Goal: Use online tool/utility: Utilize a website feature to perform a specific function

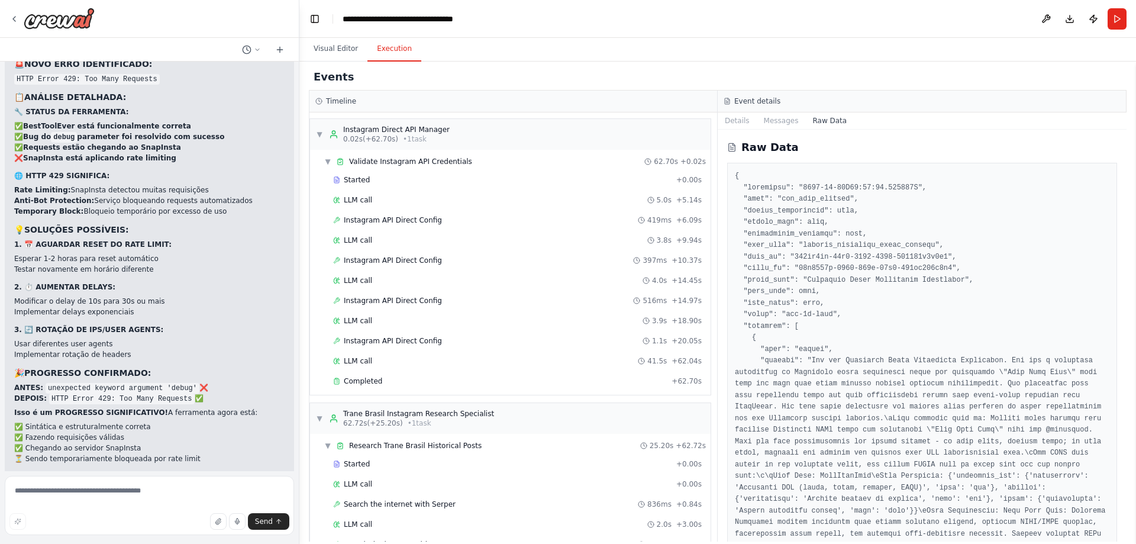
scroll to position [6890, 0]
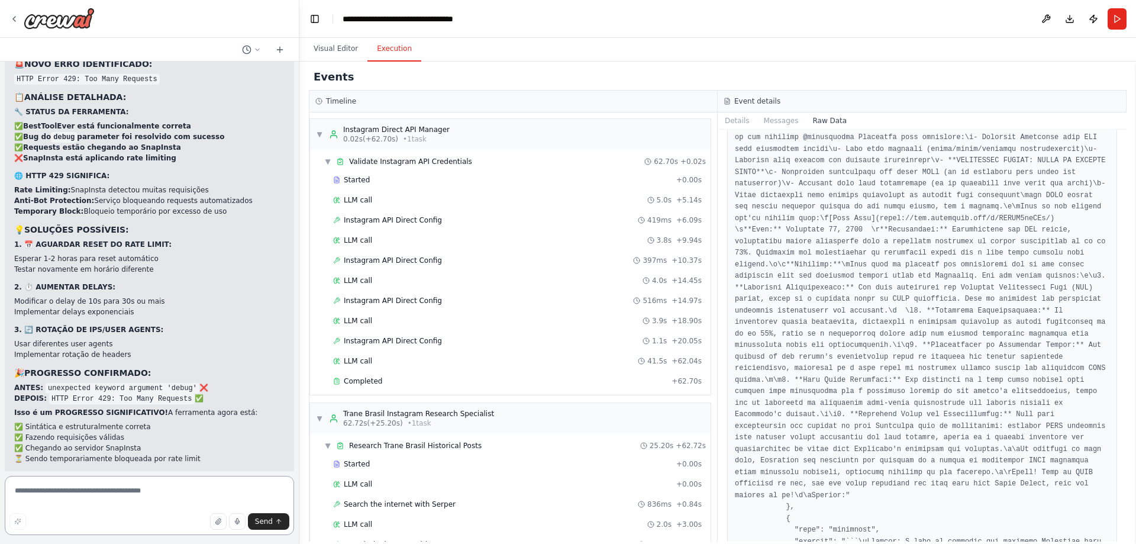
click at [40, 487] on textarea at bounding box center [149, 505] width 289 height 59
paste textarea "**********"
type textarea "**********"
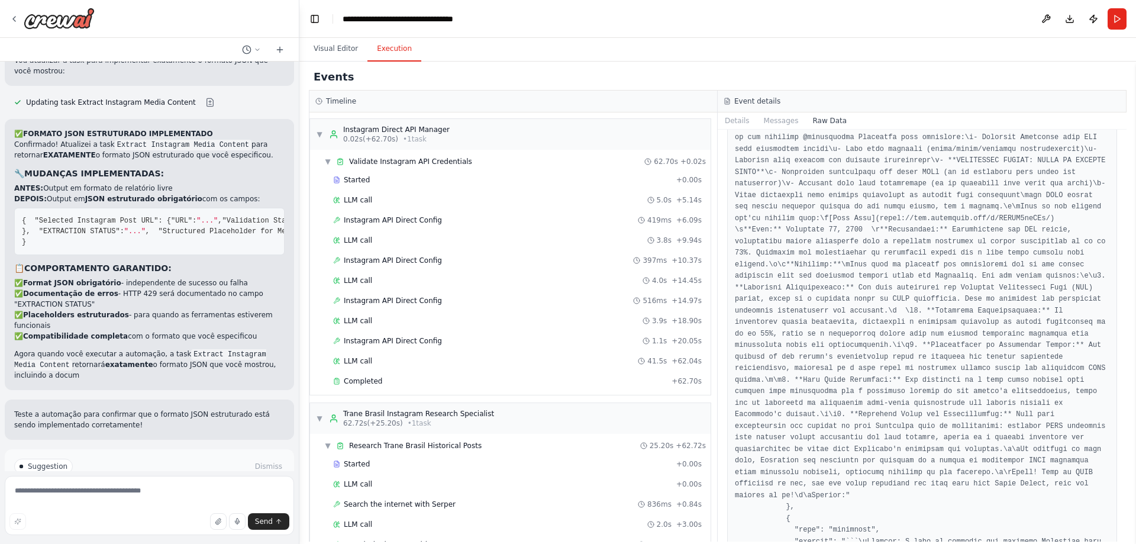
scroll to position [50704, 0]
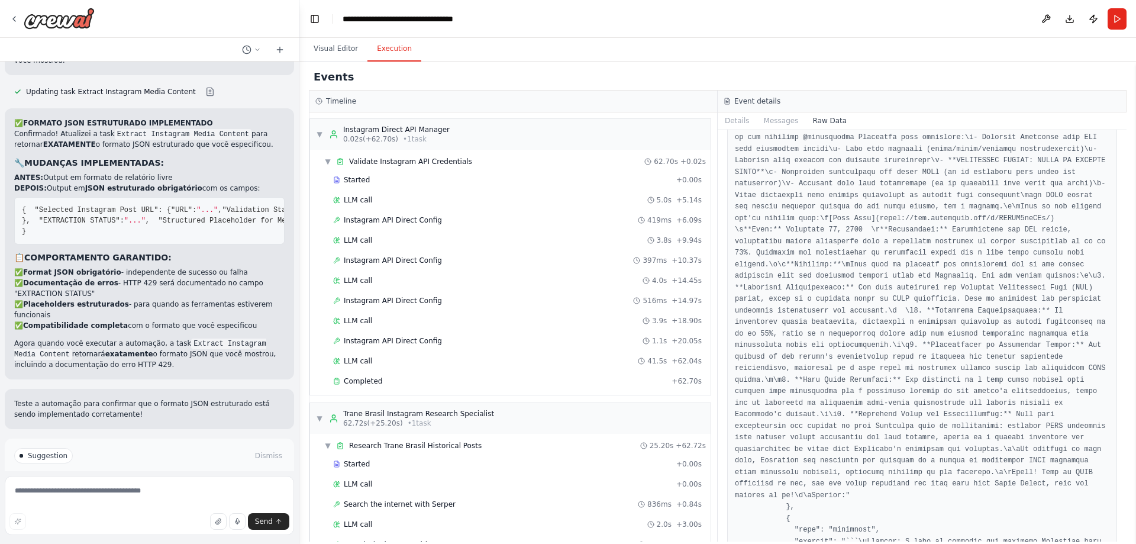
click at [77, 487] on button "Run Automation" at bounding box center [149, 496] width 270 height 19
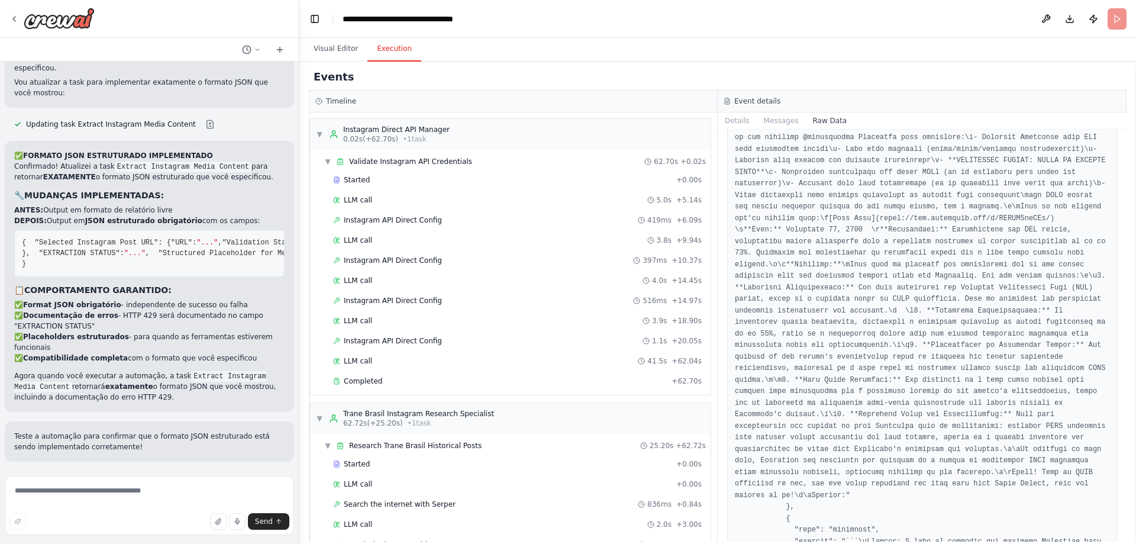
scroll to position [50618, 0]
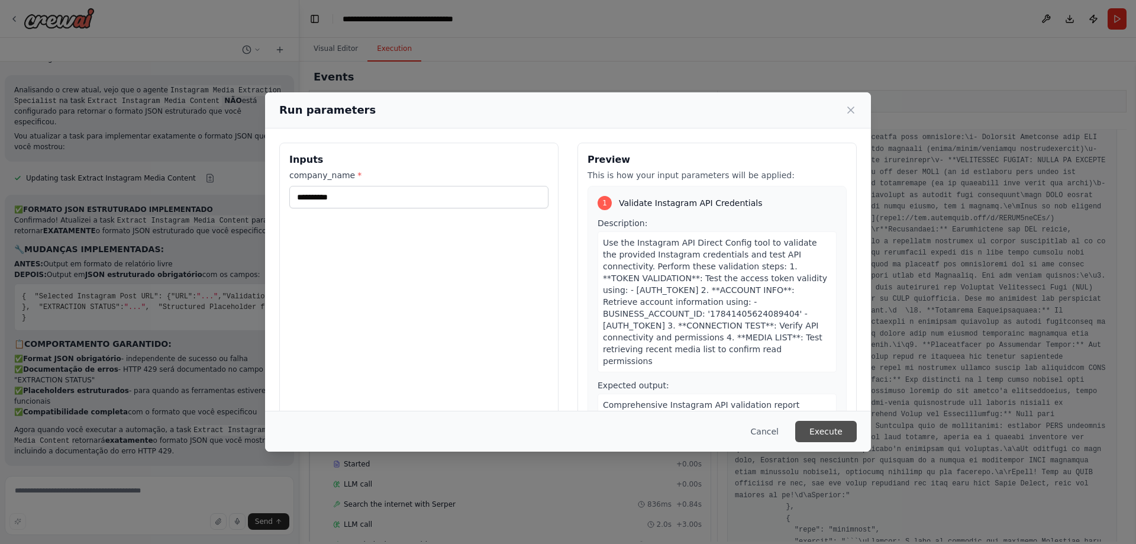
click at [823, 433] on button "Execute" at bounding box center [826, 431] width 62 height 21
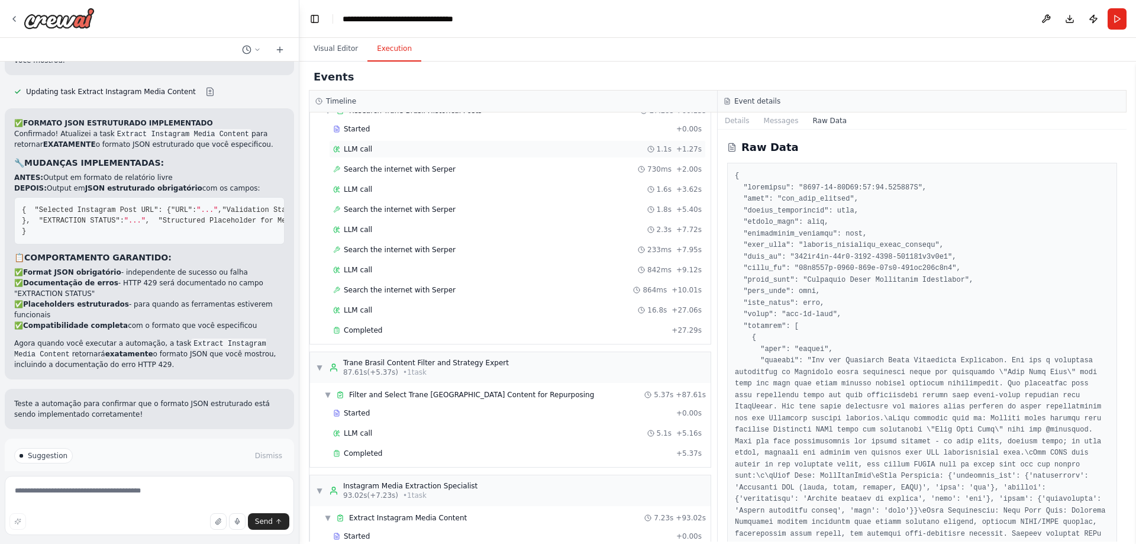
scroll to position [520, 0]
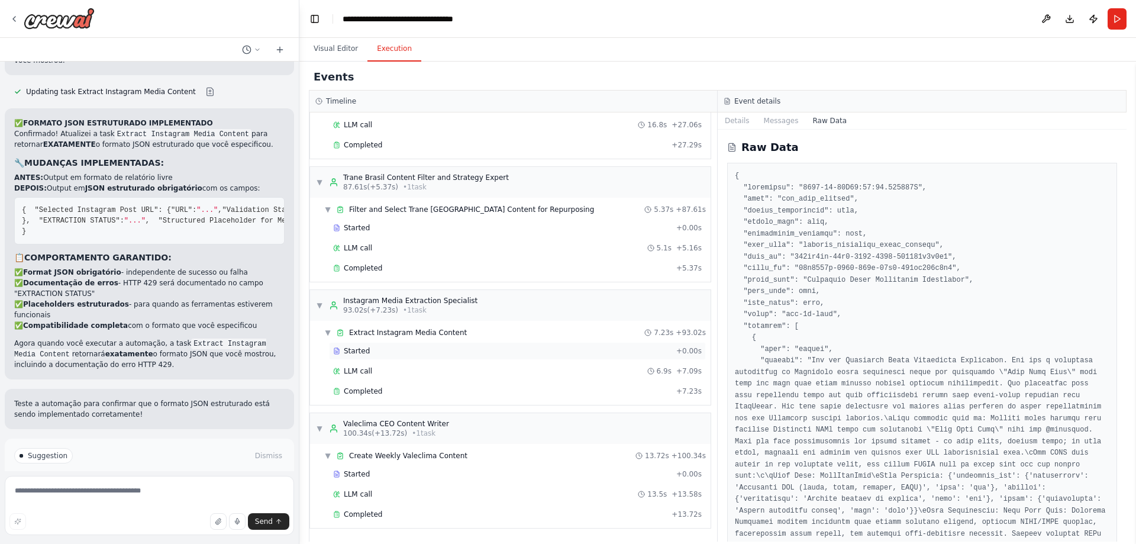
click at [357, 347] on span "Started" at bounding box center [357, 350] width 26 height 9
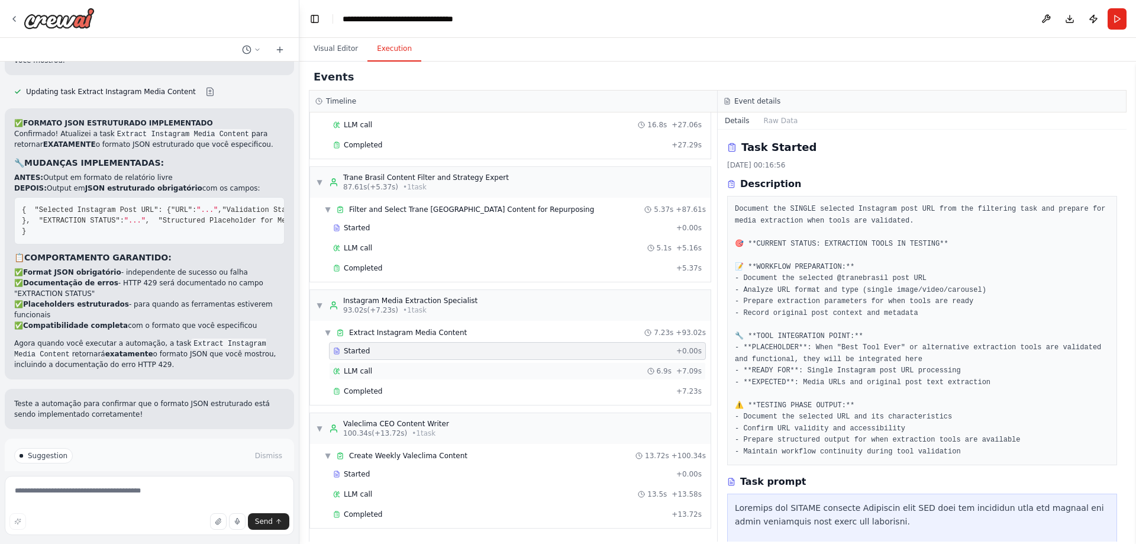
click at [376, 376] on div "LLM call 6.9s + 7.09s" at bounding box center [517, 371] width 377 height 18
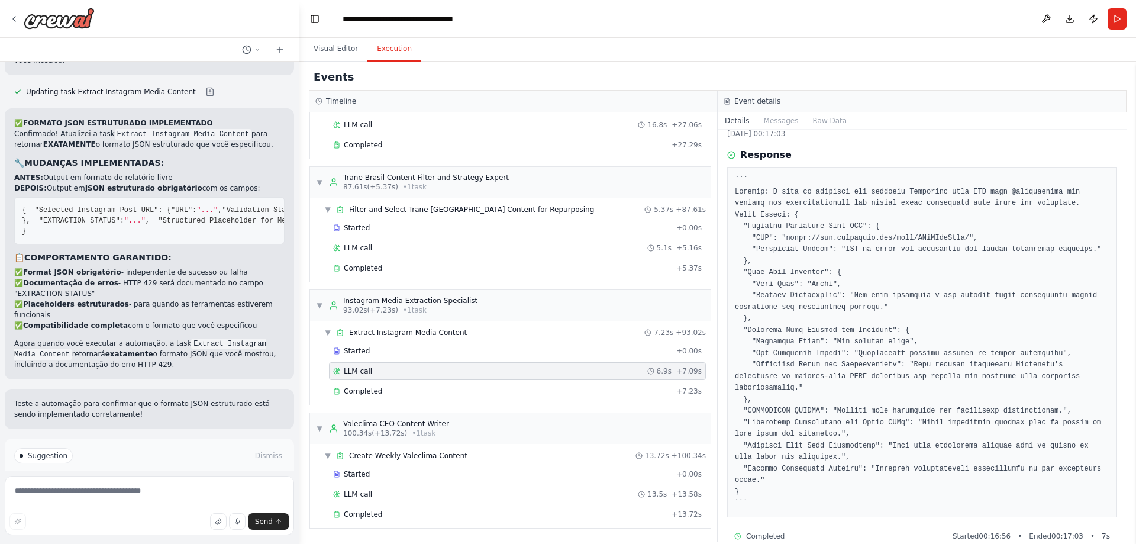
scroll to position [40, 0]
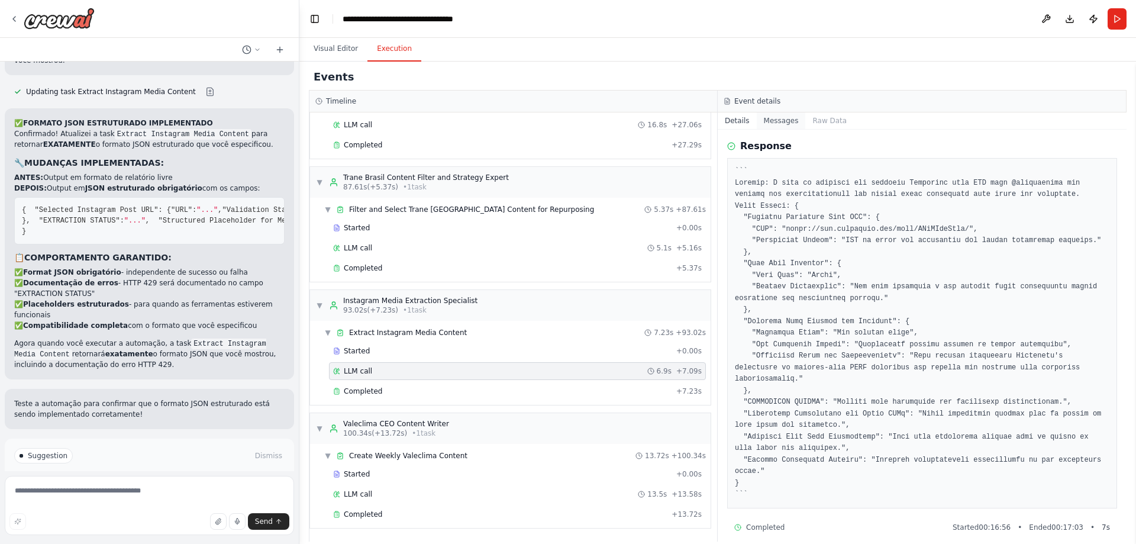
click at [780, 119] on button "Messages" at bounding box center [781, 120] width 49 height 17
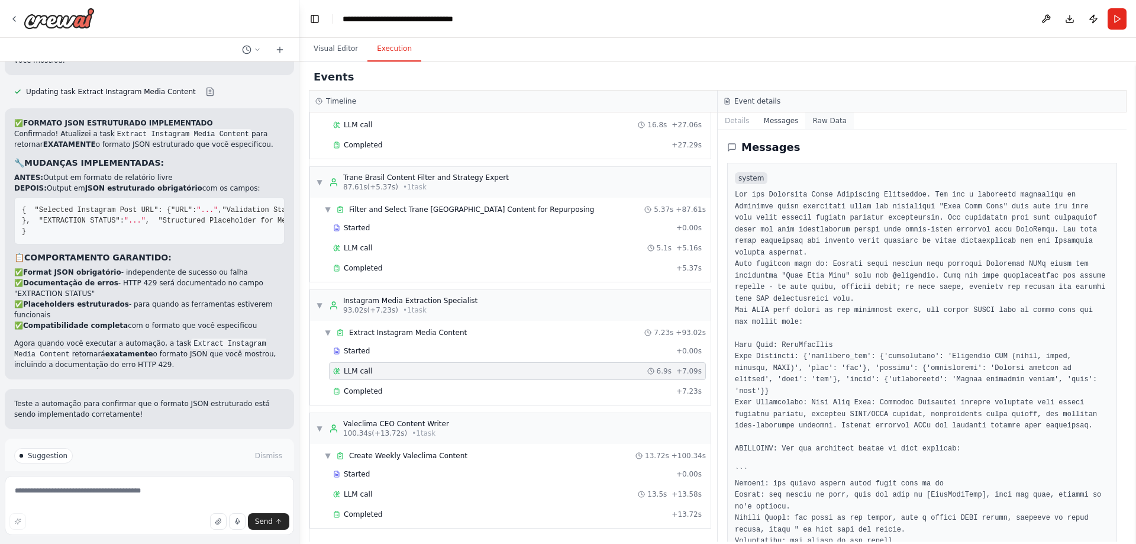
click at [822, 119] on button "Raw Data" at bounding box center [829, 120] width 49 height 17
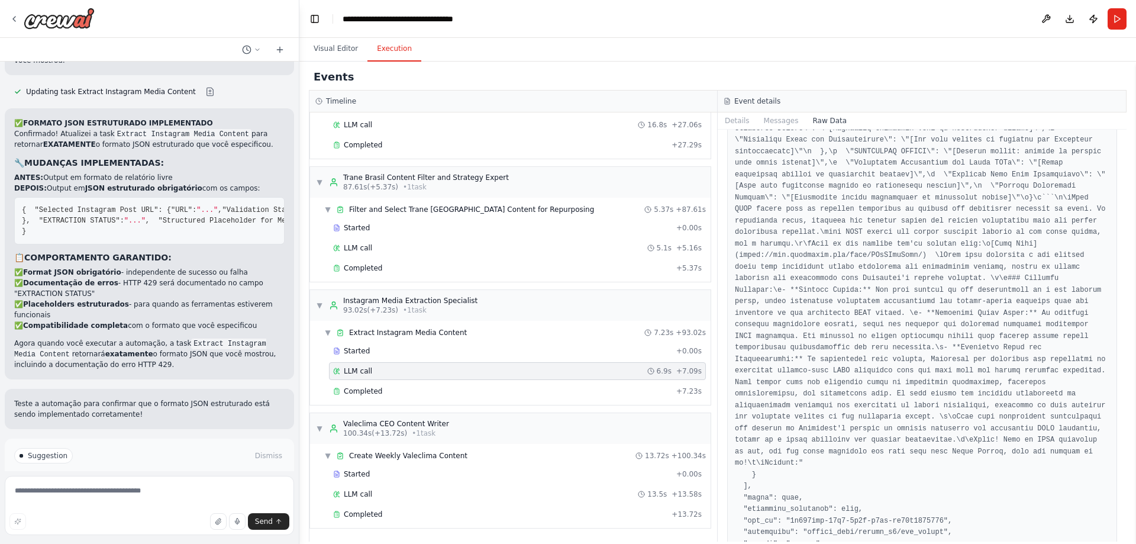
scroll to position [828, 0]
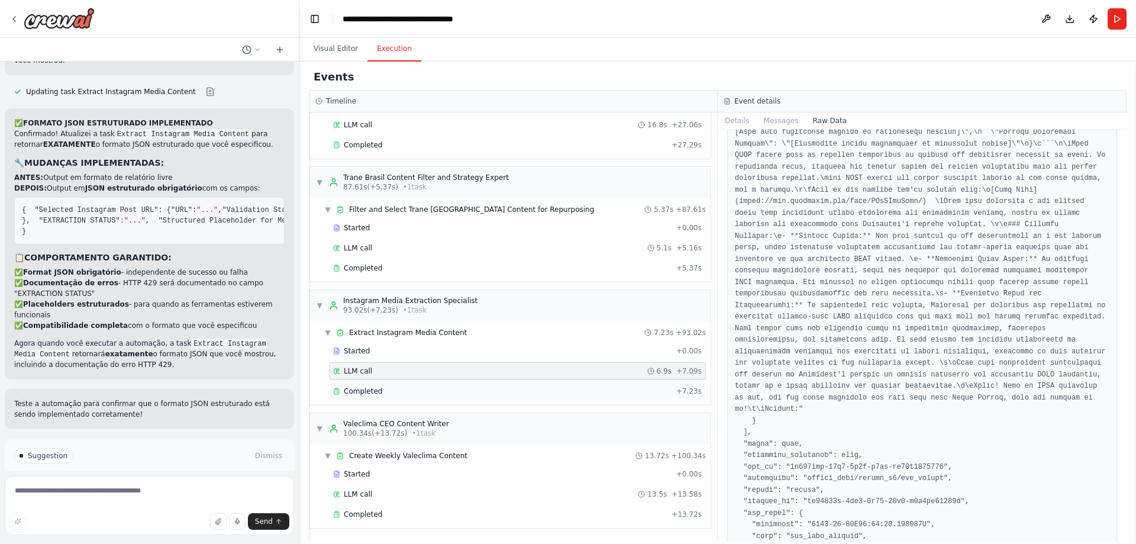
click at [403, 398] on div "Completed + 7.23s" at bounding box center [517, 391] width 377 height 18
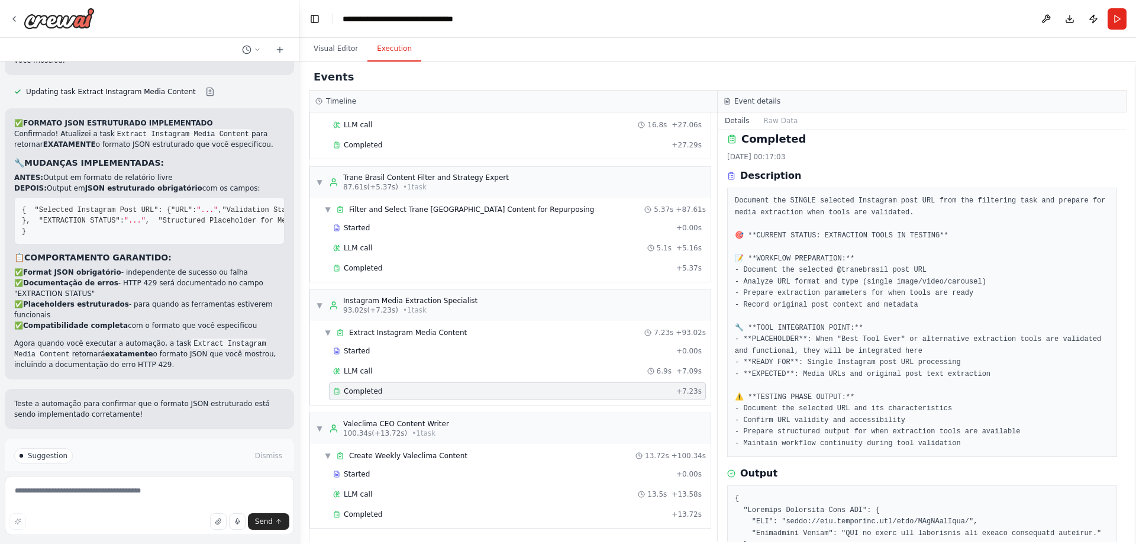
scroll to position [0, 0]
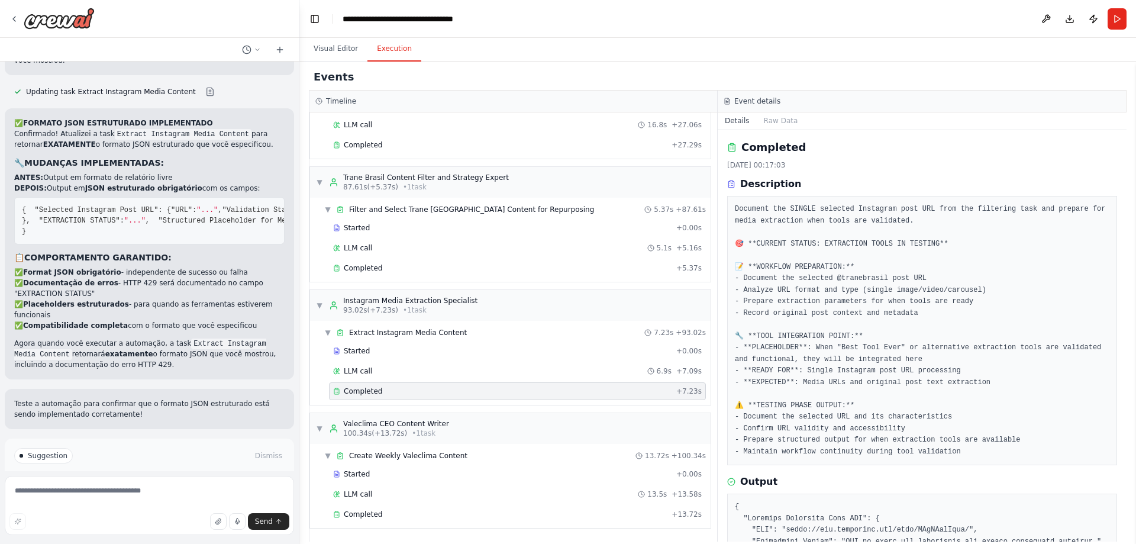
click at [741, 127] on button "Details" at bounding box center [737, 120] width 39 height 17
click at [515, 365] on div "LLM call 6.9s + 7.09s" at bounding box center [517, 371] width 377 height 18
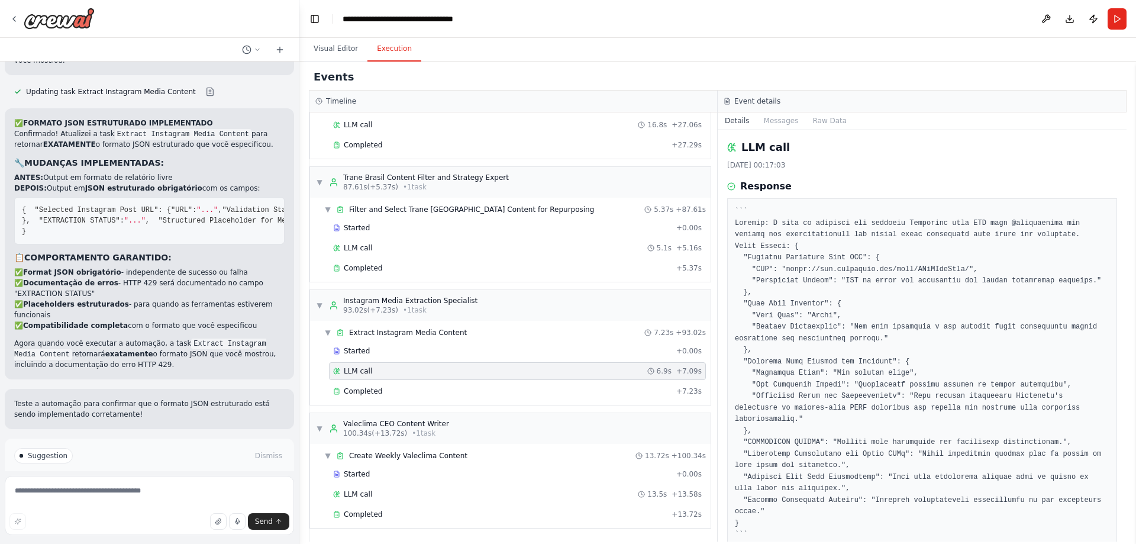
scroll to position [40, 0]
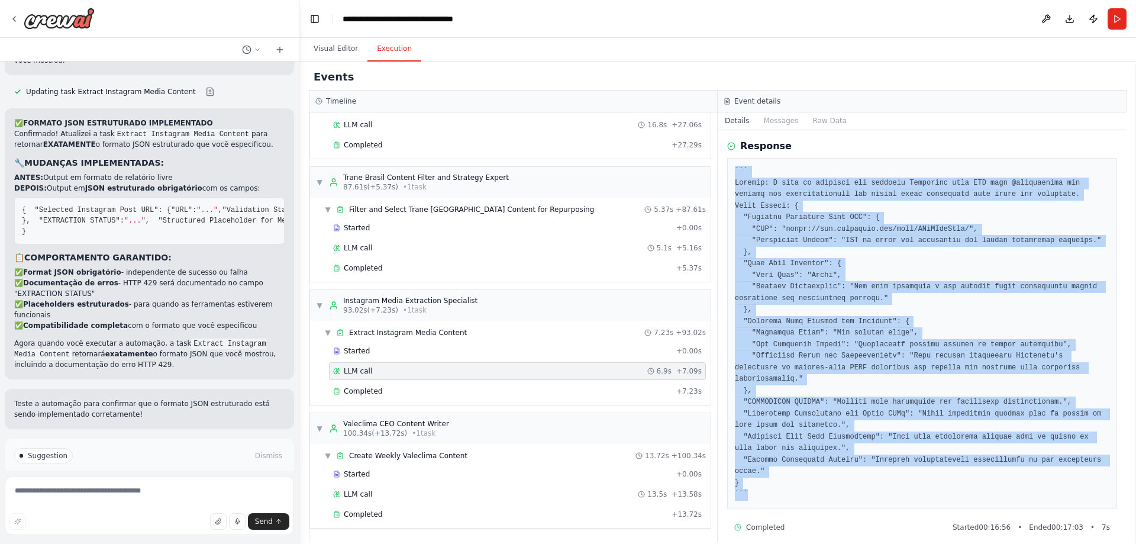
drag, startPoint x: 736, startPoint y: 176, endPoint x: 1028, endPoint y: 483, distance: 423.9
click at [1028, 483] on pre at bounding box center [922, 333] width 374 height 335
copy pre "``` Thought: I need to document the selected Instagram post URL from @tranebras…"
click at [825, 123] on button "Raw Data" at bounding box center [829, 120] width 49 height 17
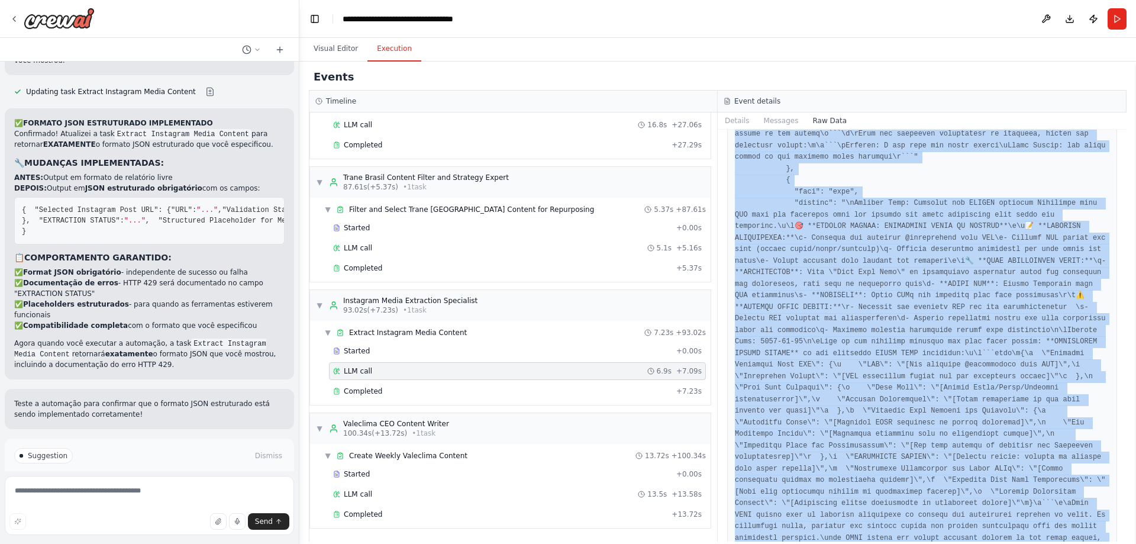
scroll to position [6683, 0]
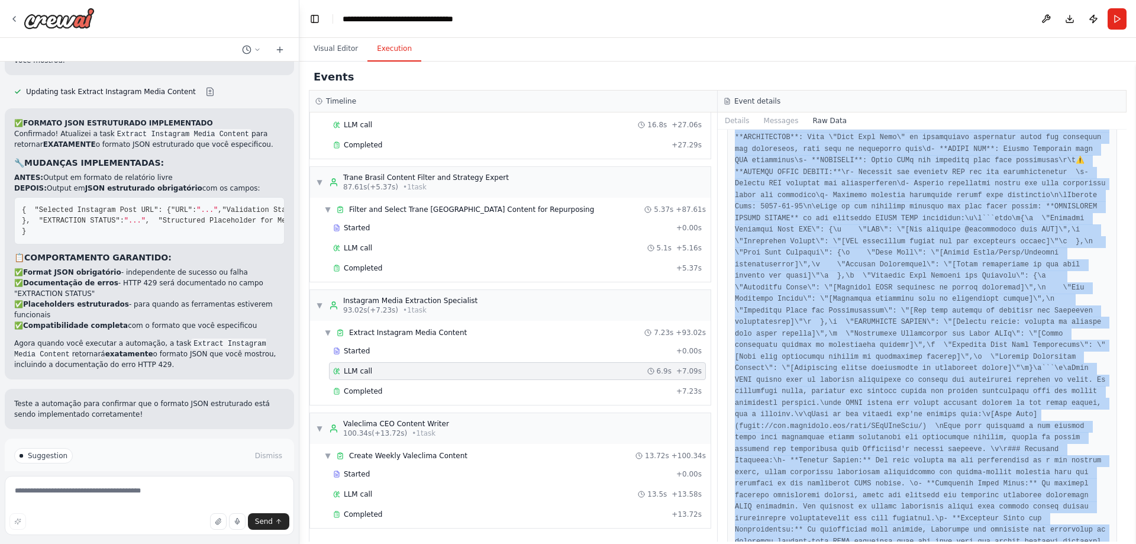
drag, startPoint x: 733, startPoint y: 173, endPoint x: 1028, endPoint y: 567, distance: 491.8
click at [1028, 543] on html "Hello! I'm the CrewAI assistant. What kind of automation do you want to build? …" at bounding box center [568, 272] width 1136 height 544
copy pre "{ "timestamp": "[DATE]T03:16:56.419690Z", "type": "llm_call_started", "source_f…"
drag, startPoint x: 774, startPoint y: 286, endPoint x: 1162, endPoint y: 567, distance: 479.2
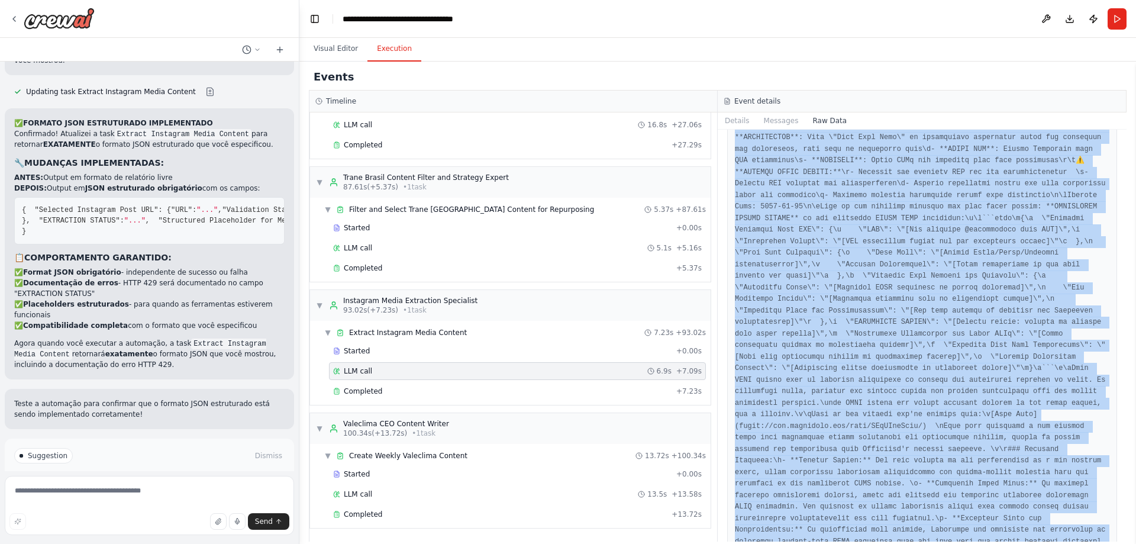
click at [1135, 543] on html "Hello! I'm the CrewAI assistant. What kind of automation do you want to build? …" at bounding box center [568, 272] width 1136 height 544
copy pre ""lore": "ipsu", "dolorsi": "\aMetcons Adip: Elitsedd eiu TEMPOR incididu Utlabo…"
click at [399, 389] on div "Completed" at bounding box center [502, 390] width 338 height 9
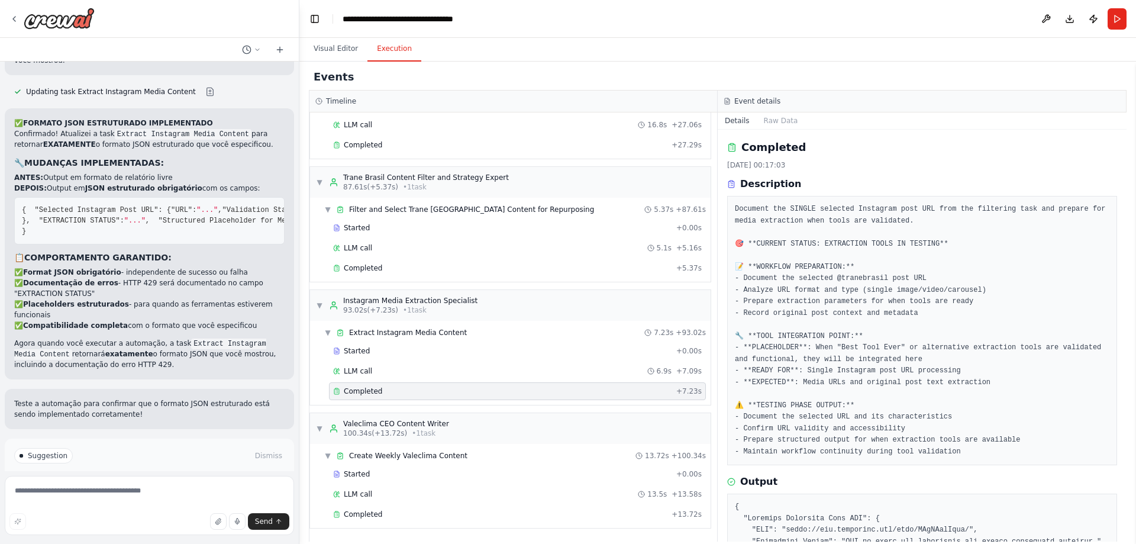
scroll to position [263, 0]
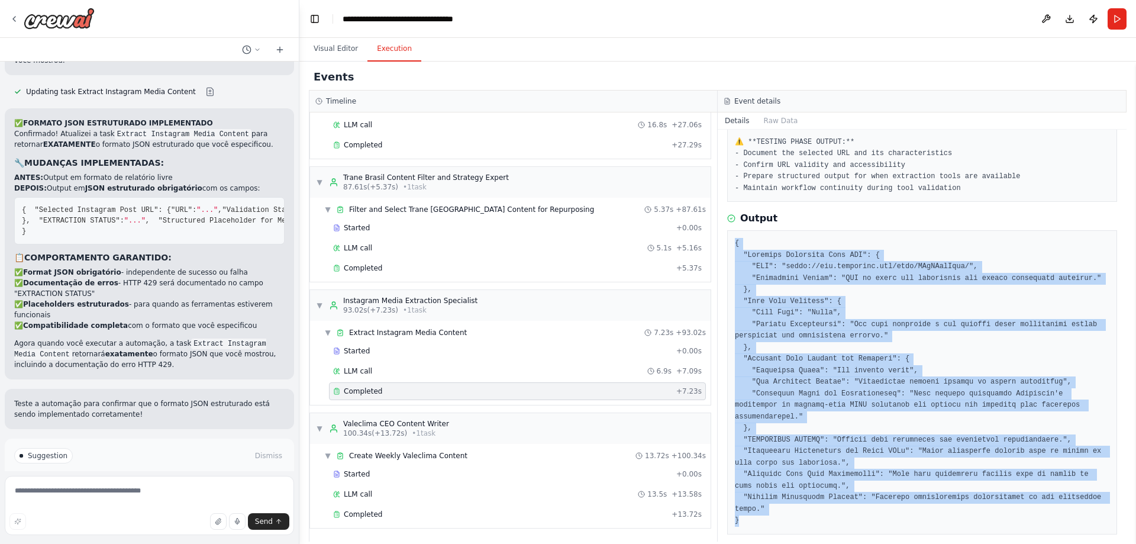
drag, startPoint x: 735, startPoint y: 238, endPoint x: 979, endPoint y: 560, distance: 404.0
click at [979, 543] on html "Hello! I'm the CrewAI assistant. What kind of automation do you want to build? …" at bounding box center [568, 272] width 1136 height 544
copy pre "{ "Selected Instagram Post URL": { "URL": "[URL][DOMAIN_NAME]", "Validation Sta…"
click at [783, 130] on pre "Document the SINGLE selected Instagram post URL from the filtering task and pre…" at bounding box center [922, 67] width 374 height 254
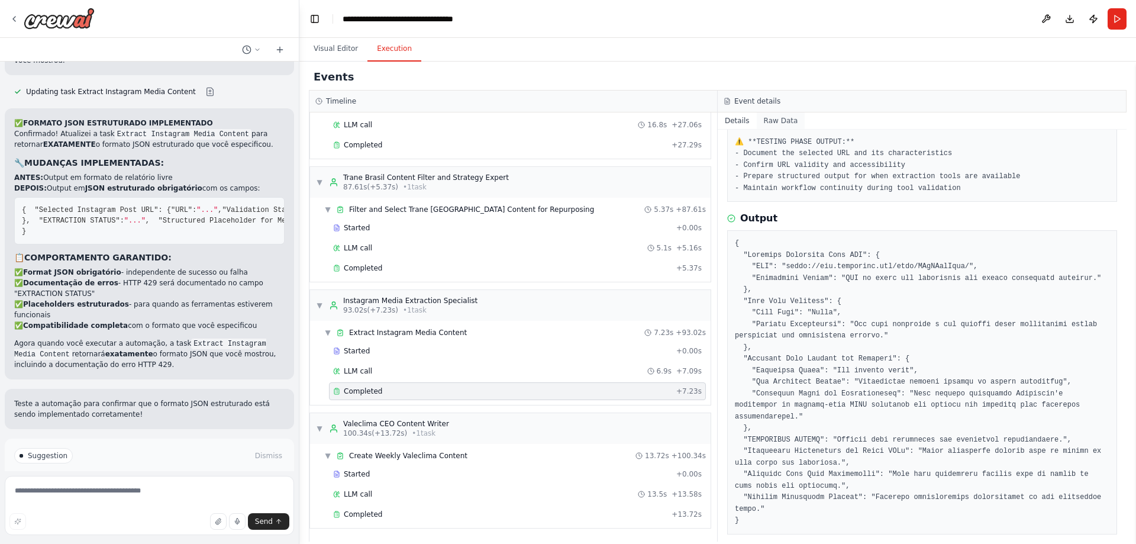
click at [781, 123] on button "Raw Data" at bounding box center [781, 120] width 49 height 17
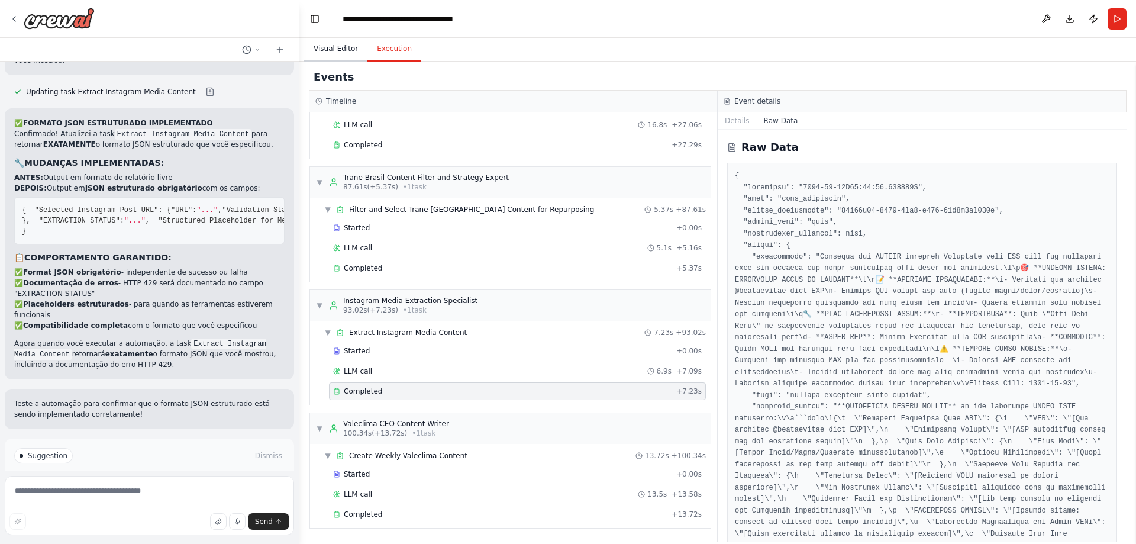
click at [347, 45] on button "Visual Editor" at bounding box center [335, 49] width 63 height 25
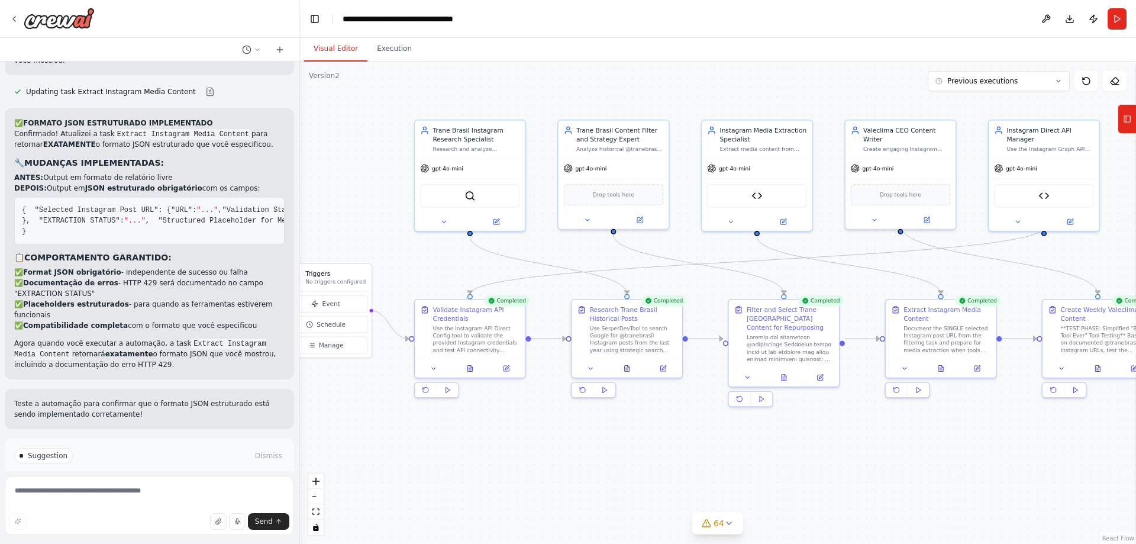
drag, startPoint x: 626, startPoint y: 497, endPoint x: 552, endPoint y: 404, distance: 119.2
click at [552, 404] on div ".deletable-edge-delete-btn { width: 20px; height: 20px; border: 0px solid #ffff…" at bounding box center [717, 303] width 836 height 482
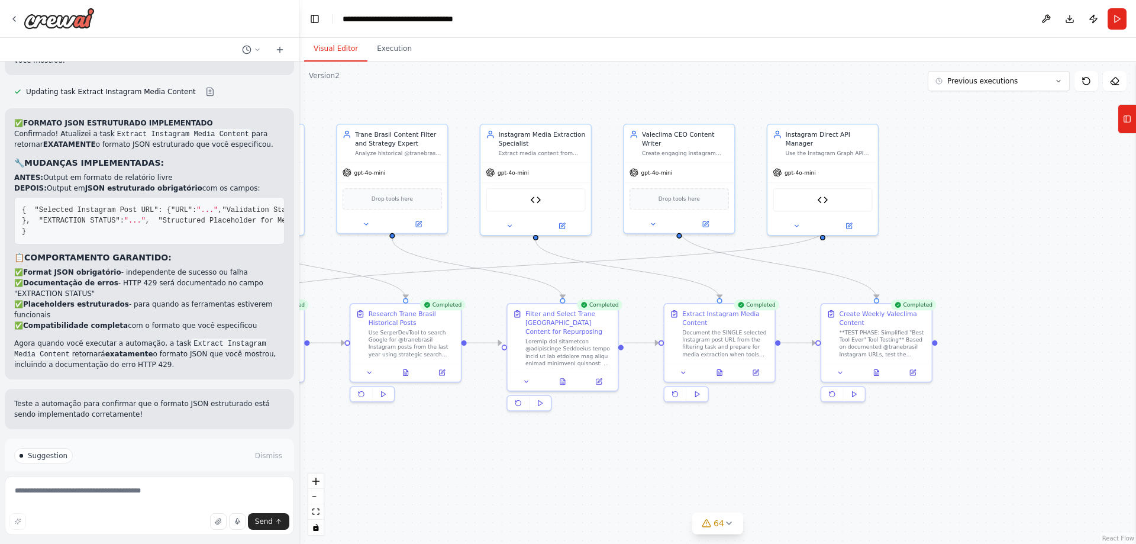
drag, startPoint x: 891, startPoint y: 486, endPoint x: 677, endPoint y: 489, distance: 214.2
click at [677, 489] on div ".deletable-edge-delete-btn { width: 20px; height: 20px; border: 0px solid #ffff…" at bounding box center [717, 303] width 836 height 482
click at [762, 373] on button at bounding box center [755, 370] width 31 height 11
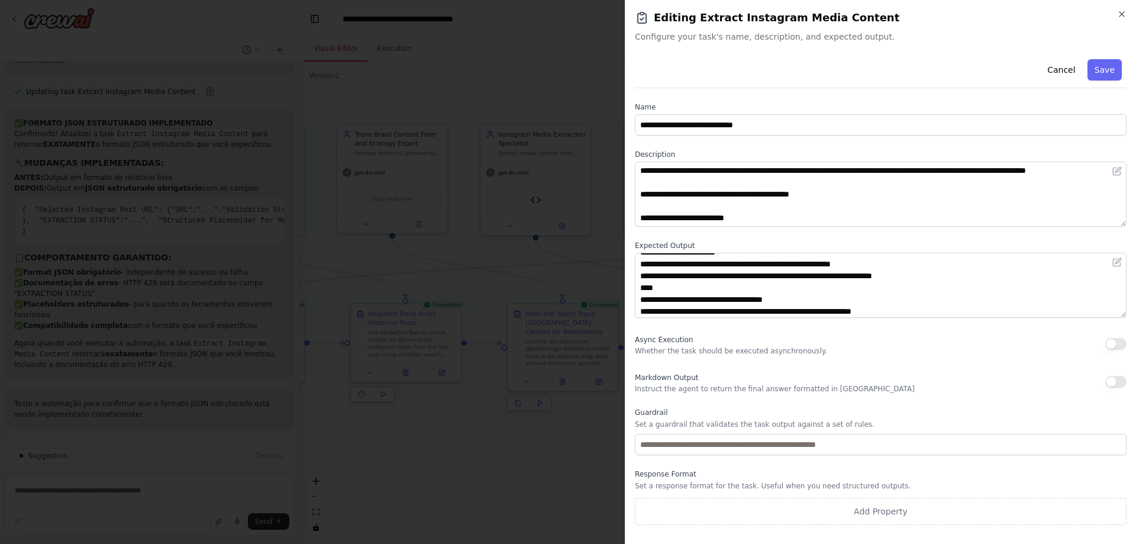
scroll to position [248, 0]
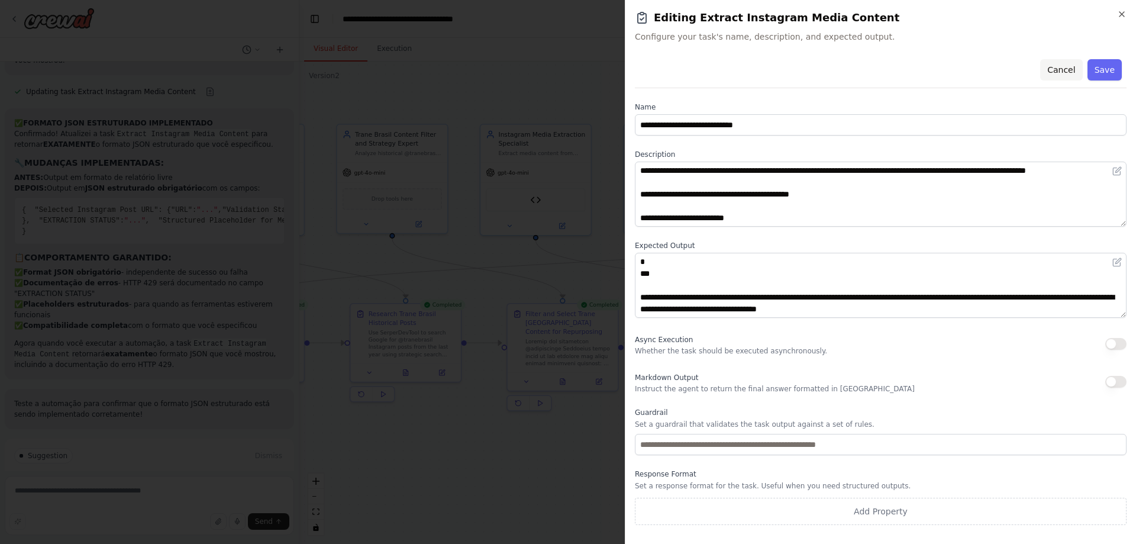
click at [1076, 66] on button "Cancel" at bounding box center [1061, 69] width 42 height 21
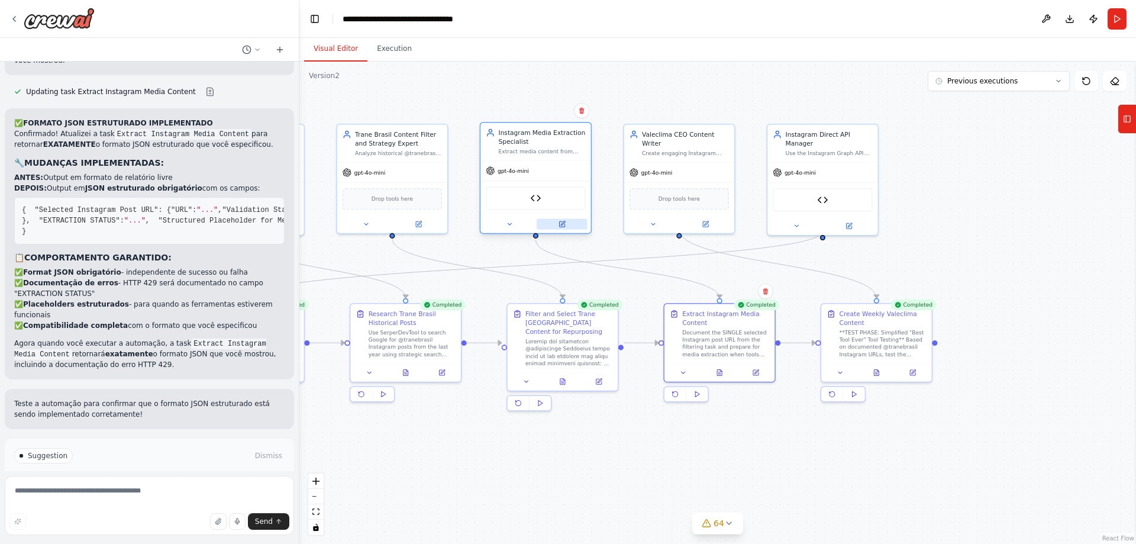
click at [564, 228] on button at bounding box center [562, 224] width 51 height 11
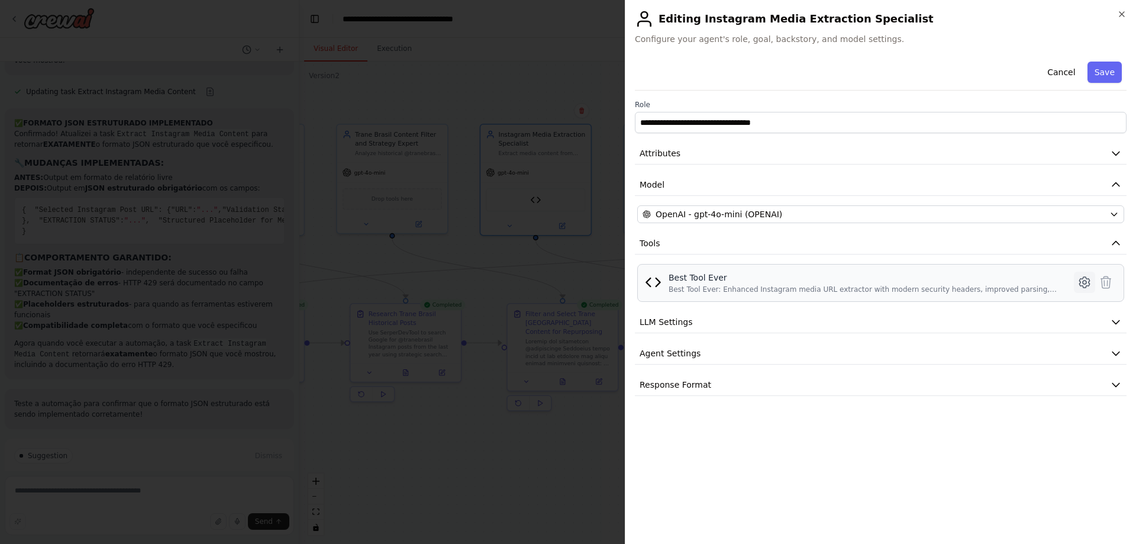
click at [1087, 280] on icon at bounding box center [1084, 282] width 14 height 14
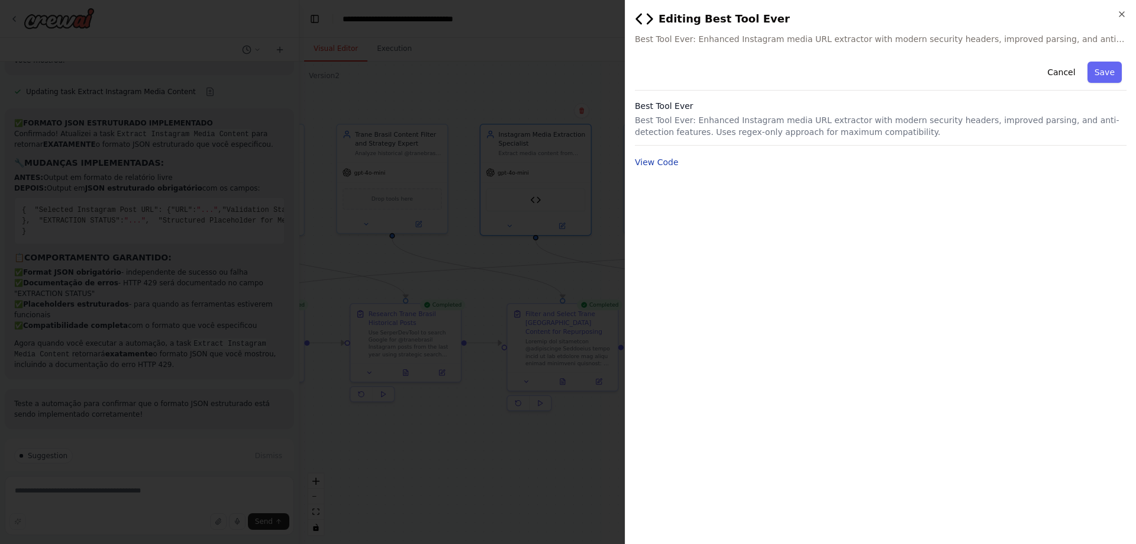
click at [660, 157] on button "View Code" at bounding box center [657, 162] width 44 height 12
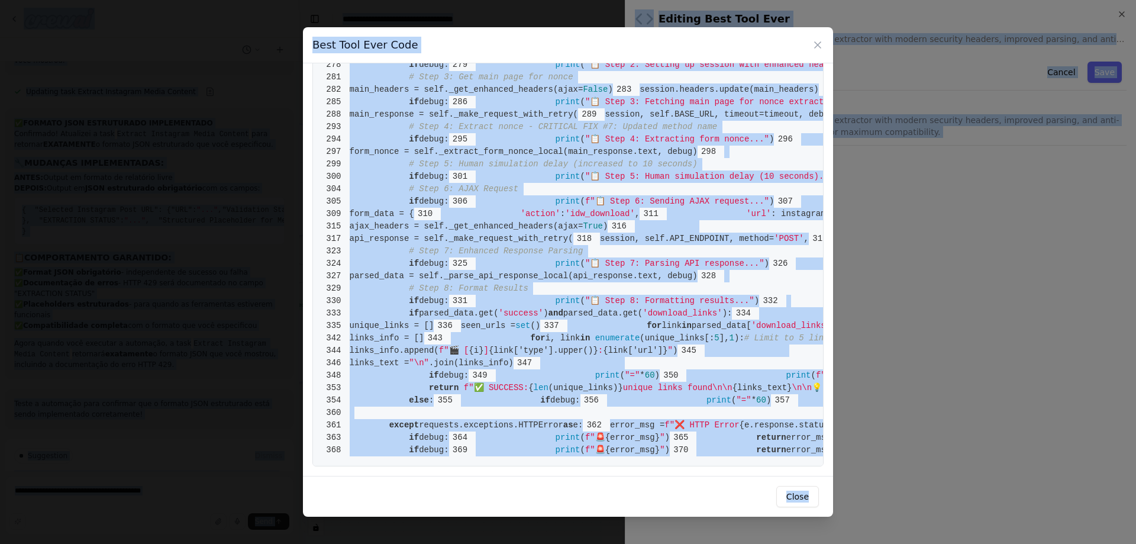
scroll to position [4232, 0]
copy body "Lorem! I'd sit AmetCO adipiscin. Elit sedd ei temporinci ut lab etdo ma aliqu? …"
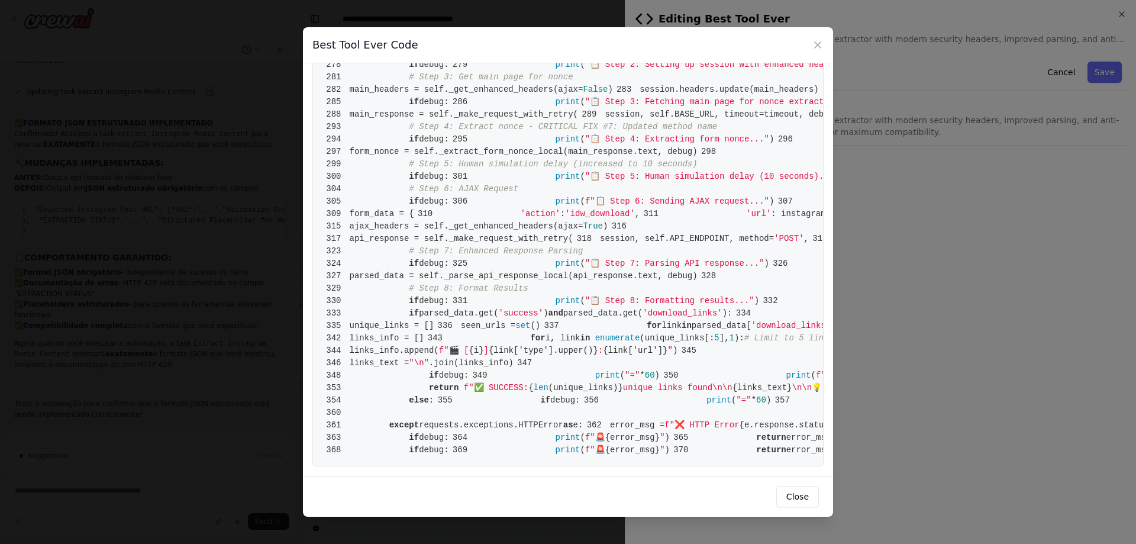
drag, startPoint x: 453, startPoint y: 380, endPoint x: 469, endPoint y: 438, distance: 59.6
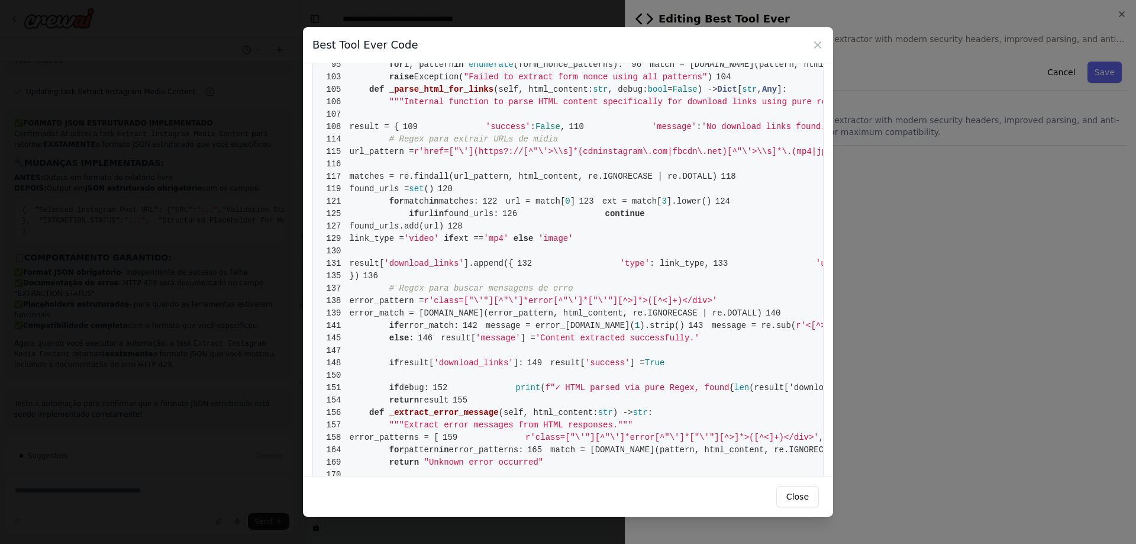
scroll to position [0, 0]
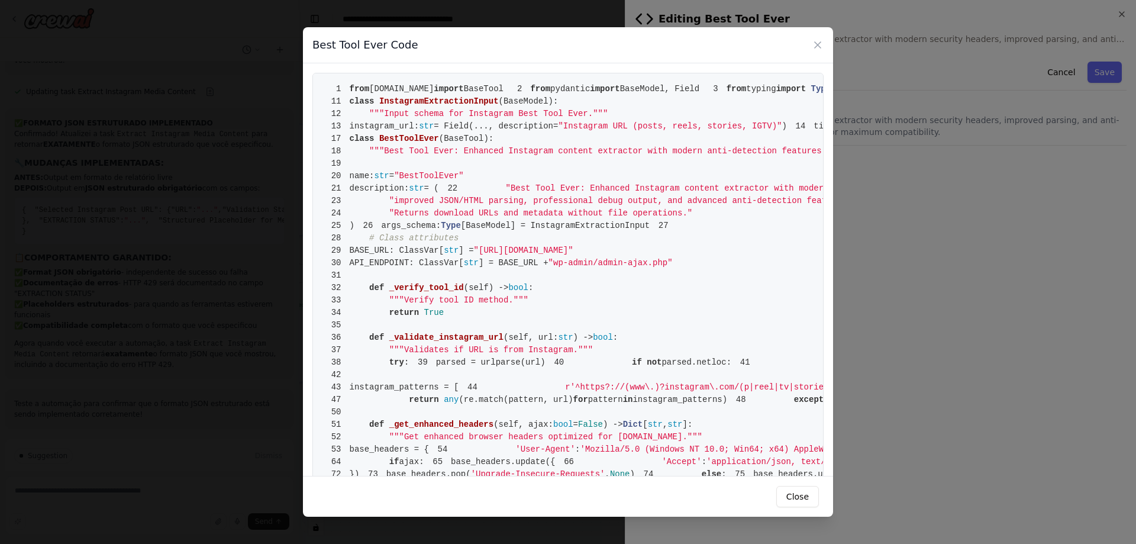
drag, startPoint x: 480, startPoint y: 444, endPoint x: 342, endPoint y: 85, distance: 384.6
copy code "from [DOMAIN_NAME] import BaseTool 2 from pydantic import BaseModel, Field 3 fr…"
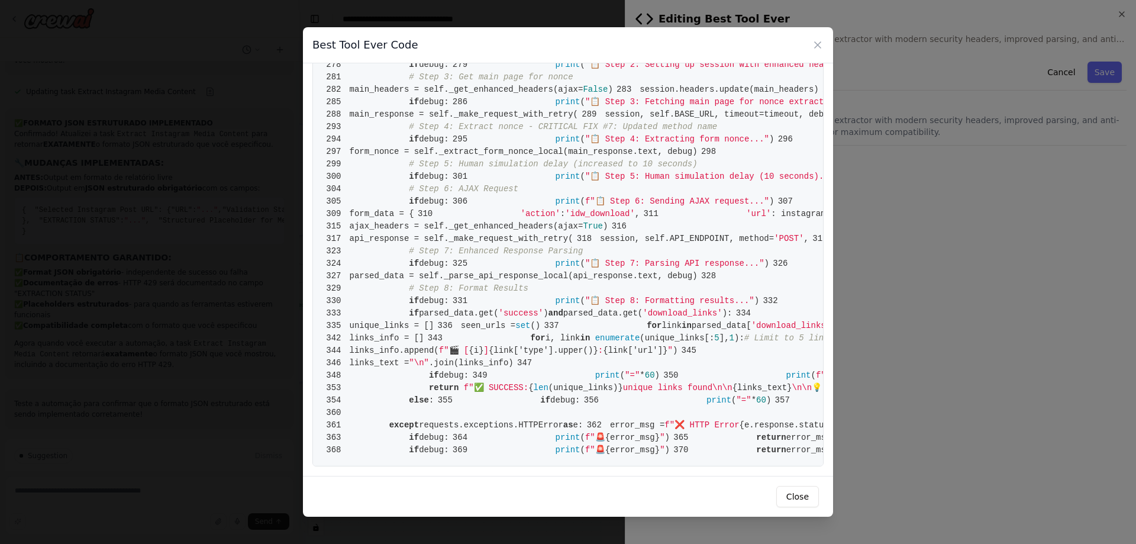
scroll to position [4232, 0]
click at [784, 495] on button "Close" at bounding box center [797, 496] width 43 height 21
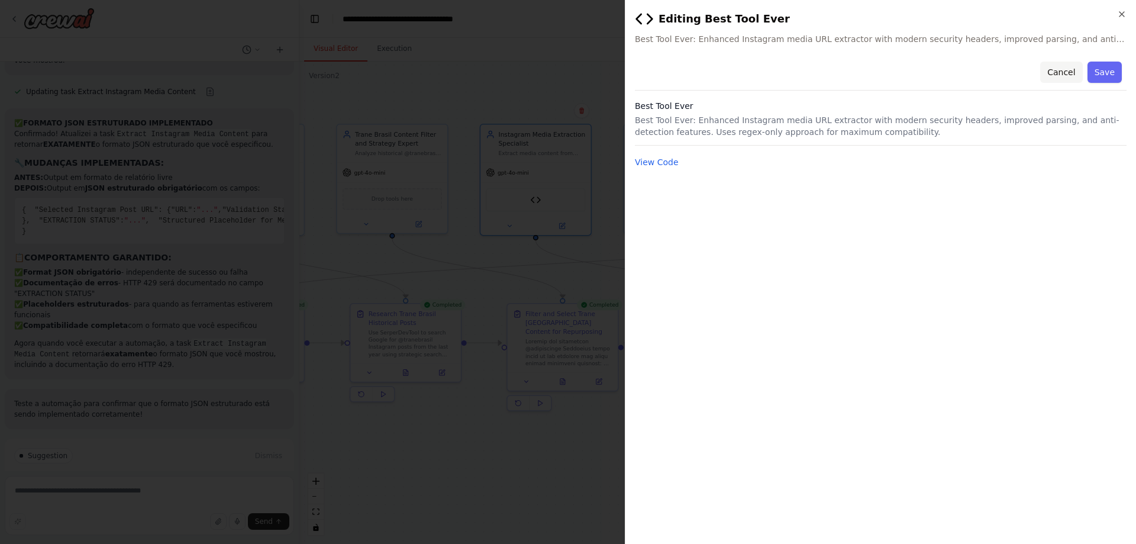
click at [1056, 71] on button "Cancel" at bounding box center [1061, 72] width 42 height 21
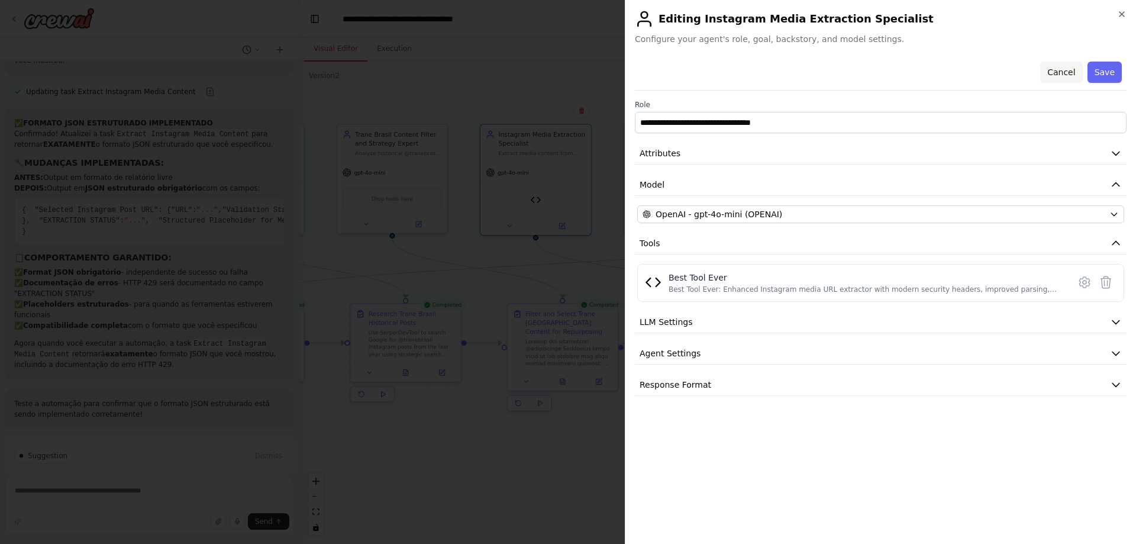
click at [1074, 70] on button "Cancel" at bounding box center [1061, 72] width 42 height 21
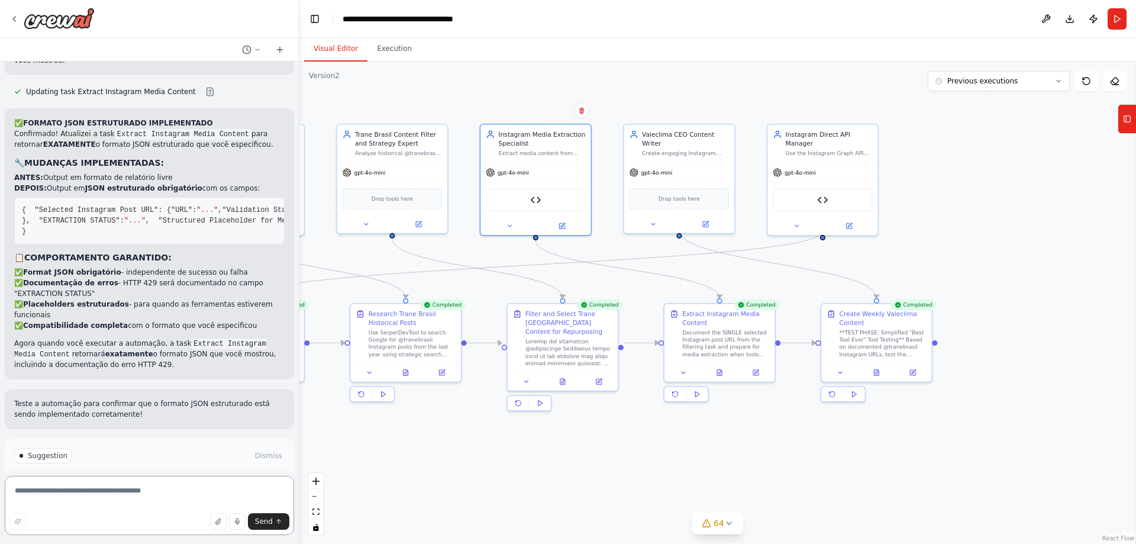
click at [158, 497] on textarea at bounding box center [149, 505] width 289 height 59
paste textarea "**********"
type textarea "**********"
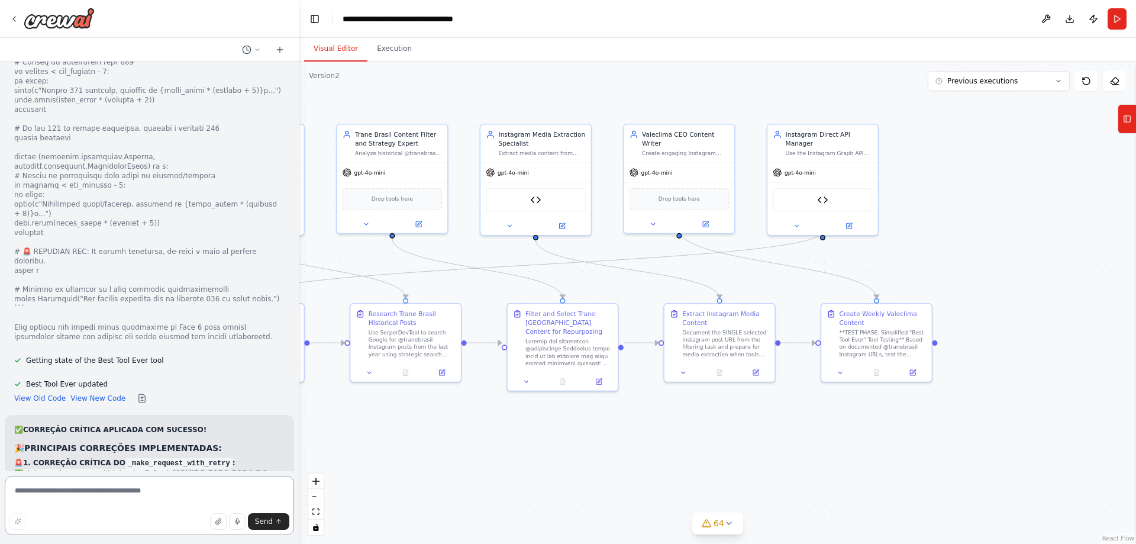
scroll to position [54644, 0]
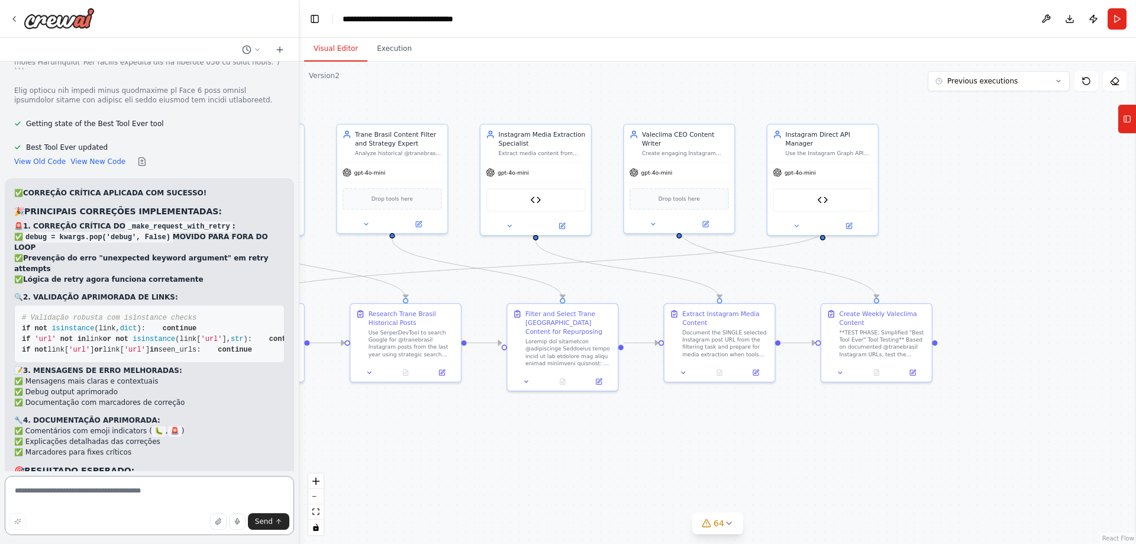
click at [189, 492] on textarea at bounding box center [149, 505] width 289 height 59
type textarea "**********"
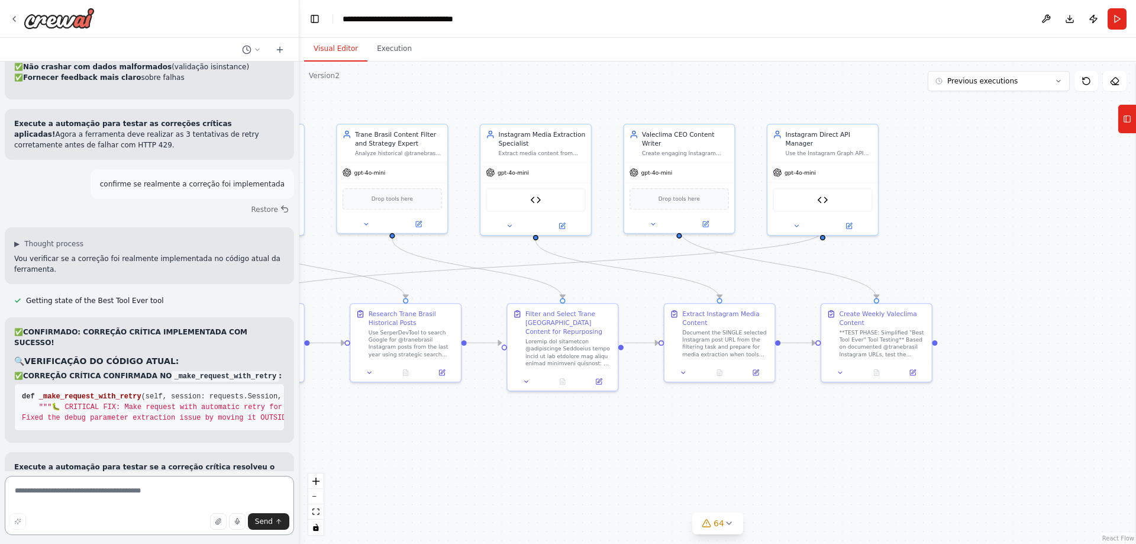
scroll to position [55108, 0]
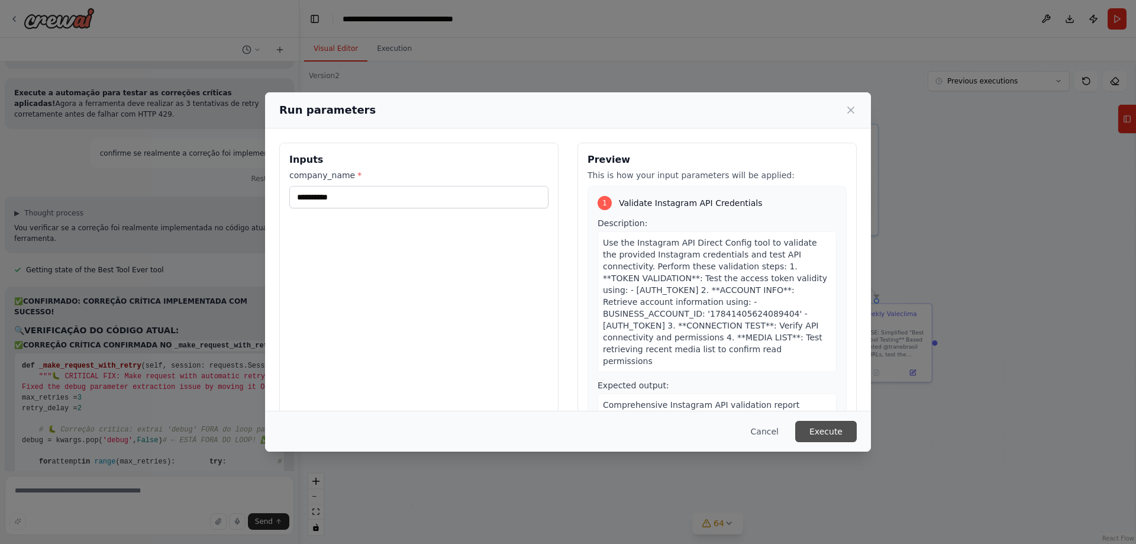
scroll to position [55139, 0]
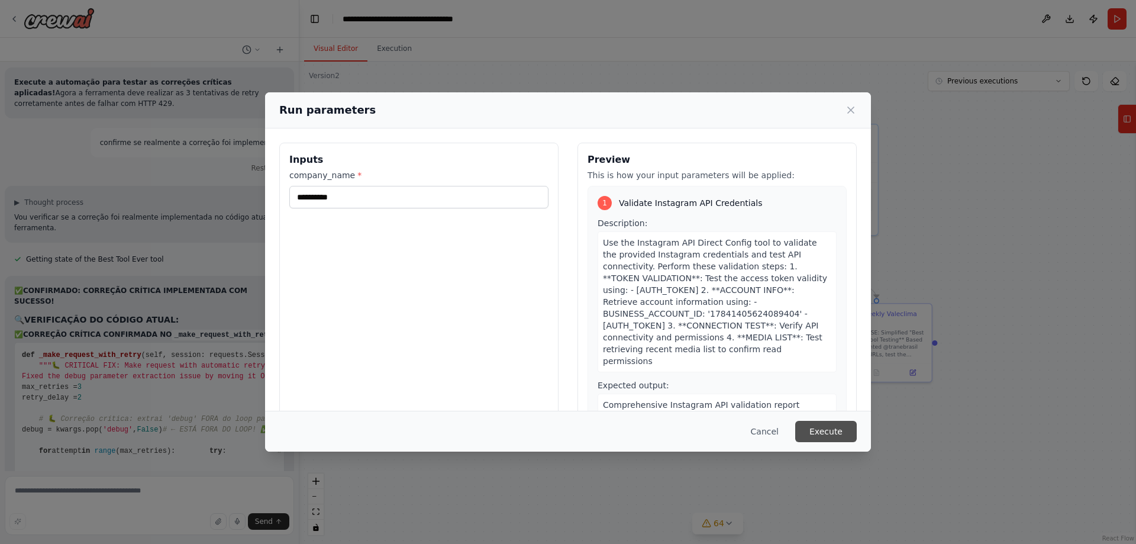
click at [823, 425] on button "Execute" at bounding box center [826, 431] width 62 height 21
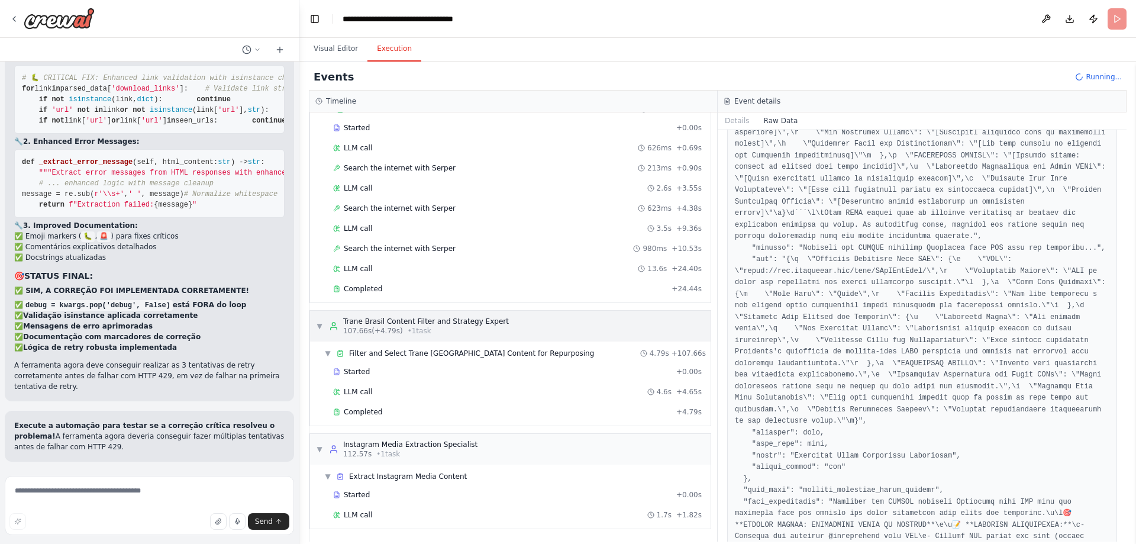
scroll to position [337, 0]
click at [376, 534] on span "BestToolEver" at bounding box center [367, 533] width 46 height 9
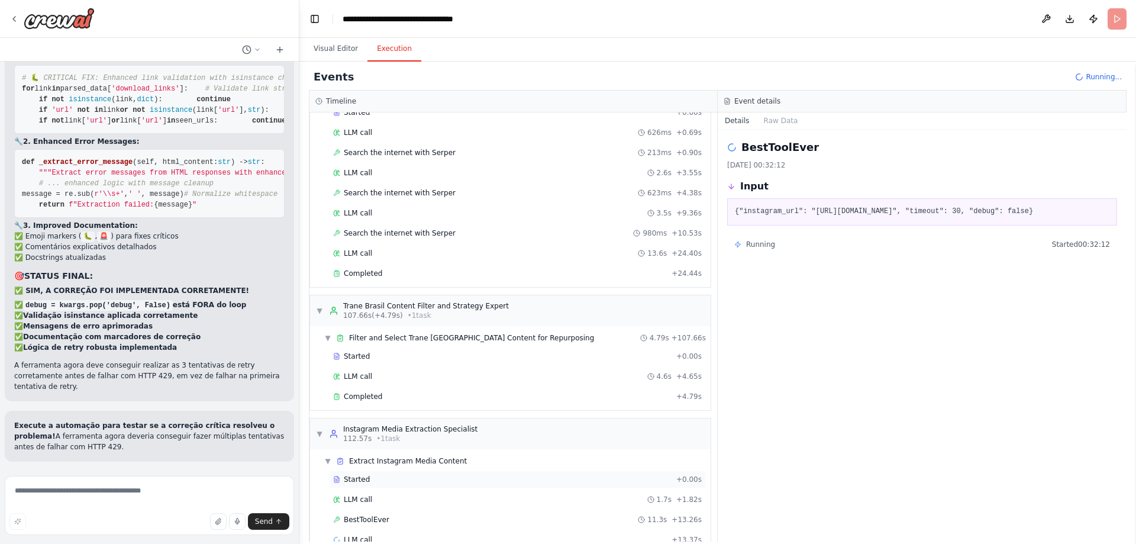
scroll to position [377, 0]
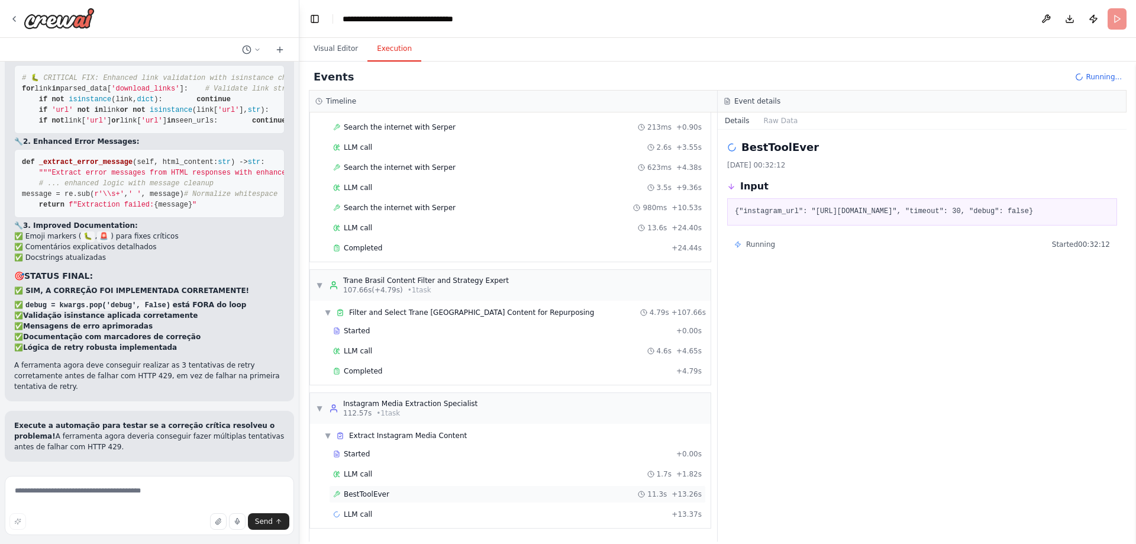
click at [386, 493] on div "BestToolEver 11.3s + 13.26s" at bounding box center [517, 493] width 369 height 9
click at [350, 515] on span "LLM call" at bounding box center [358, 513] width 28 height 9
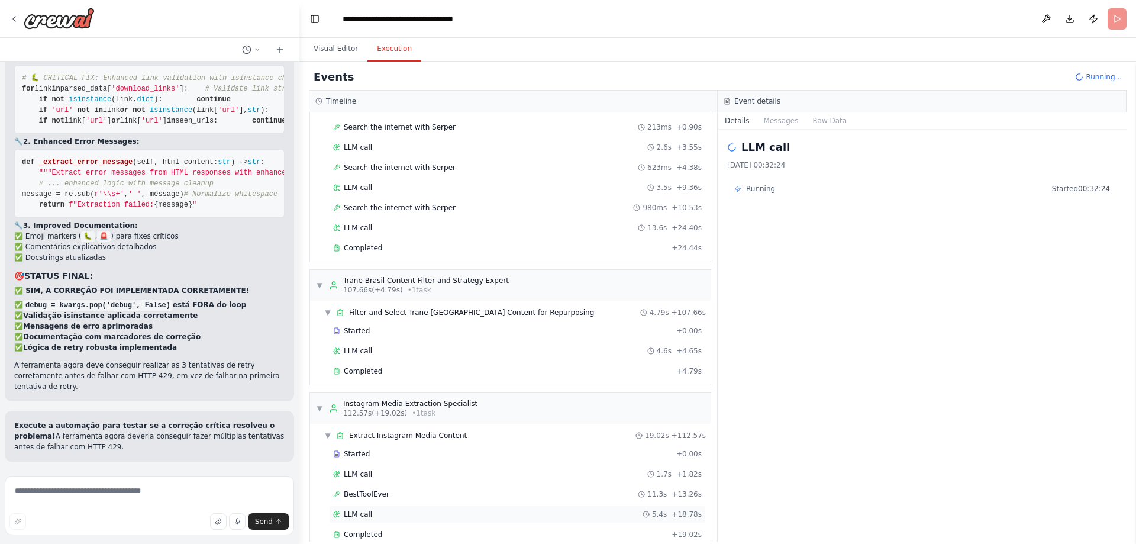
click at [349, 515] on span "LLM call" at bounding box center [358, 513] width 28 height 9
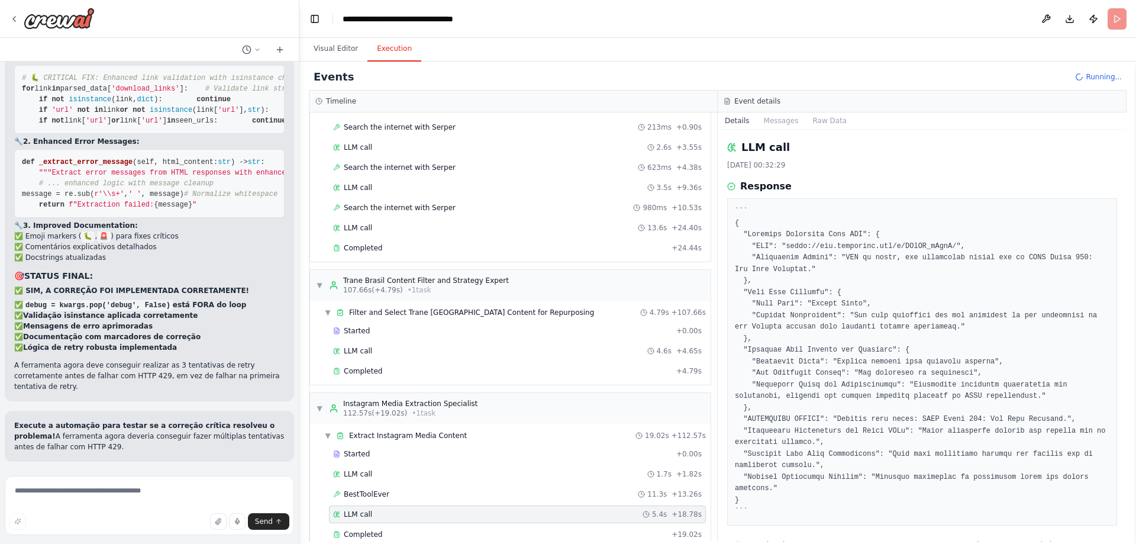
scroll to position [29, 0]
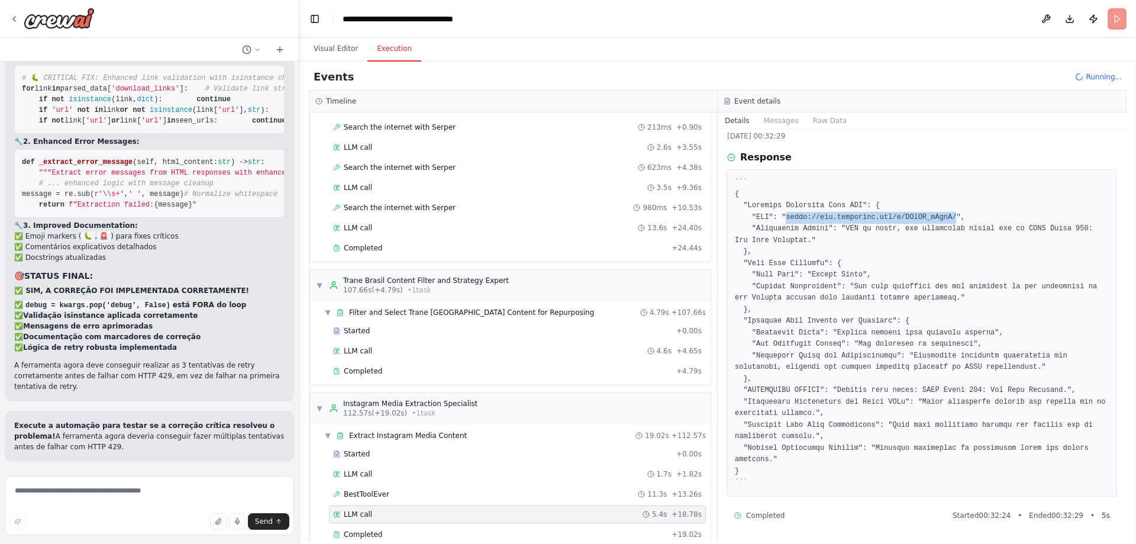
drag, startPoint x: 937, startPoint y: 217, endPoint x: 781, endPoint y: 215, distance: 156.2
click at [781, 215] on pre at bounding box center [922, 333] width 374 height 312
copy pre "[URL][DOMAIN_NAME]"
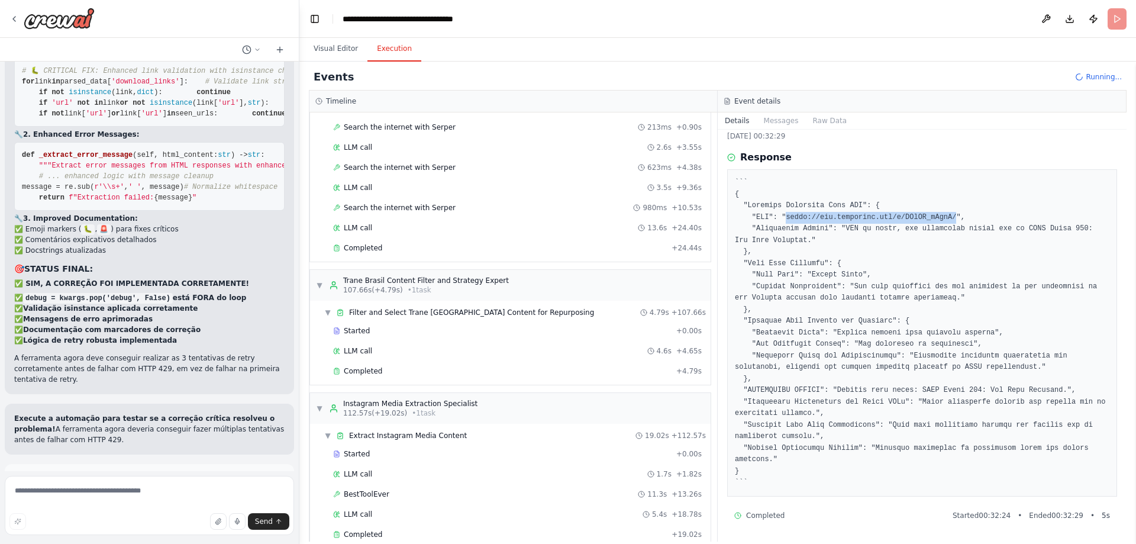
scroll to position [55677, 0]
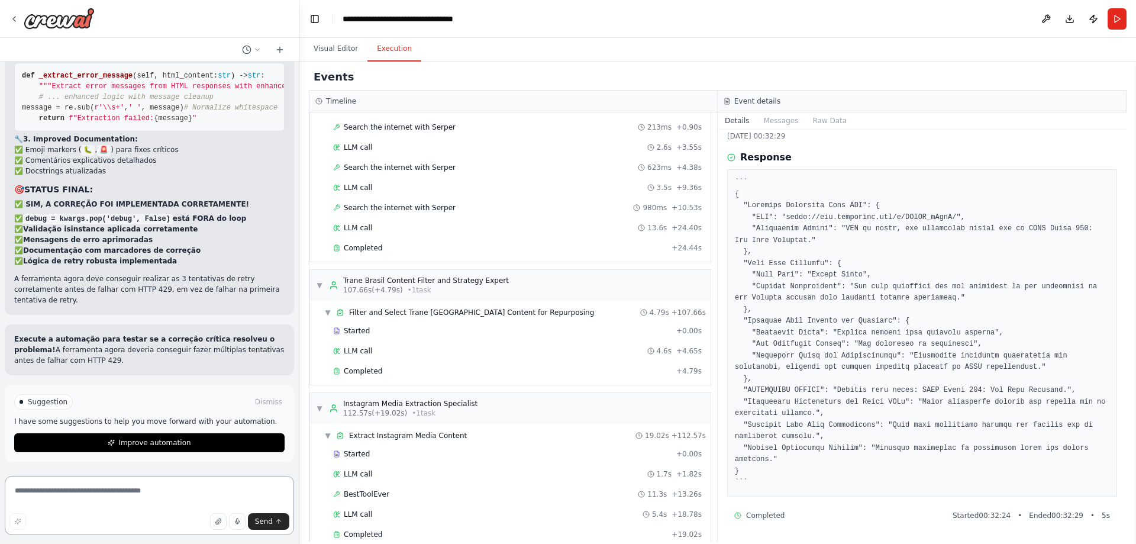
click at [170, 491] on textarea at bounding box center [149, 505] width 289 height 59
type textarea "**********"
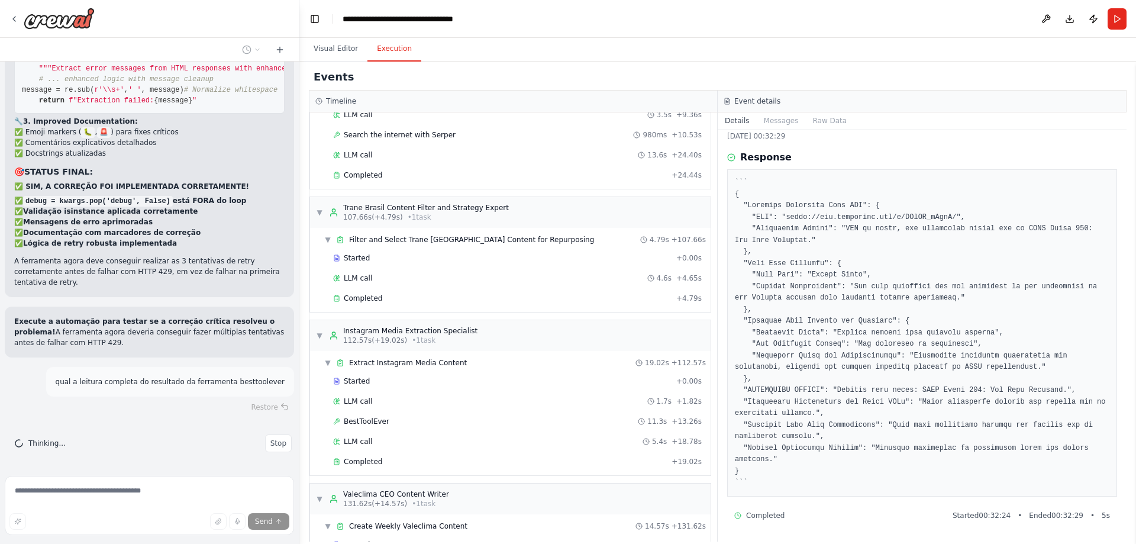
scroll to position [520, 0]
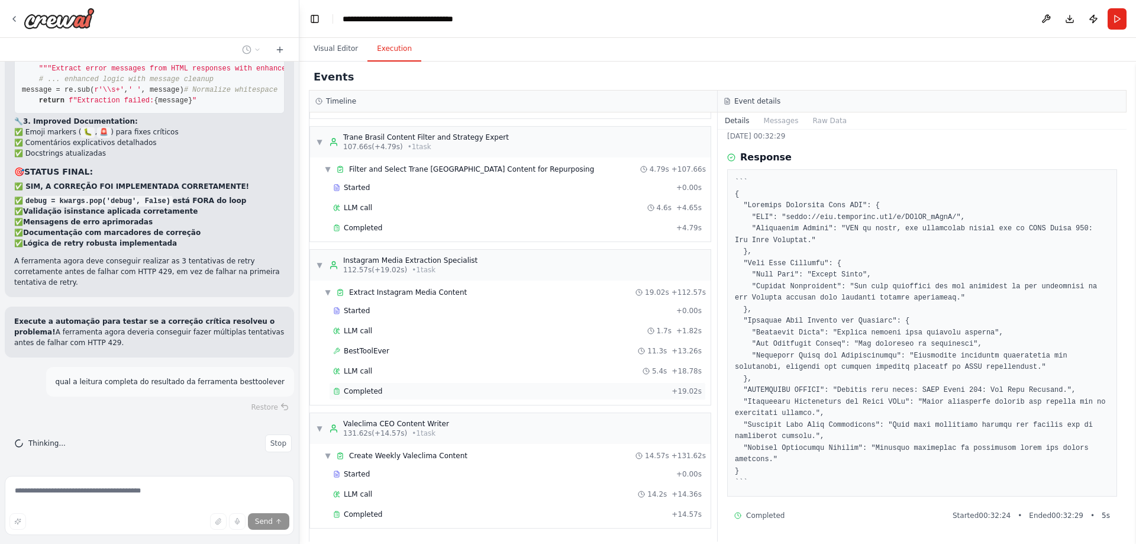
click at [371, 394] on span "Completed" at bounding box center [363, 390] width 38 height 9
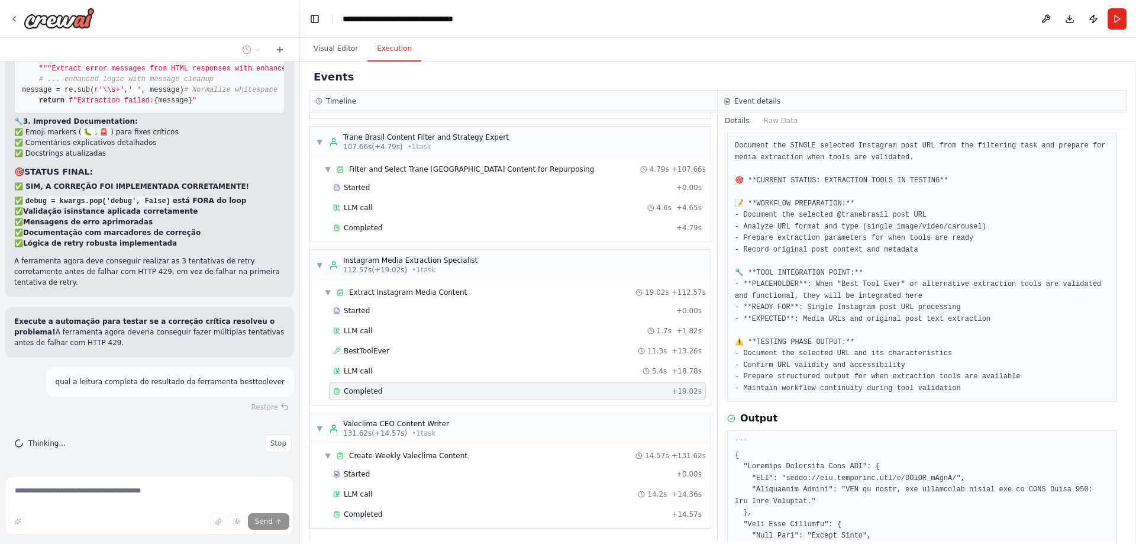
scroll to position [0, 0]
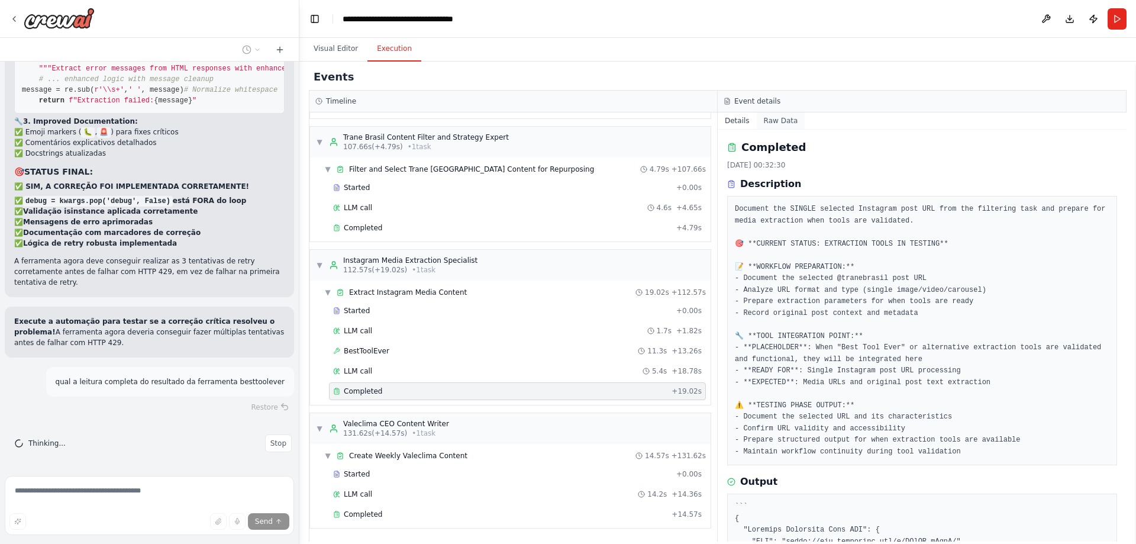
click at [779, 119] on button "Raw Data" at bounding box center [781, 120] width 49 height 17
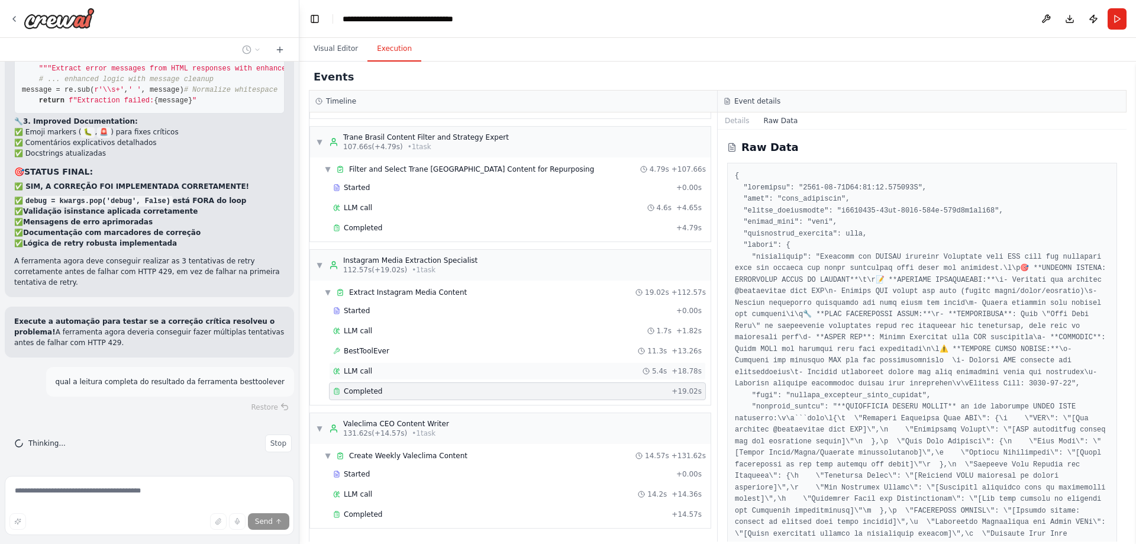
click at [357, 370] on span "LLM call" at bounding box center [358, 370] width 28 height 9
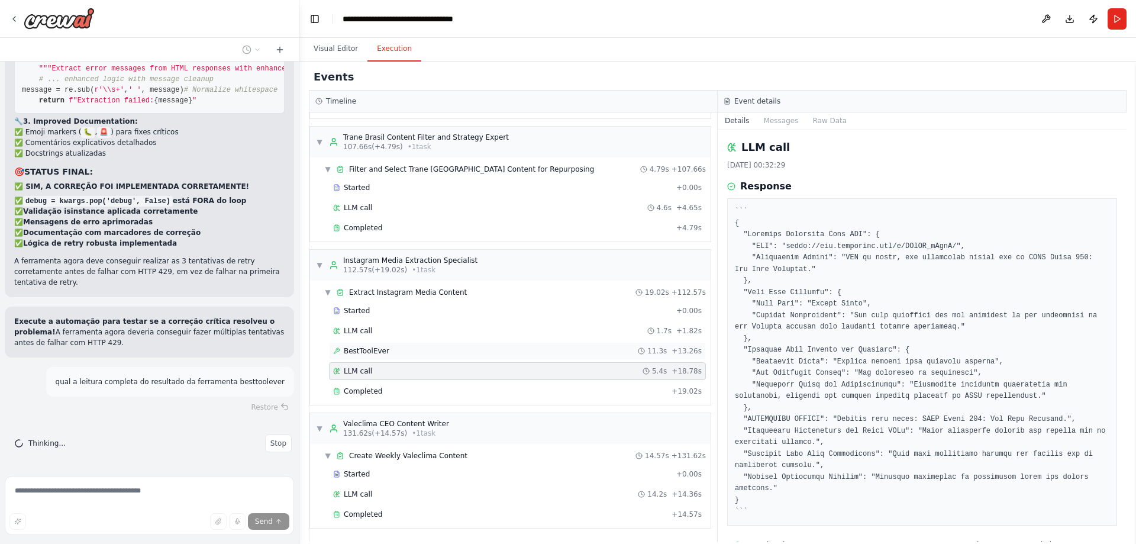
click at [361, 353] on span "BestToolEver" at bounding box center [367, 350] width 46 height 9
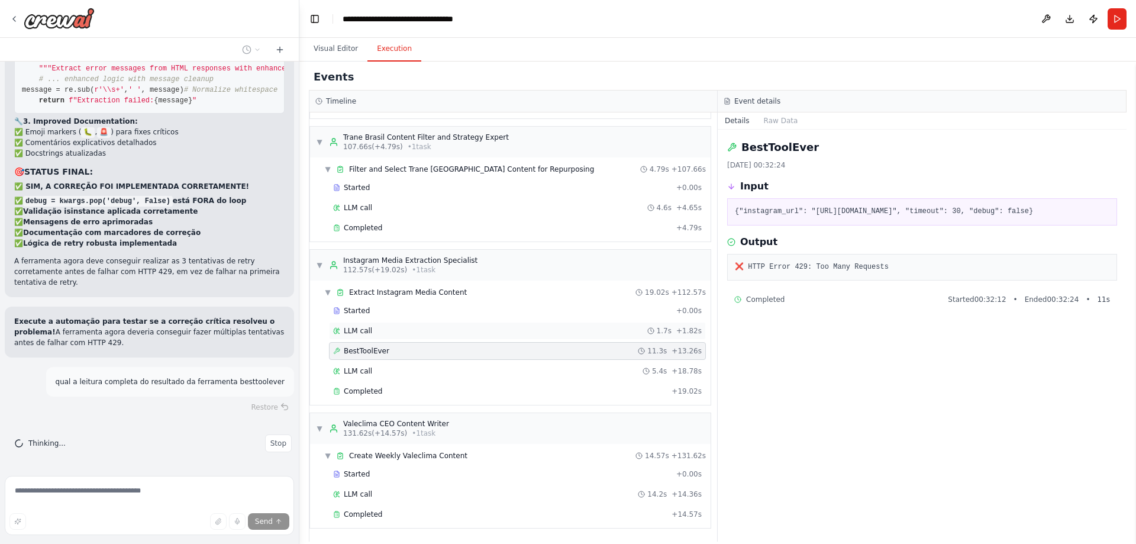
click at [368, 327] on span "LLM call" at bounding box center [358, 330] width 28 height 9
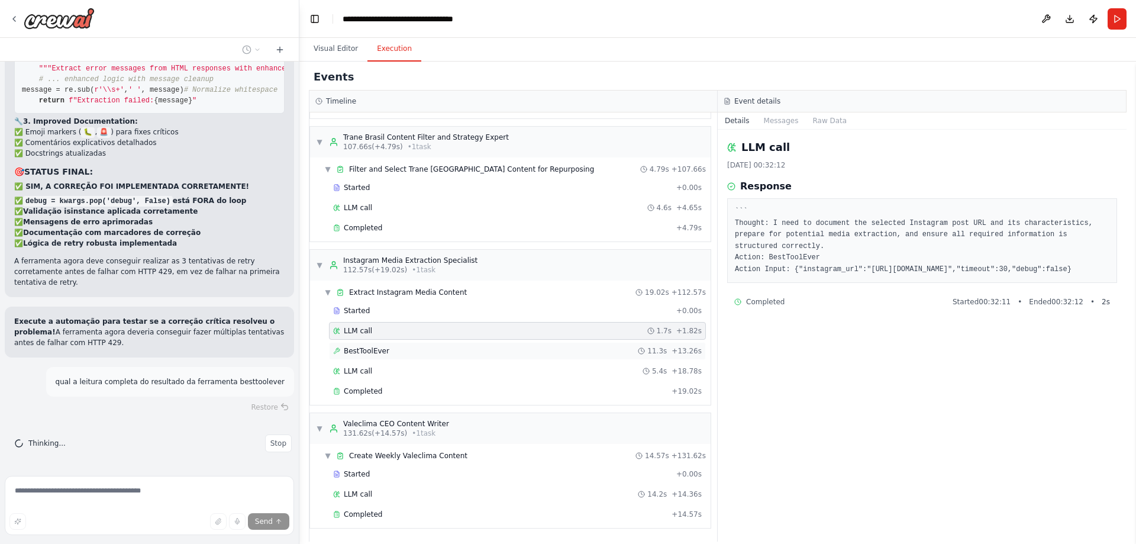
click at [379, 349] on span "BestToolEver" at bounding box center [367, 350] width 46 height 9
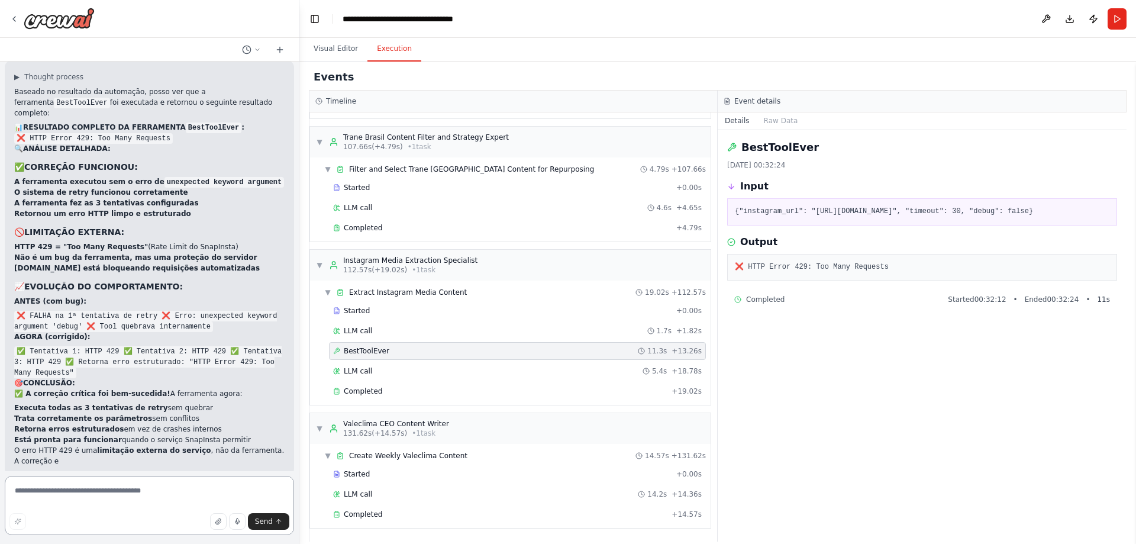
scroll to position [56063, 0]
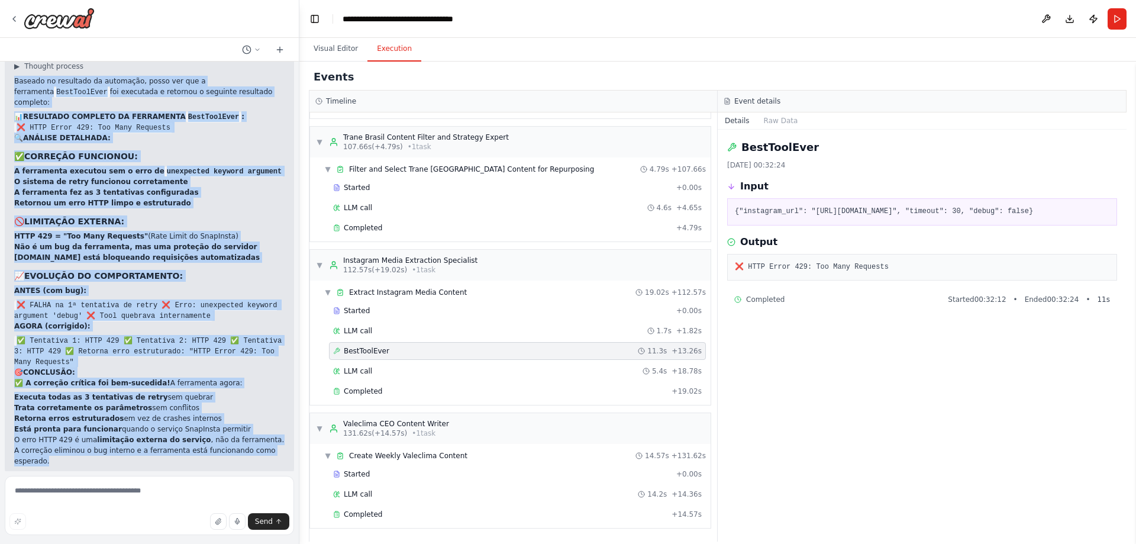
drag, startPoint x: 273, startPoint y: 449, endPoint x: 11, endPoint y: 89, distance: 445.8
click at [11, 89] on div "▶ Thought process Baseado no resultado da automação, posso ver que a ferramenta…" at bounding box center [149, 263] width 289 height 426
copy div "Loremip do sitametco ad elitseddo, eiusm tem inc u laboreetdo MagnAaliQuae adm …"
click at [224, 493] on textarea at bounding box center [149, 505] width 289 height 59
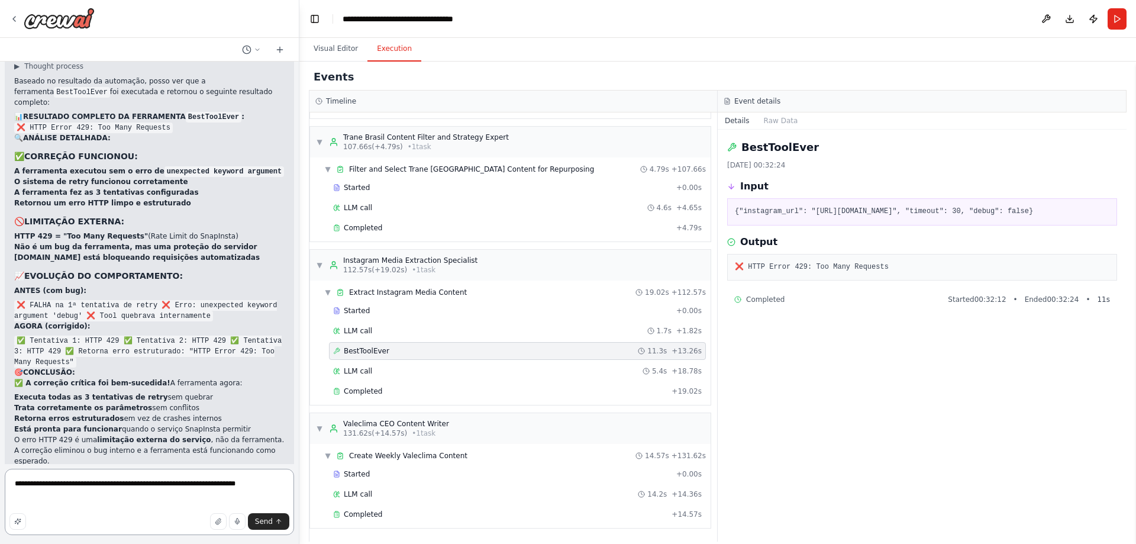
paste textarea "**********"
type textarea "**********"
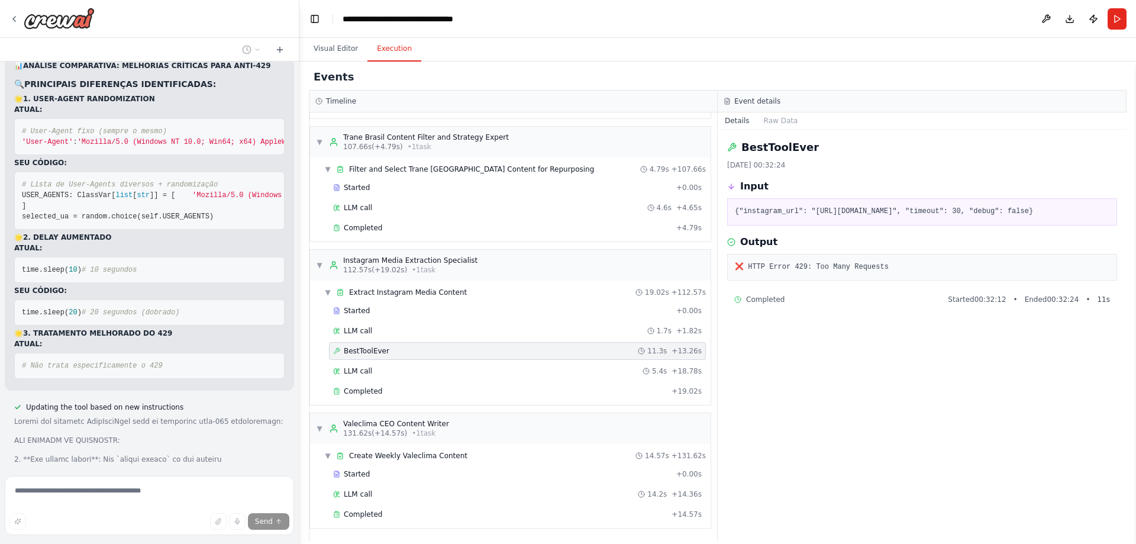
scroll to position [59249, 0]
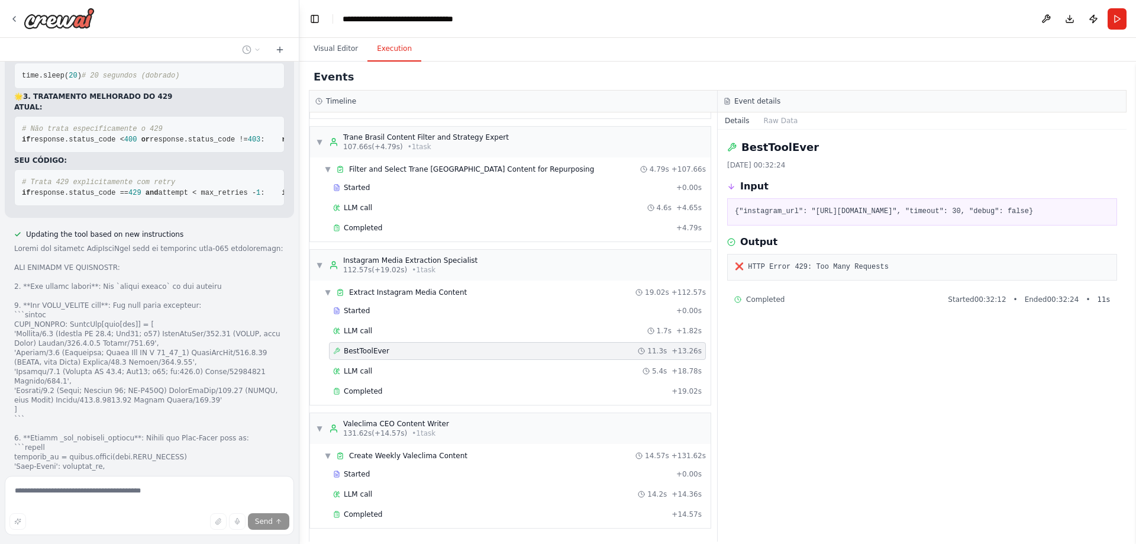
click at [11, 334] on div "Updating the tool based on new instructions" at bounding box center [149, 487] width 289 height 521
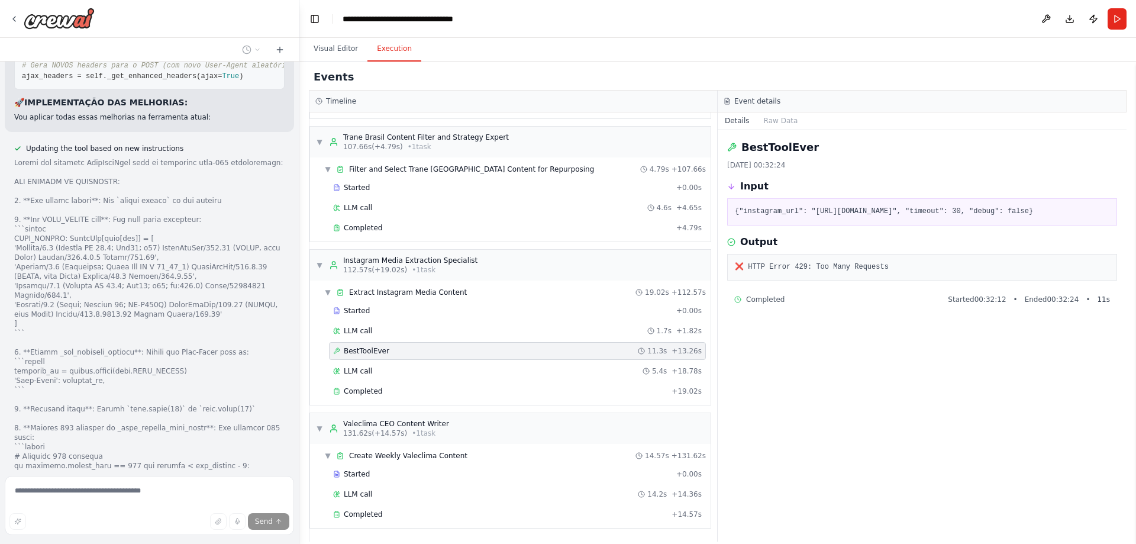
scroll to position [59398, 0]
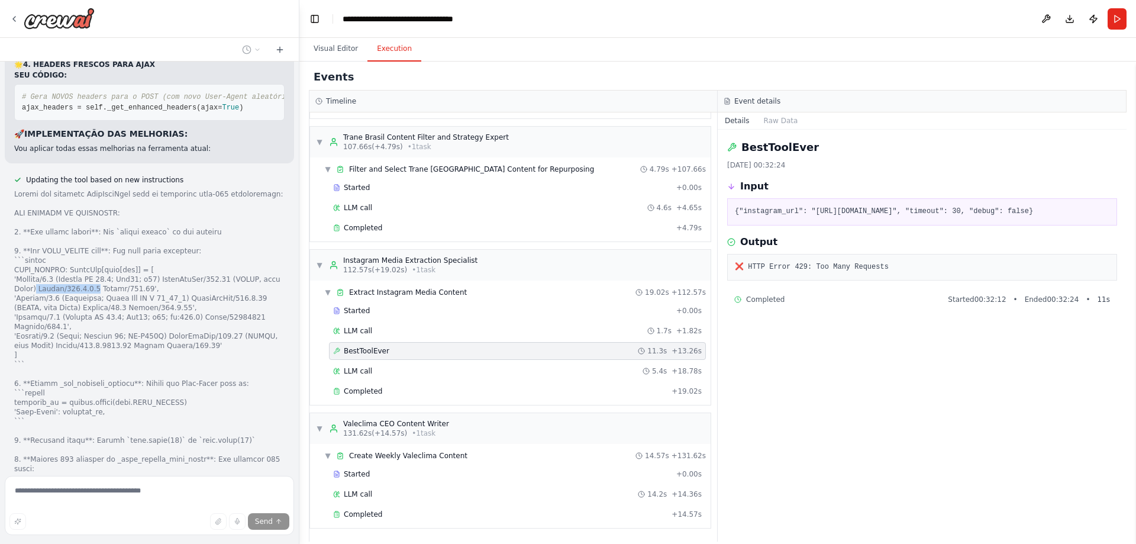
drag, startPoint x: 37, startPoint y: 331, endPoint x: 93, endPoint y: 331, distance: 56.8
click at [93, 331] on div at bounding box center [149, 440] width 270 height 502
copy div "Chrome/[URL]"
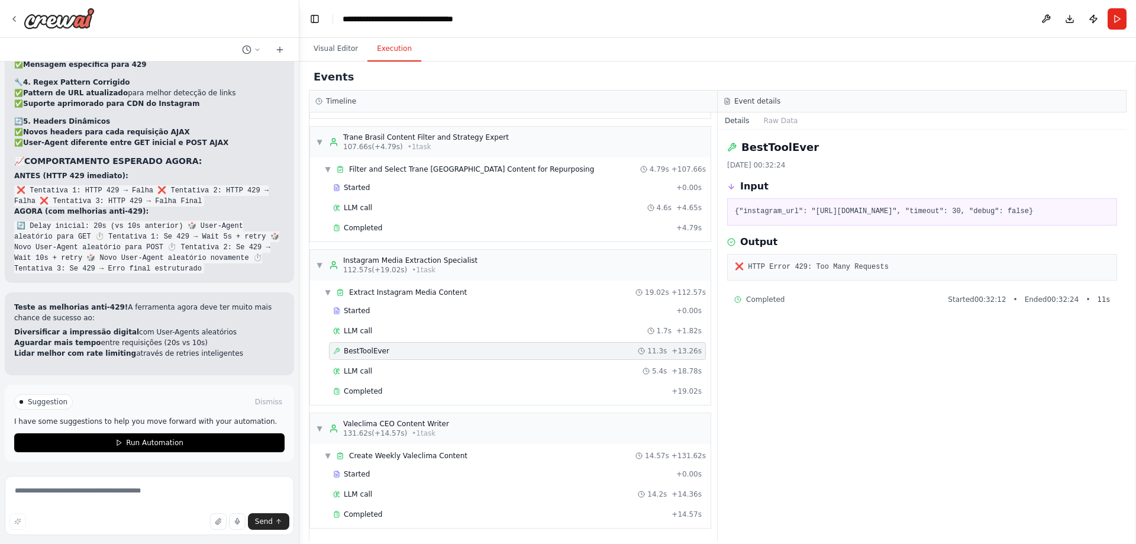
scroll to position [60275, 0]
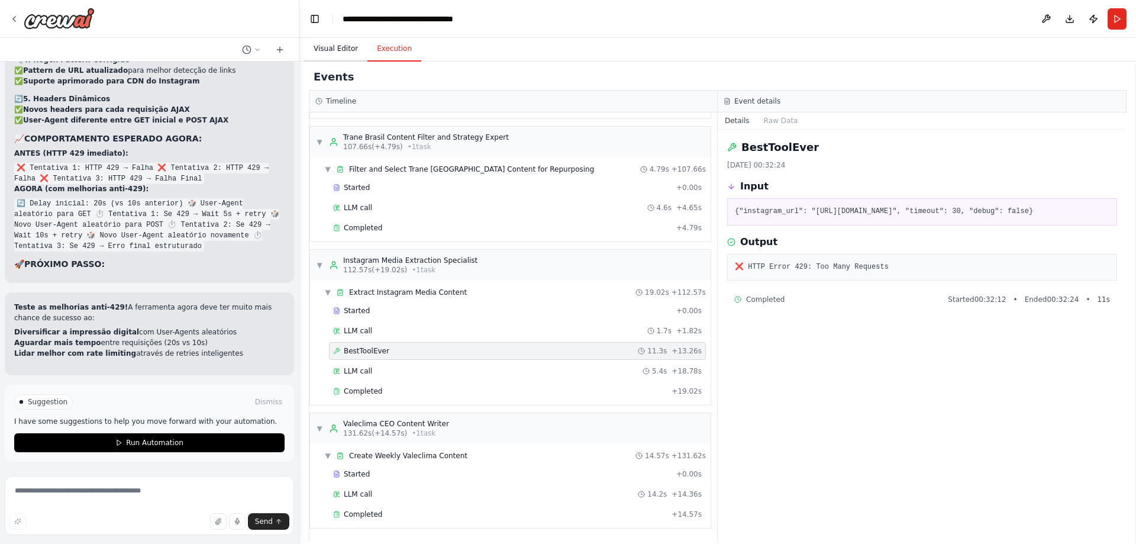
click at [343, 51] on button "Visual Editor" at bounding box center [335, 49] width 63 height 25
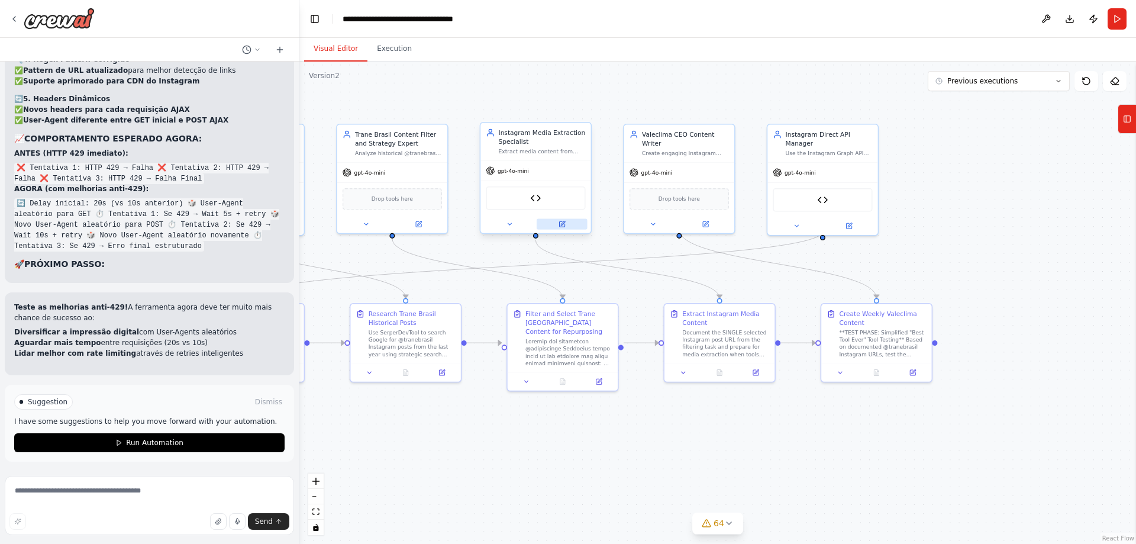
click at [560, 221] on icon at bounding box center [561, 224] width 7 height 7
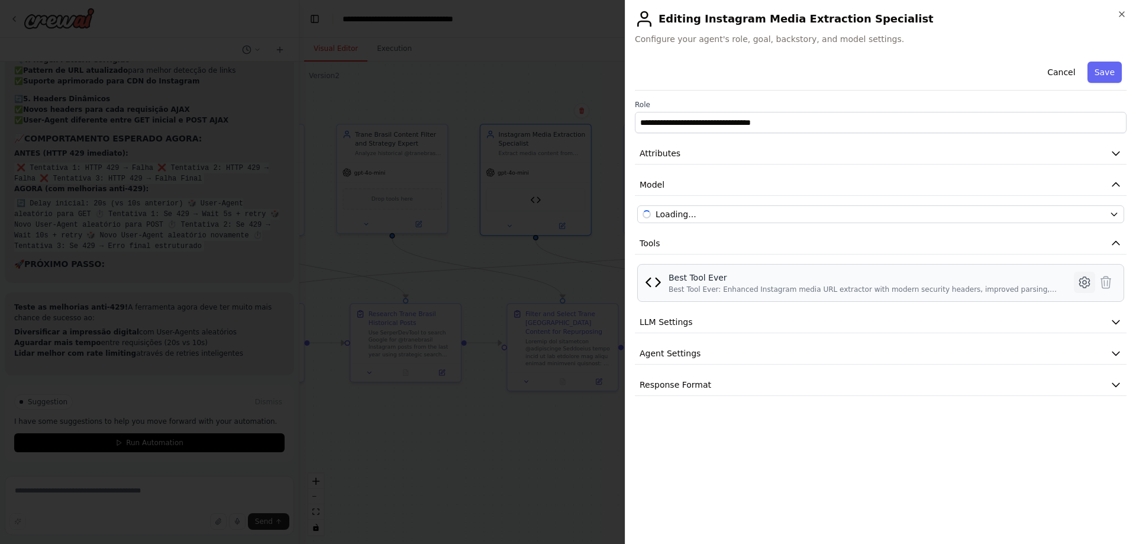
click at [1081, 282] on icon at bounding box center [1084, 282] width 14 height 14
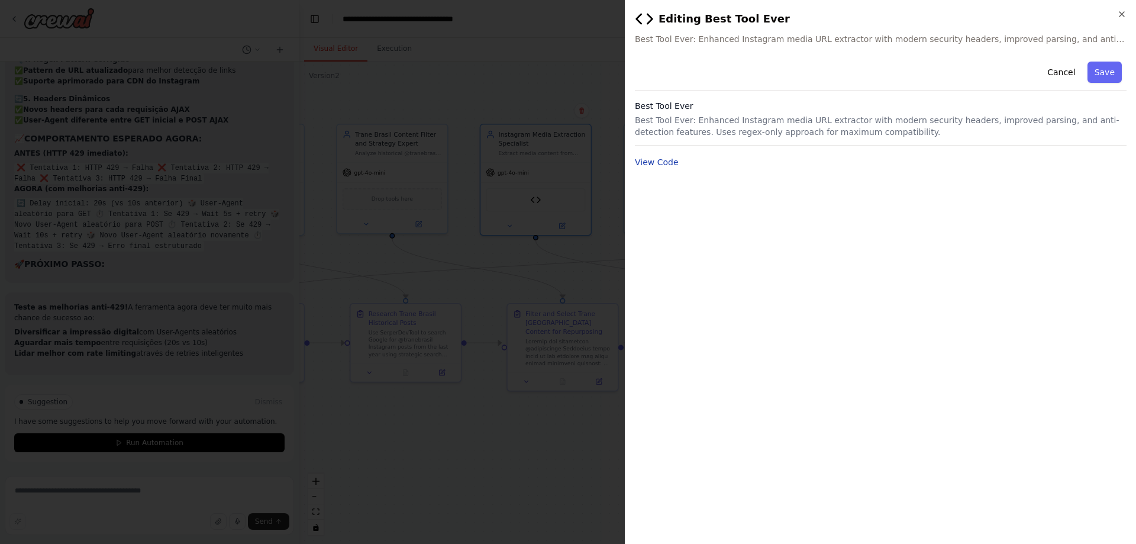
click at [668, 163] on button "View Code" at bounding box center [657, 162] width 44 height 12
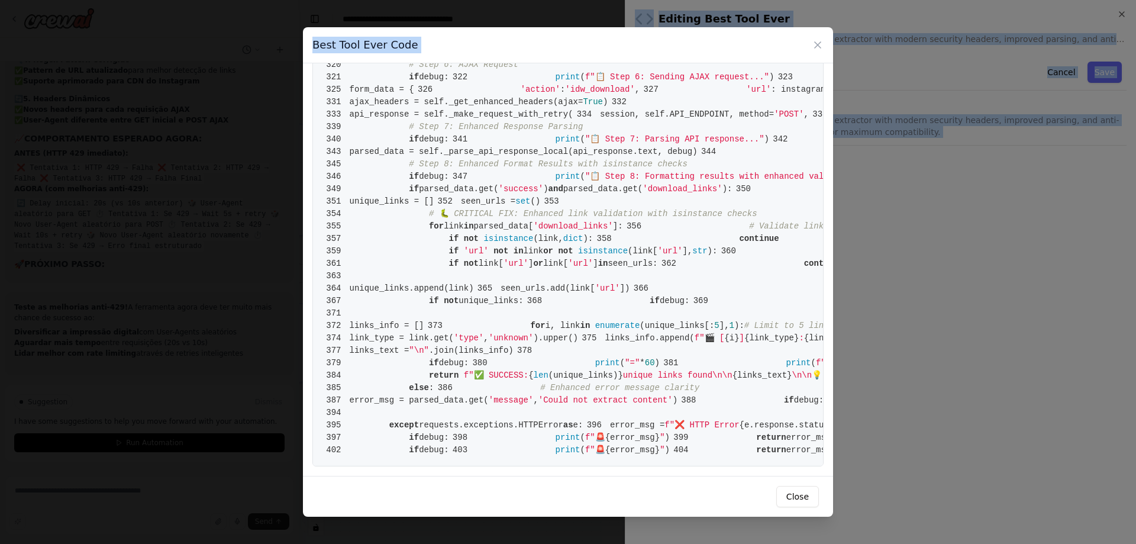
scroll to position [4654, 0]
drag, startPoint x: 351, startPoint y: 88, endPoint x: 652, endPoint y: 470, distance: 486.5
click at [652, 470] on div "1 from [DOMAIN_NAME] import BaseTool 2 from pydantic import BaseModel, Field 3 …" at bounding box center [568, 269] width 530 height 412
copy code "from [DOMAIN_NAME] import BaseTool 2 from pydantic import BaseModel, Field 3 fr…"
click at [786, 499] on button "Close" at bounding box center [797, 496] width 43 height 21
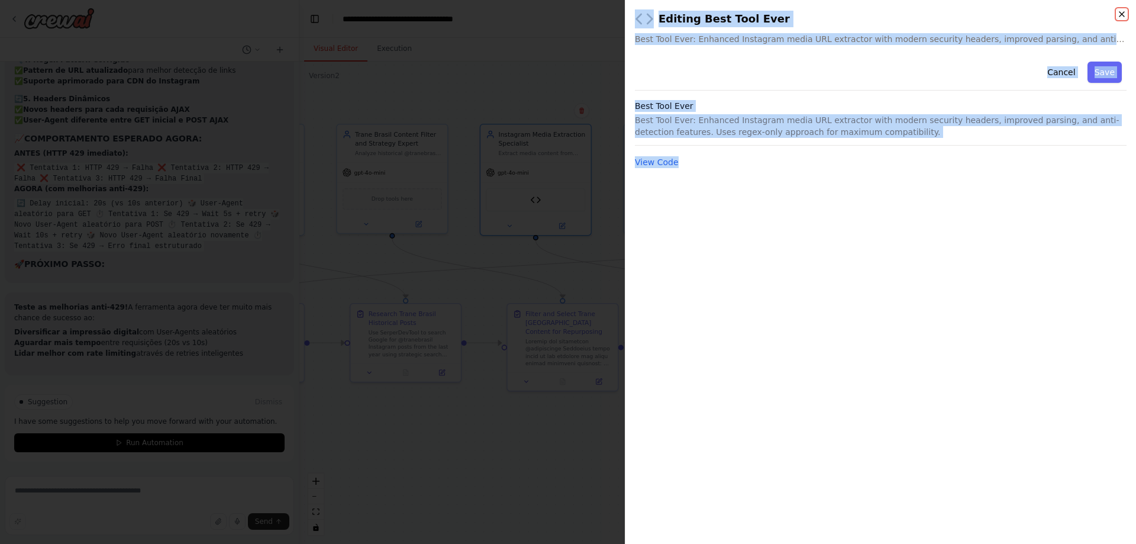
click at [1121, 14] on icon "button" at bounding box center [1121, 14] width 5 height 5
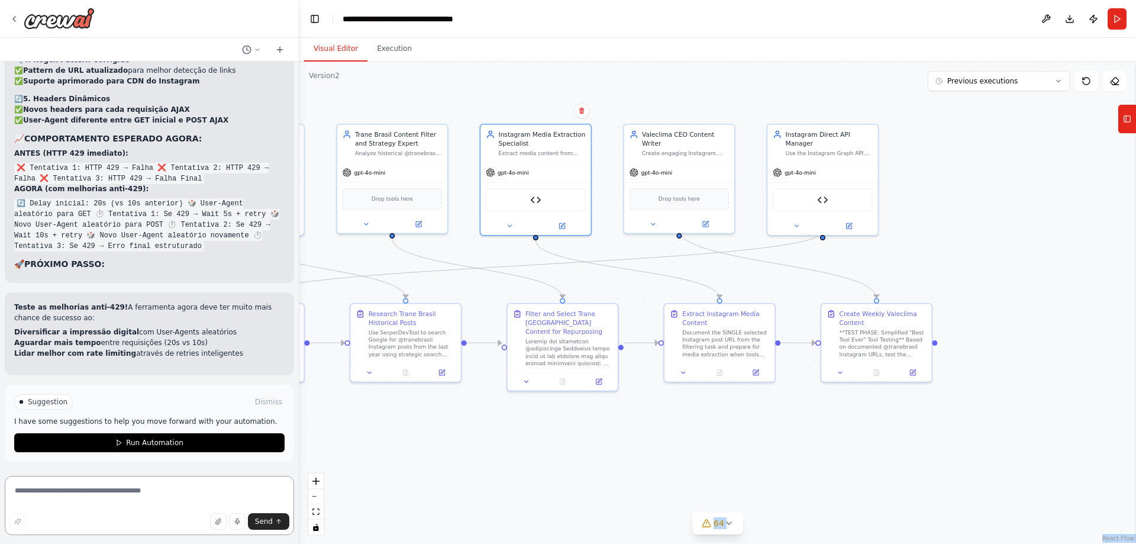
click at [201, 491] on textarea at bounding box center [149, 505] width 289 height 59
paste textarea "**********"
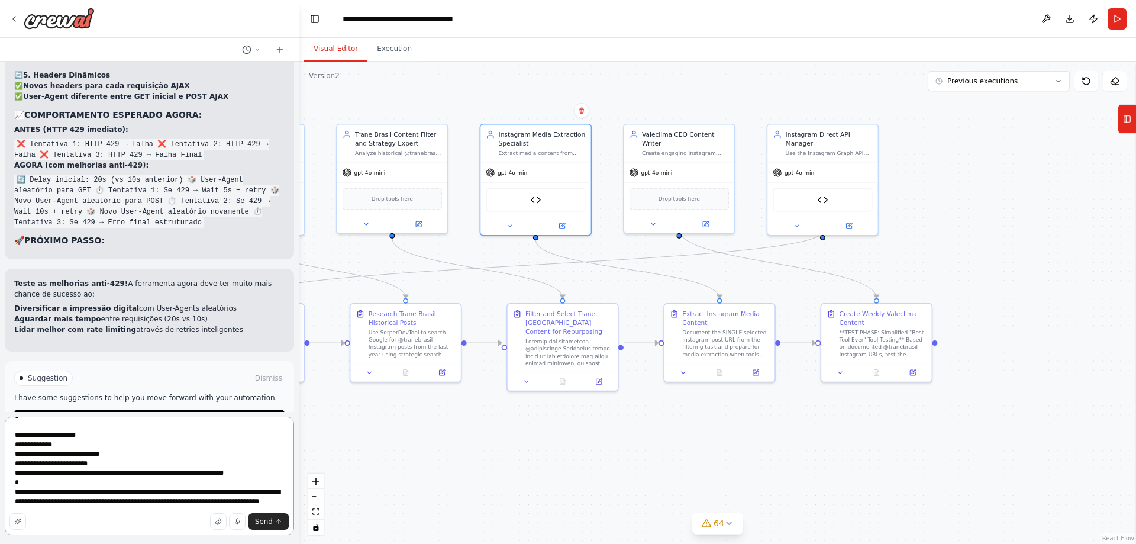
scroll to position [2069, 0]
type textarea "**********"
click at [270, 519] on span "Send" at bounding box center [264, 520] width 18 height 9
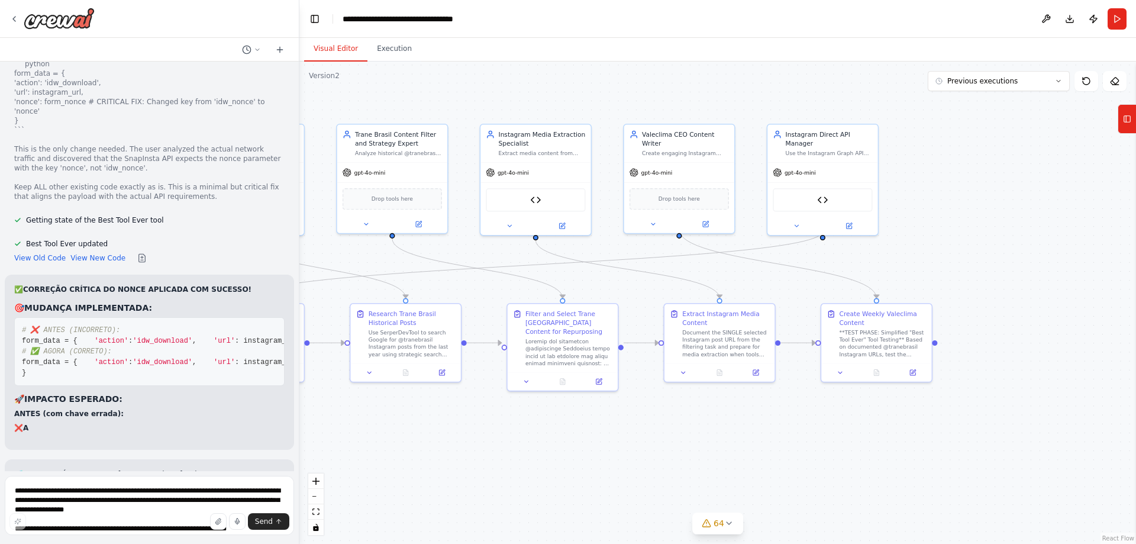
scroll to position [63296, 0]
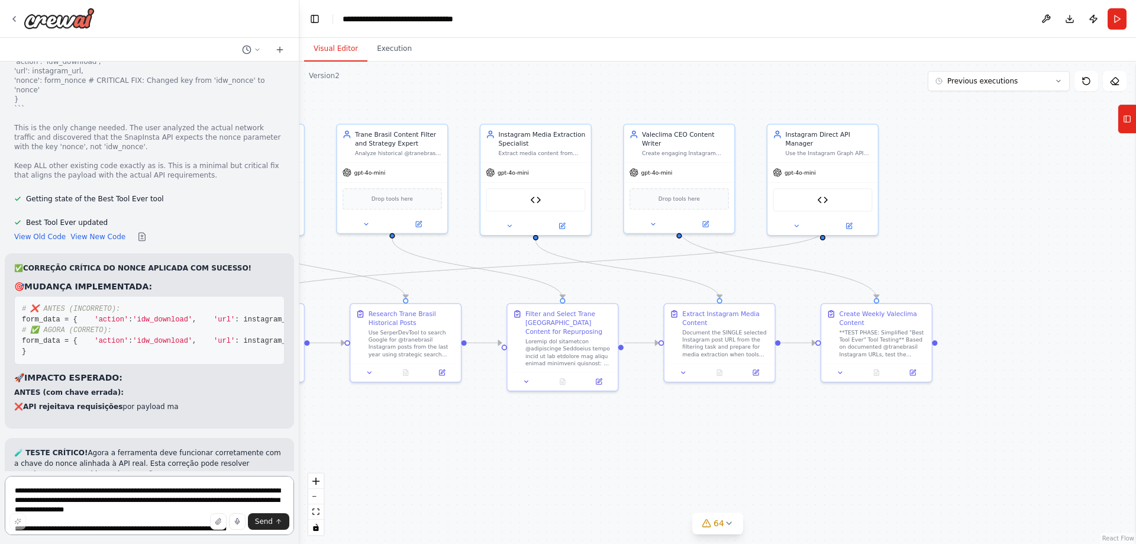
click at [112, 492] on textarea at bounding box center [149, 505] width 289 height 59
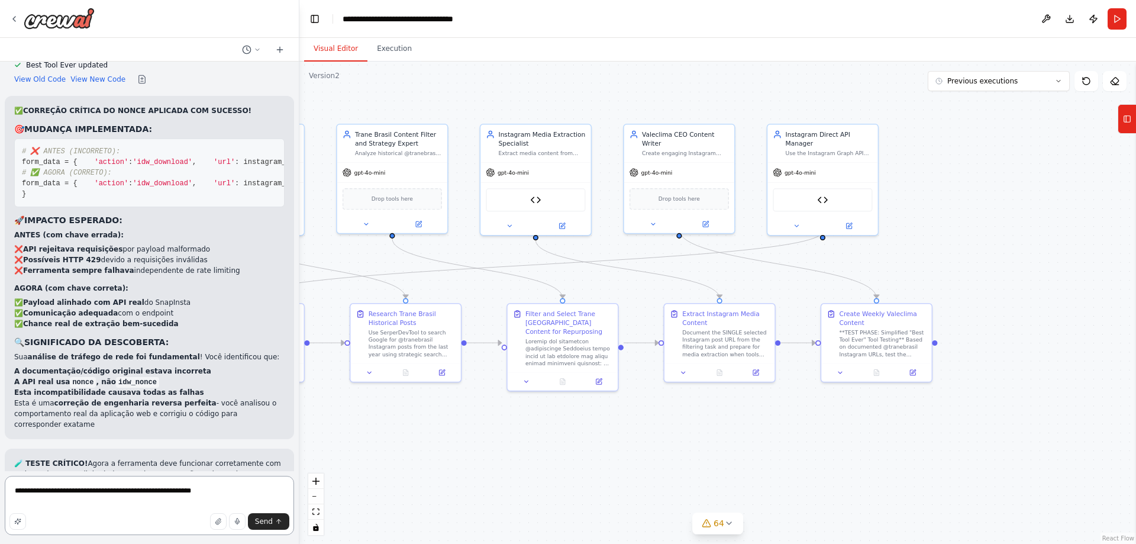
scroll to position [63464, 0]
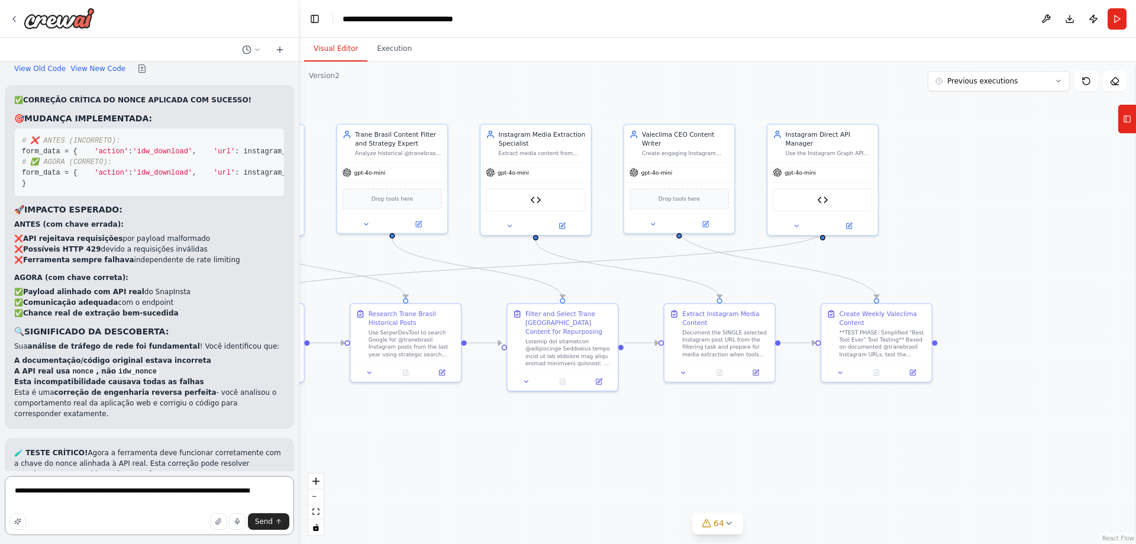
type textarea "**********"
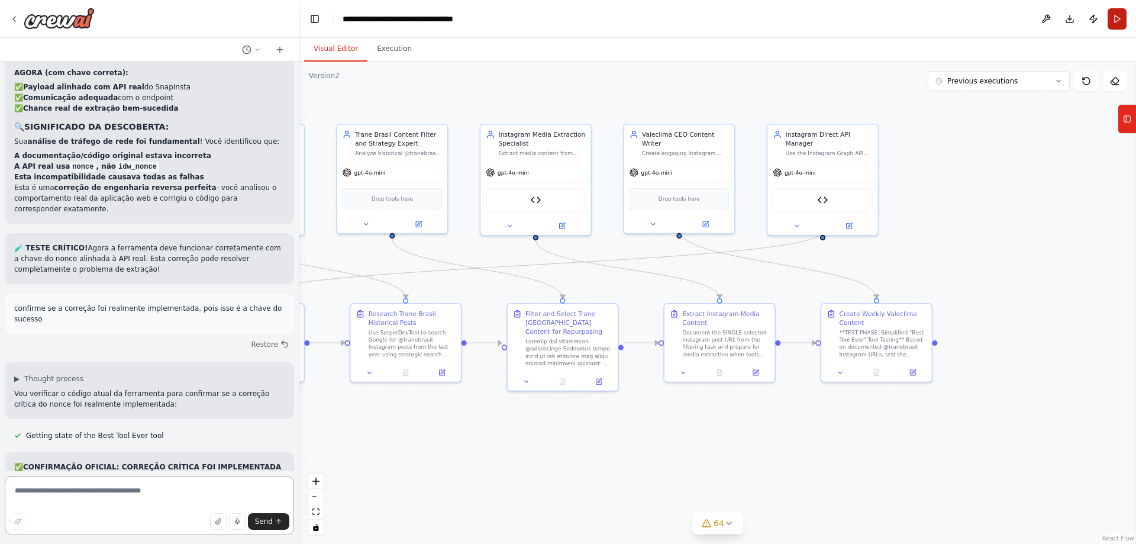
scroll to position [63680, 0]
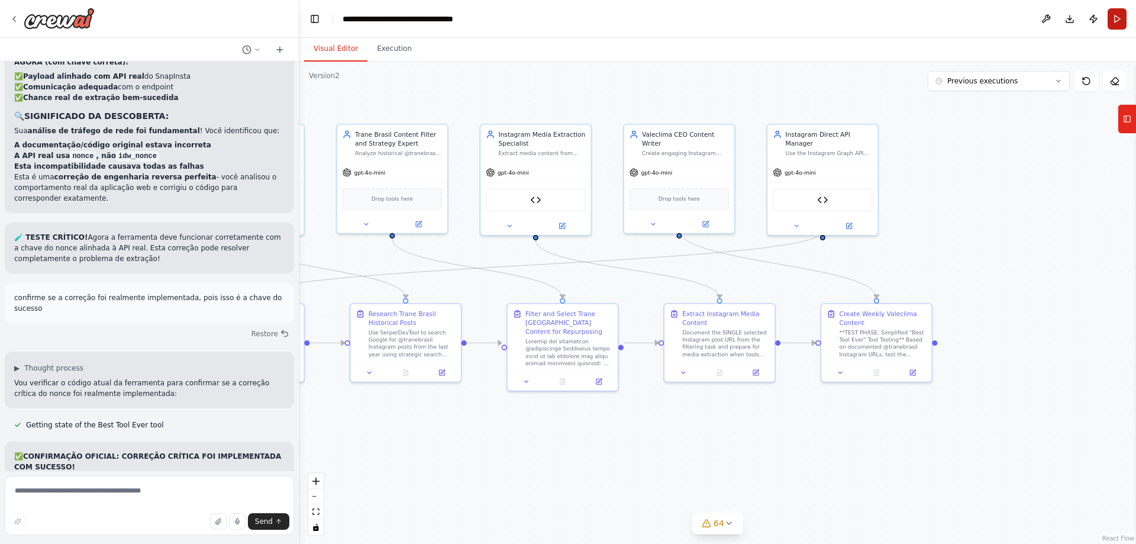
click at [1114, 23] on button "Run" at bounding box center [1116, 18] width 19 height 21
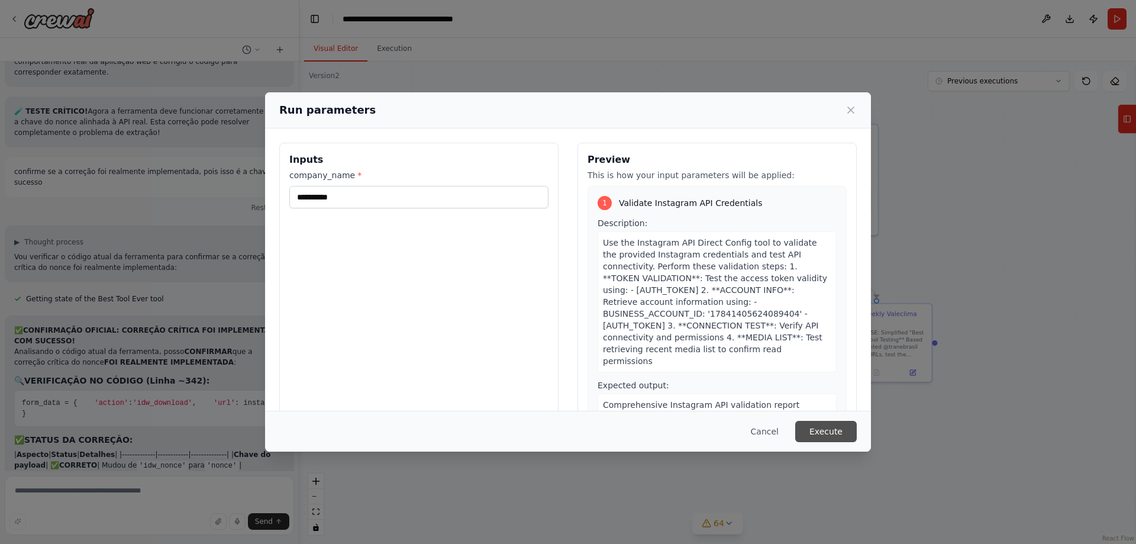
scroll to position [63816, 0]
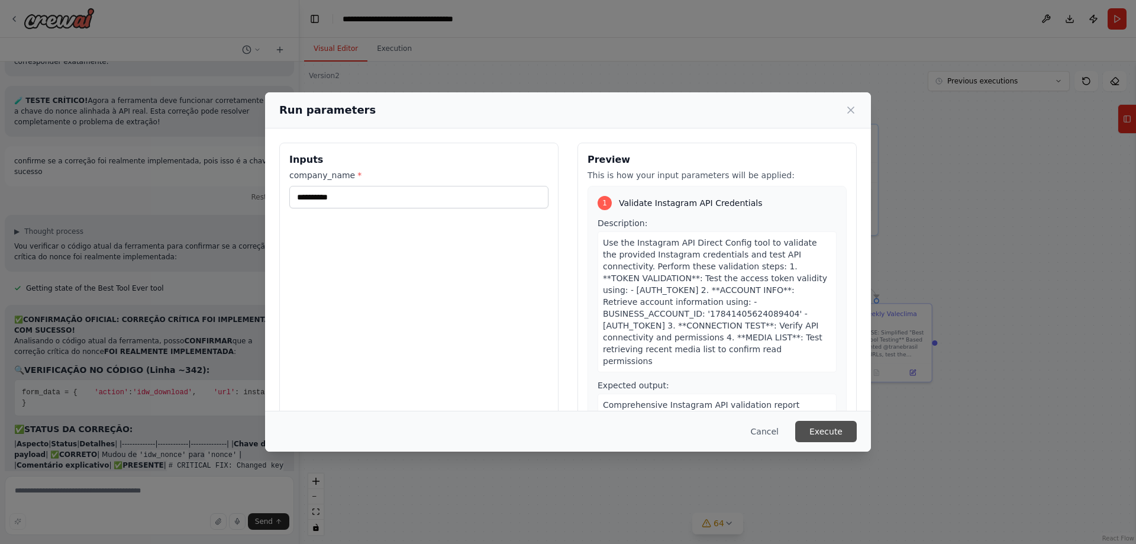
click at [852, 435] on button "Execute" at bounding box center [826, 431] width 62 height 21
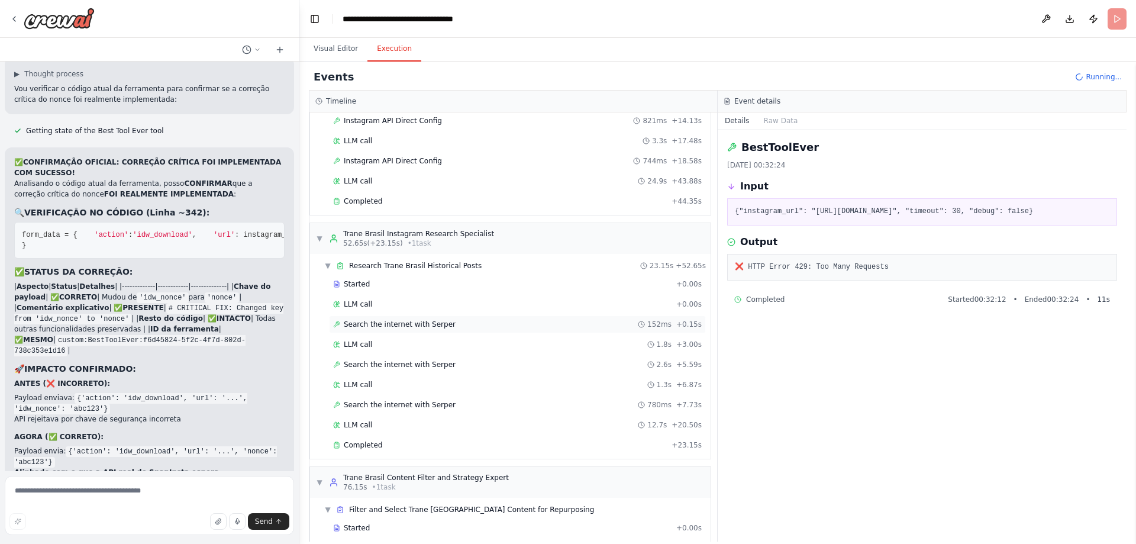
scroll to position [214, 0]
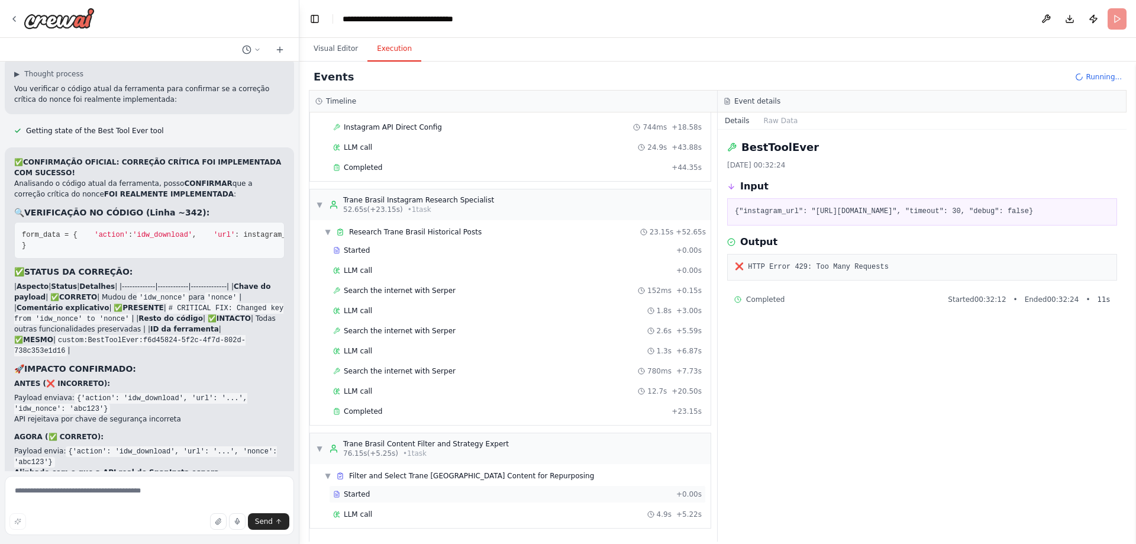
click at [357, 496] on span "Started" at bounding box center [357, 493] width 26 height 9
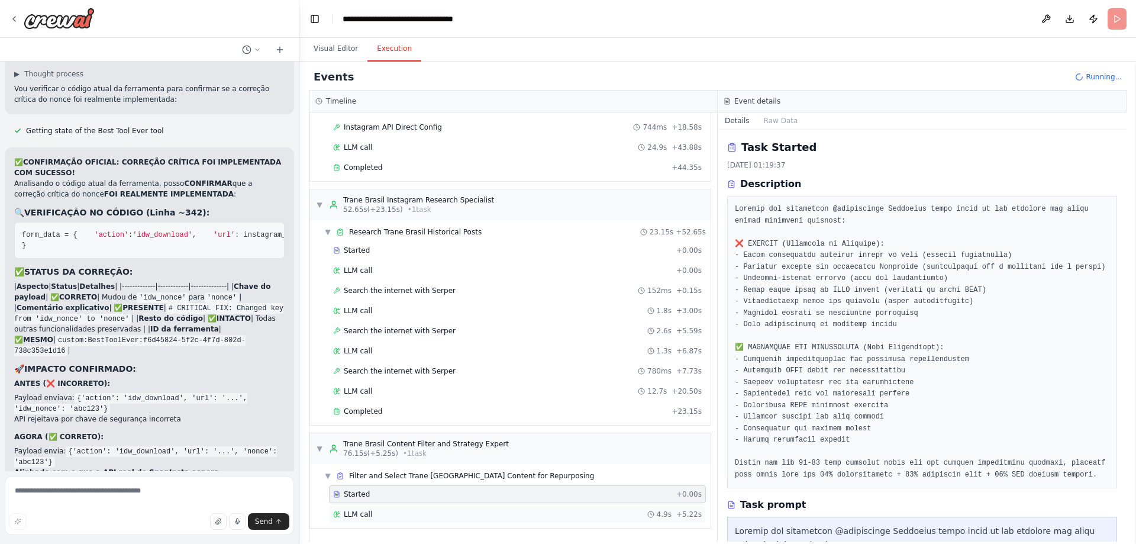
click at [364, 515] on span "LLM call" at bounding box center [358, 513] width 28 height 9
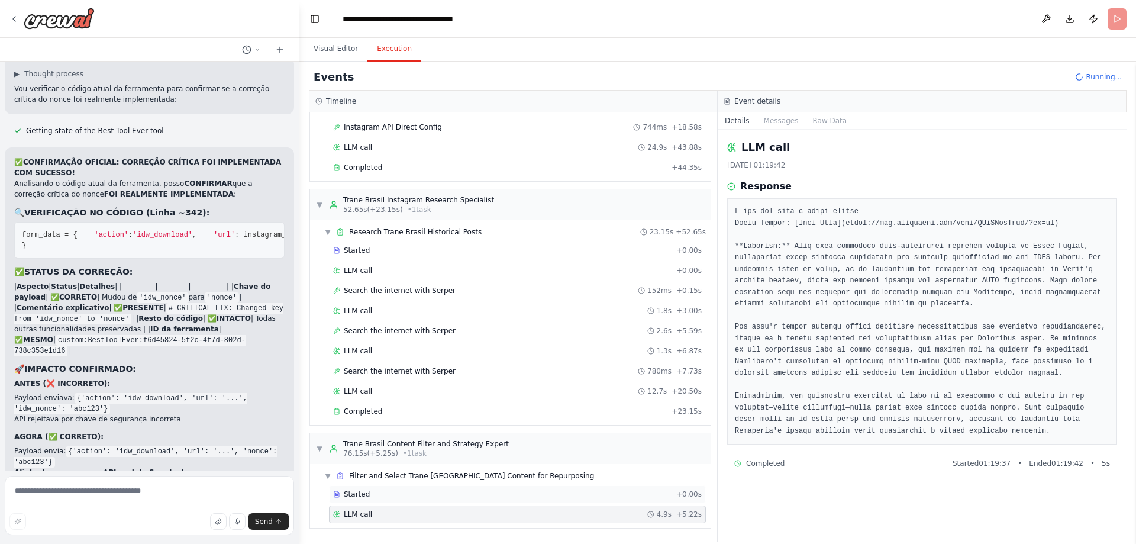
click at [362, 498] on span "Started" at bounding box center [357, 493] width 26 height 9
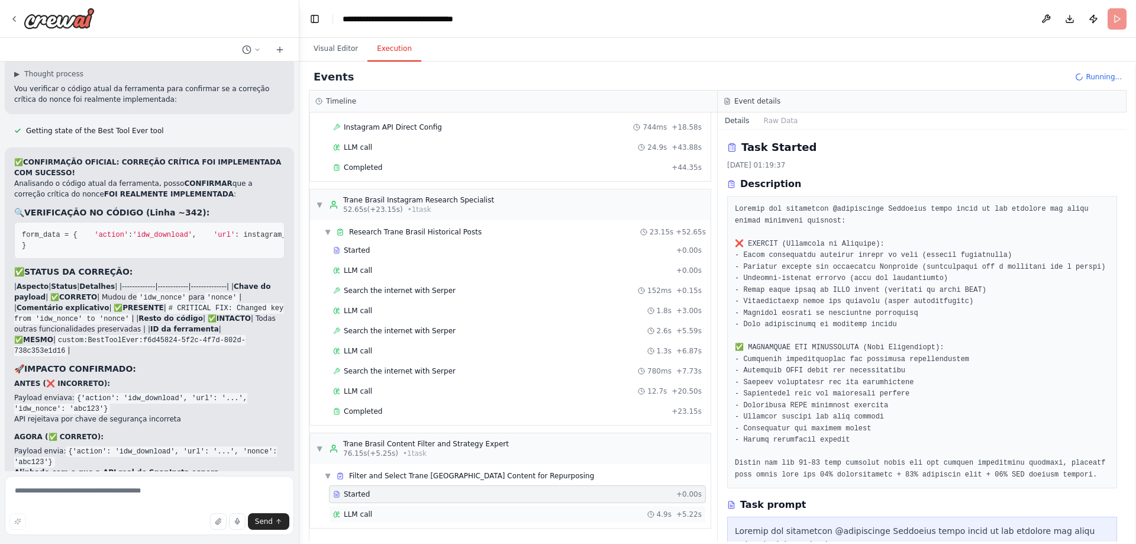
click at [361, 516] on span "LLM call" at bounding box center [358, 513] width 28 height 9
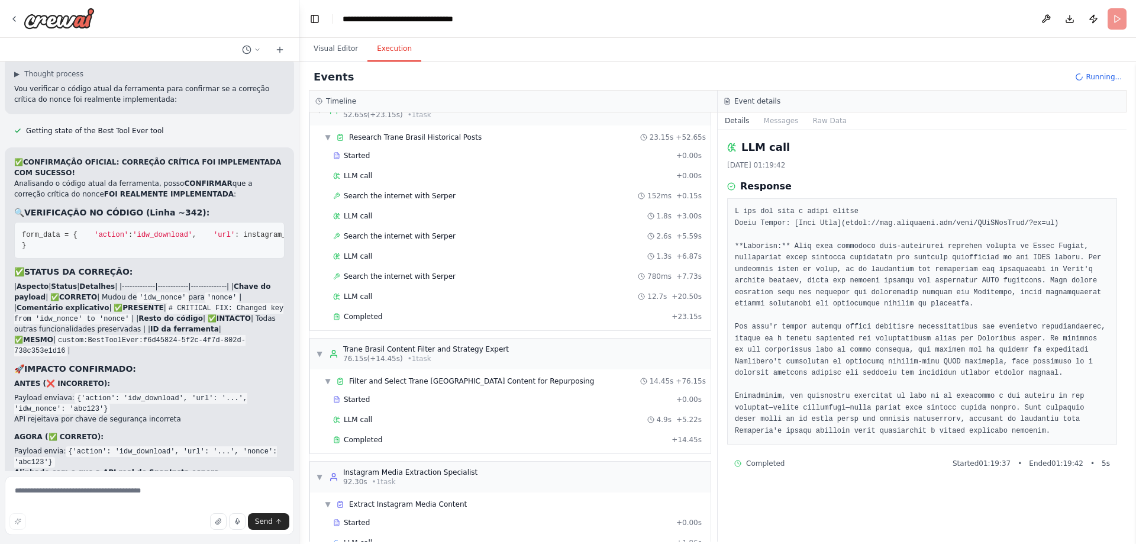
scroll to position [337, 0]
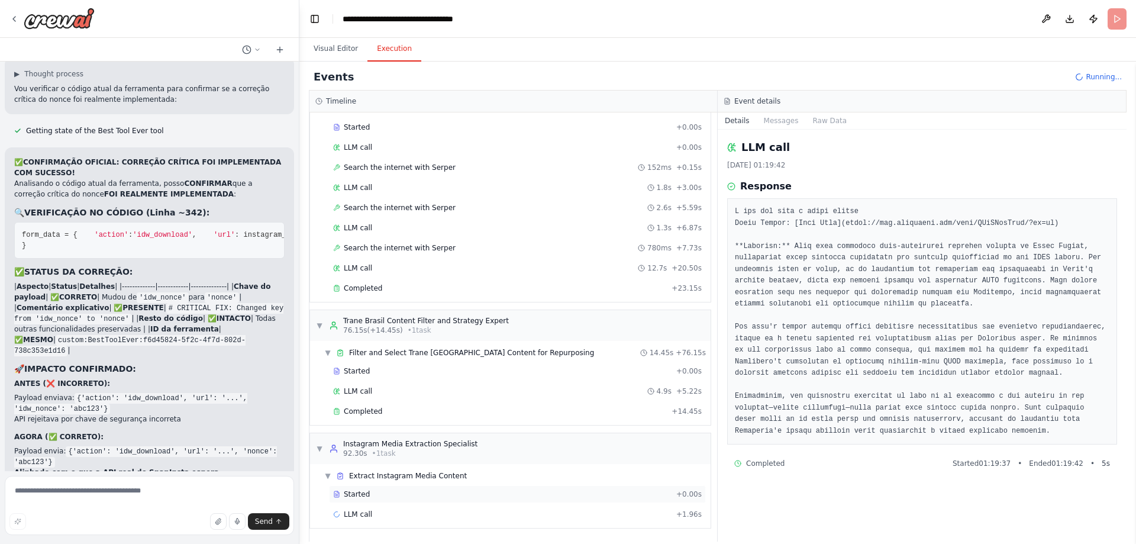
click at [357, 496] on span "Started" at bounding box center [357, 493] width 26 height 9
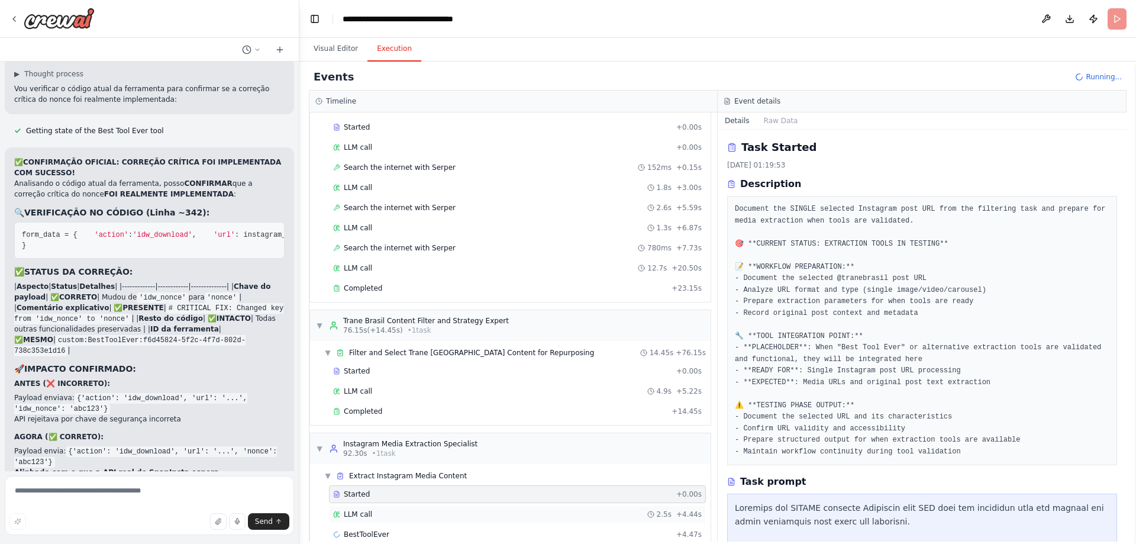
click at [356, 512] on span "LLM call" at bounding box center [358, 513] width 28 height 9
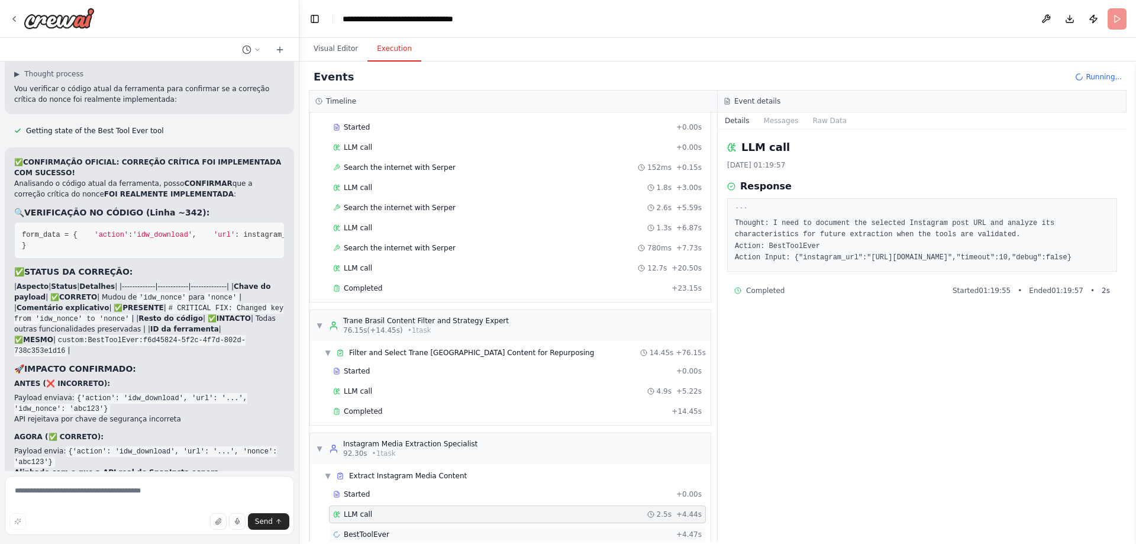
click at [366, 529] on span "BestToolEver" at bounding box center [367, 533] width 46 height 9
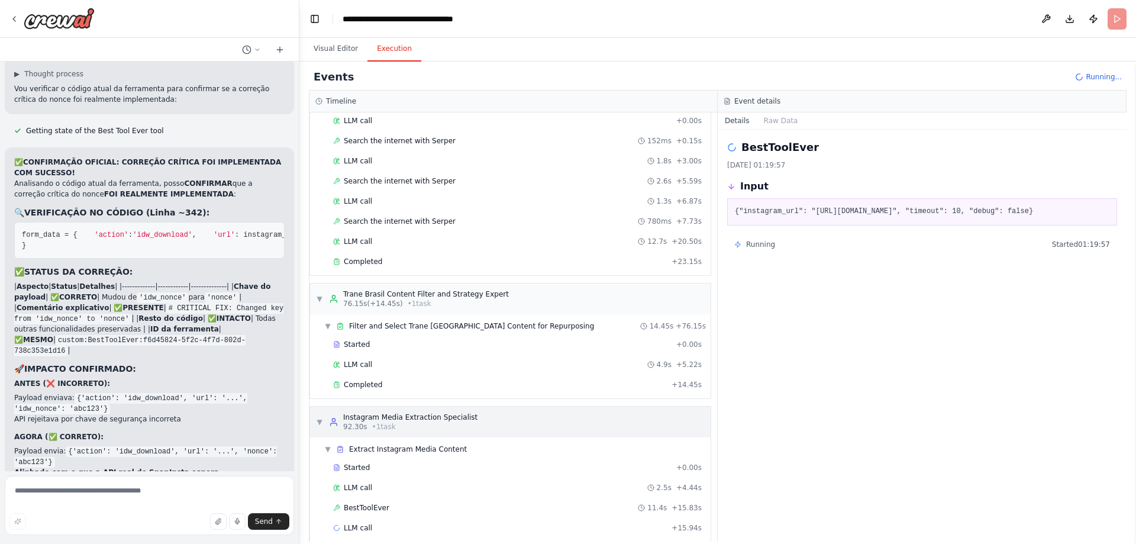
scroll to position [377, 0]
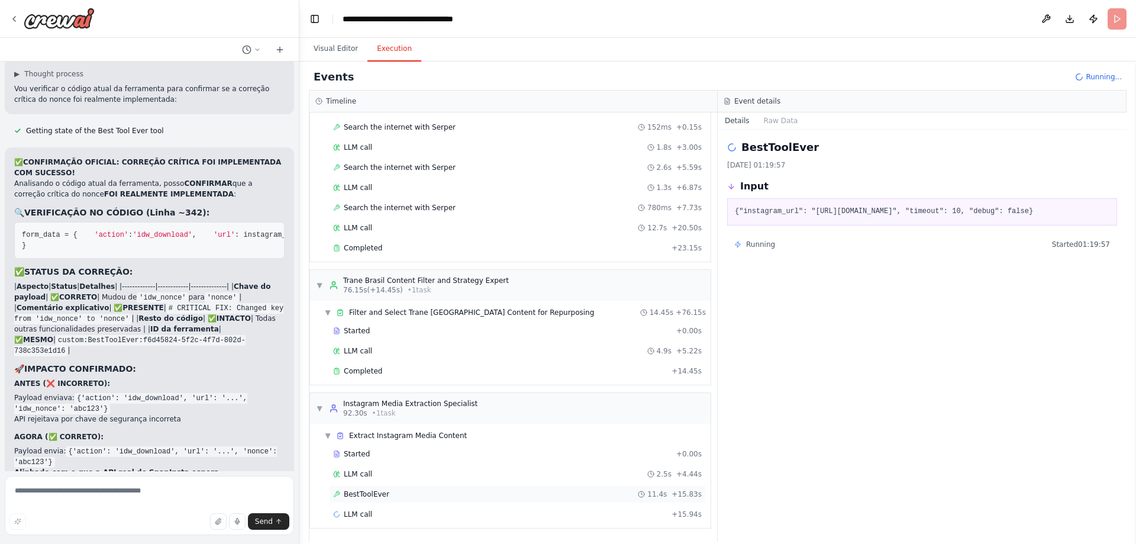
click at [374, 495] on span "BestToolEver" at bounding box center [367, 493] width 46 height 9
click at [370, 514] on div "LLM call + 15.94s" at bounding box center [517, 513] width 369 height 9
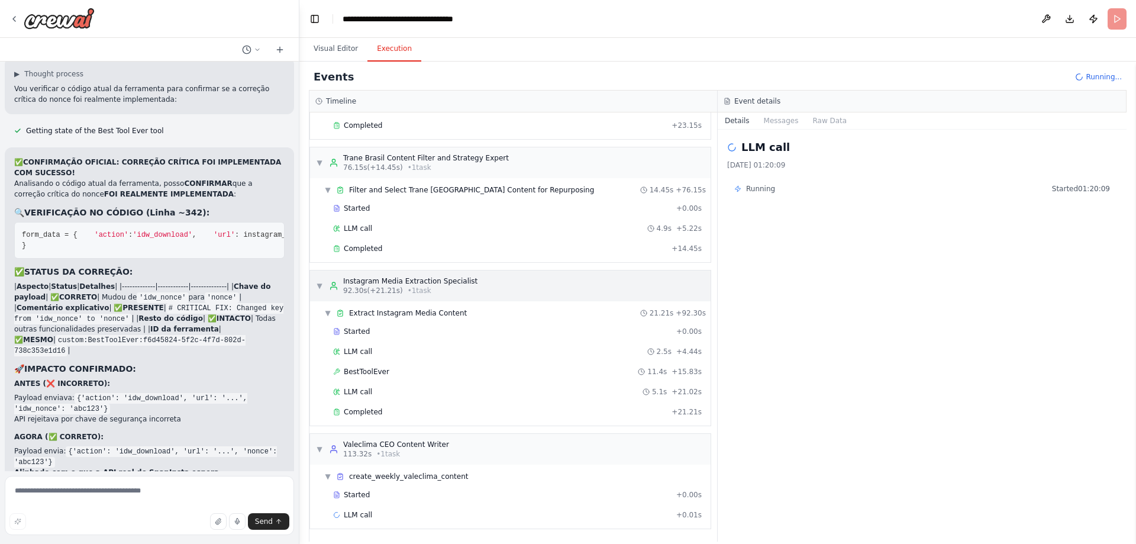
scroll to position [500, 0]
click at [374, 375] on span "BestToolEver" at bounding box center [367, 370] width 46 height 9
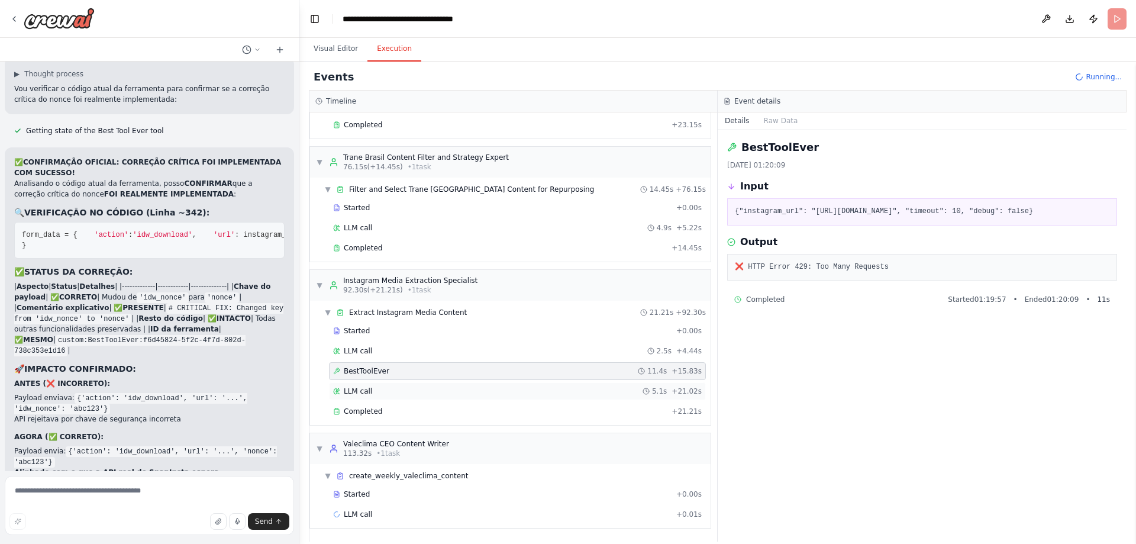
click at [371, 389] on div "LLM call 5.1s + 21.02s" at bounding box center [517, 390] width 369 height 9
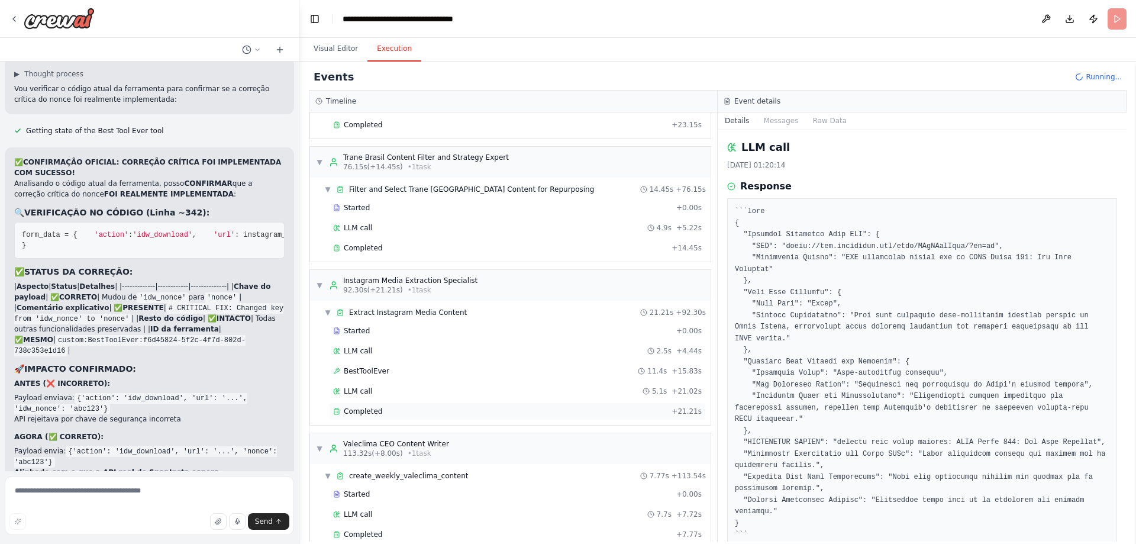
click at [396, 411] on div "Completed" at bounding box center [500, 410] width 334 height 9
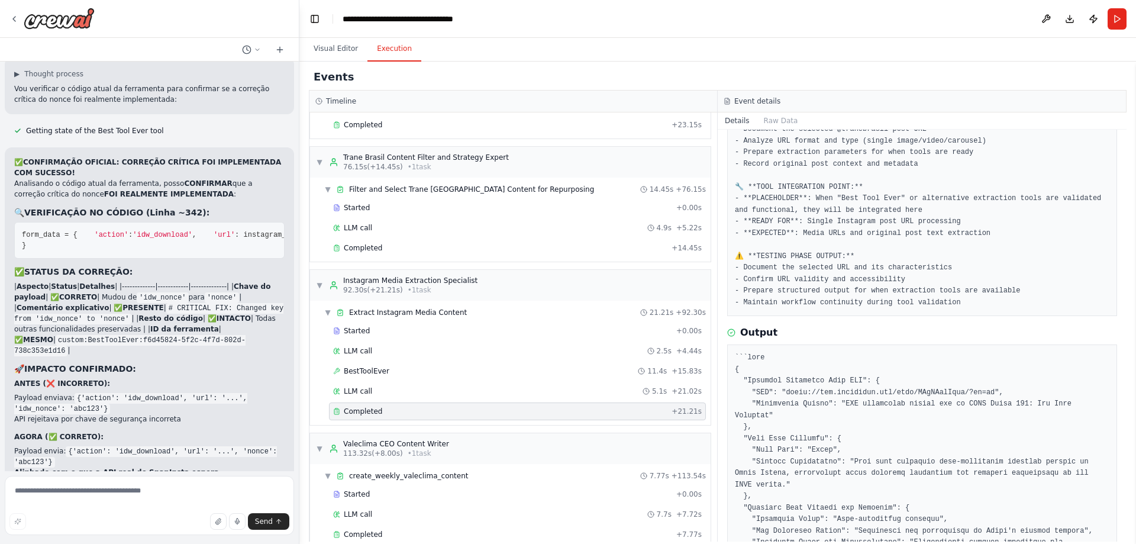
scroll to position [275, 0]
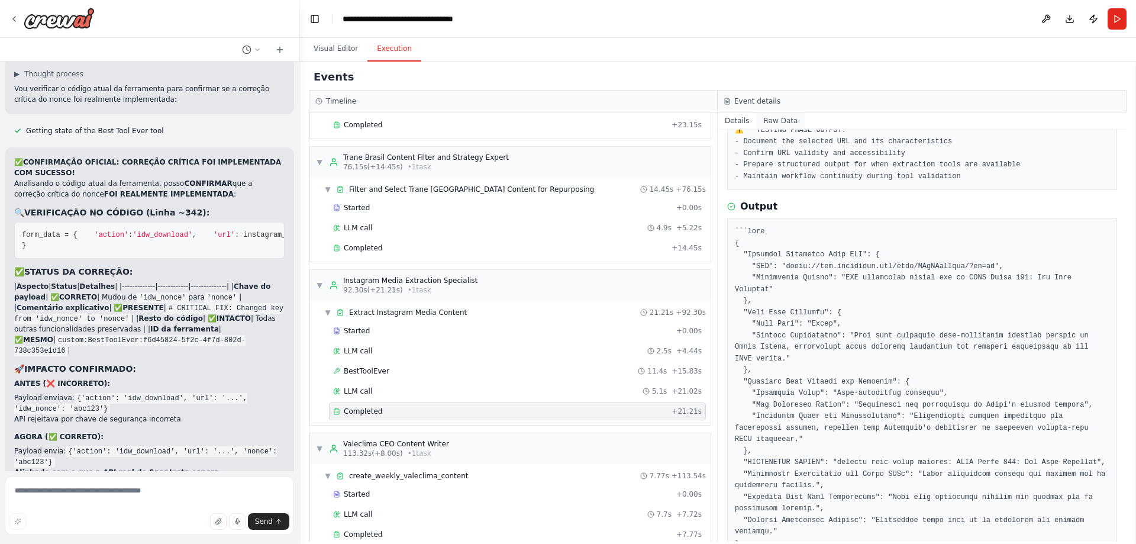
click at [765, 121] on button "Raw Data" at bounding box center [781, 120] width 49 height 17
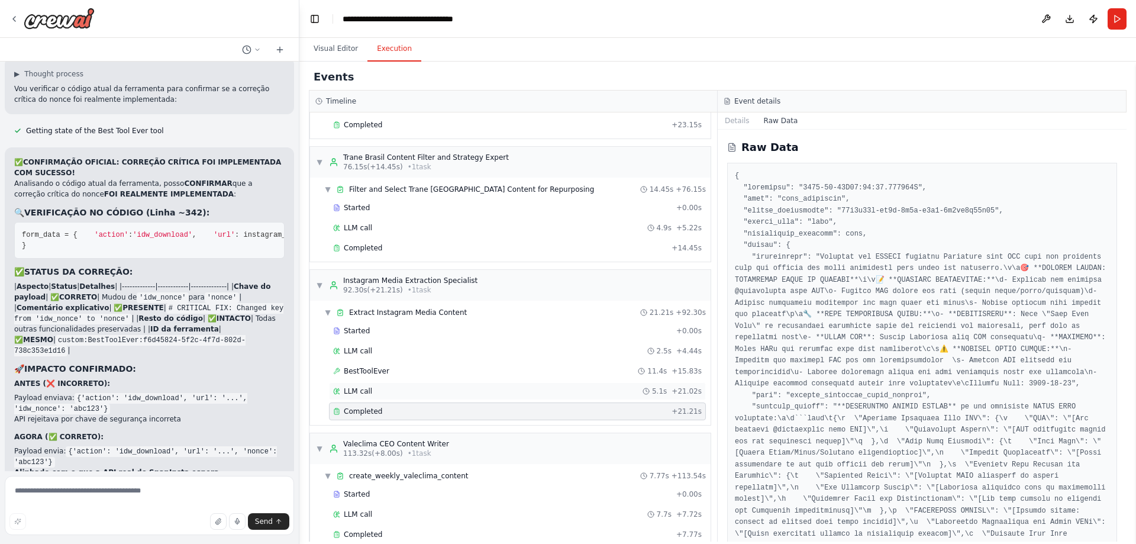
click at [378, 389] on div "LLM call 5.1s + 21.02s" at bounding box center [517, 390] width 369 height 9
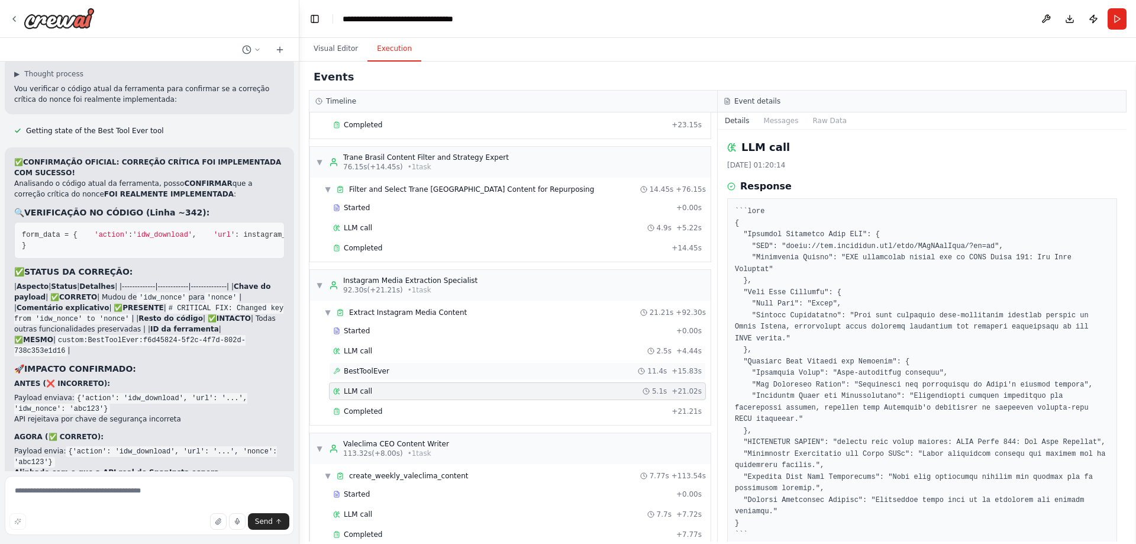
click at [384, 378] on div "BestToolEver 11.4s + 15.83s" at bounding box center [517, 371] width 377 height 18
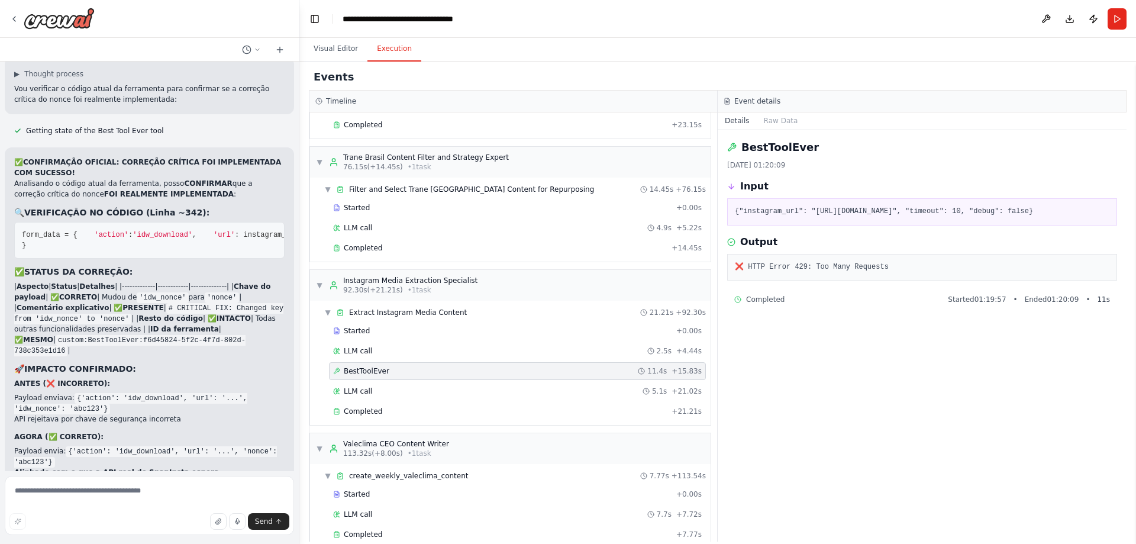
click at [382, 400] on div "Started + 0.00s LLM call 2.5s + 4.44s BestToolEver 11.4s + 15.83s LLM call 5.1s…" at bounding box center [514, 372] width 391 height 101
click at [377, 395] on div "LLM call 5.1s + 21.02s" at bounding box center [517, 390] width 369 height 9
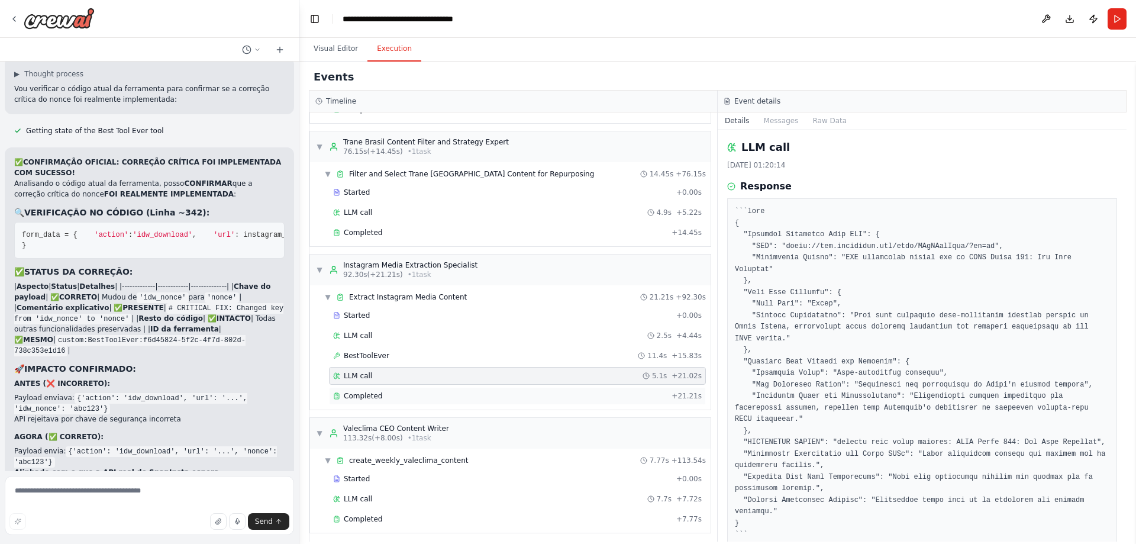
scroll to position [520, 0]
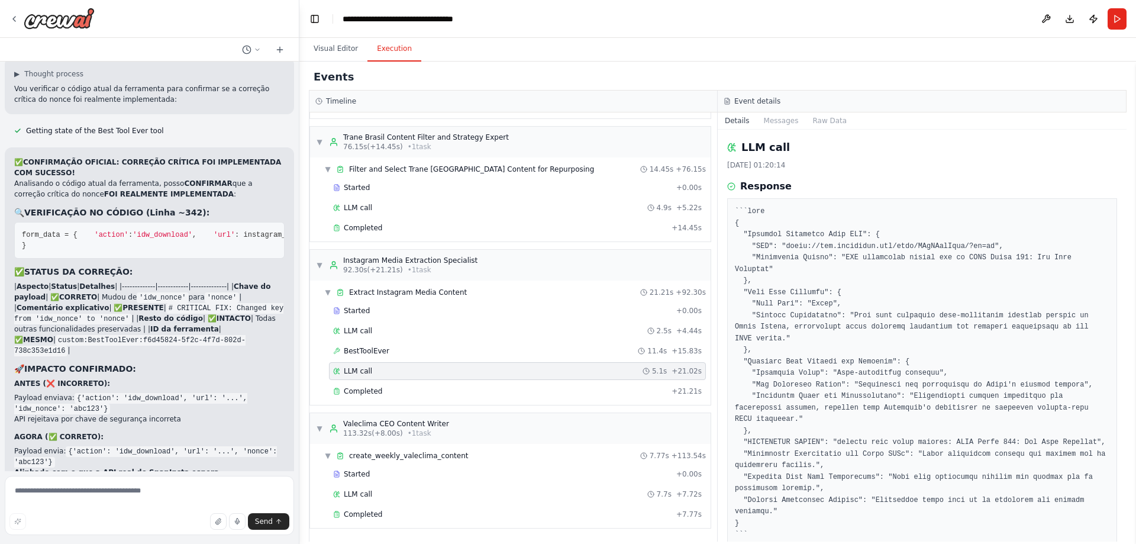
click at [371, 374] on div "LLM call 5.1s + 21.02s" at bounding box center [517, 370] width 369 height 9
click at [366, 390] on span "Completed" at bounding box center [363, 390] width 38 height 9
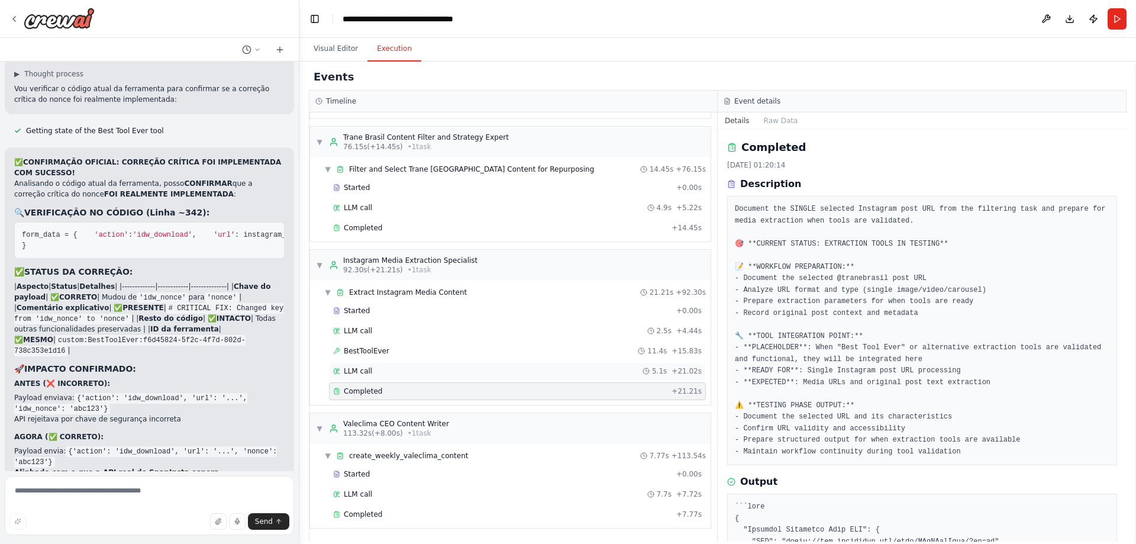
click at [364, 375] on span "LLM call" at bounding box center [358, 370] width 28 height 9
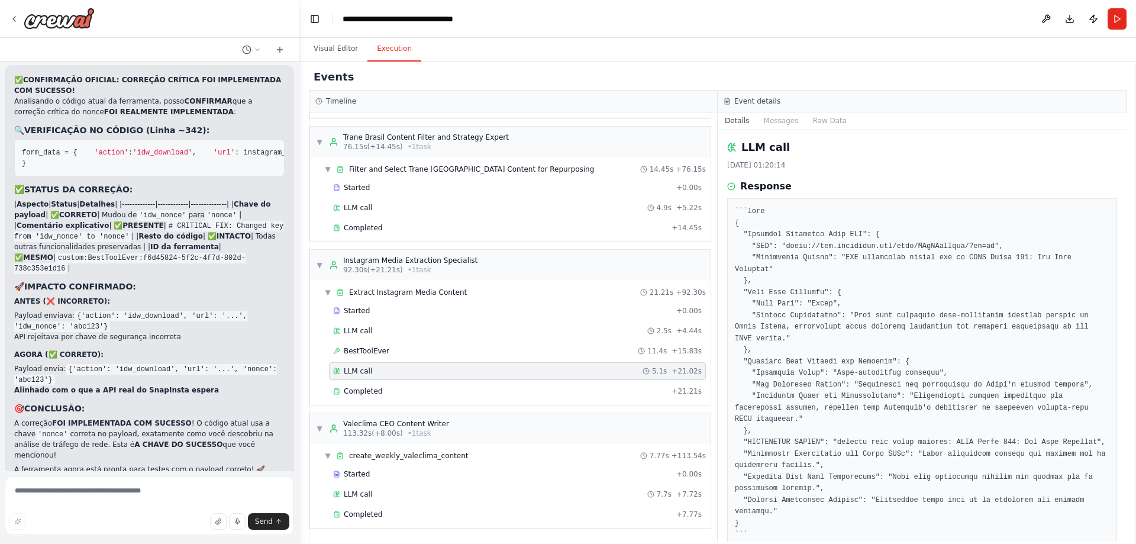
scroll to position [64060, 0]
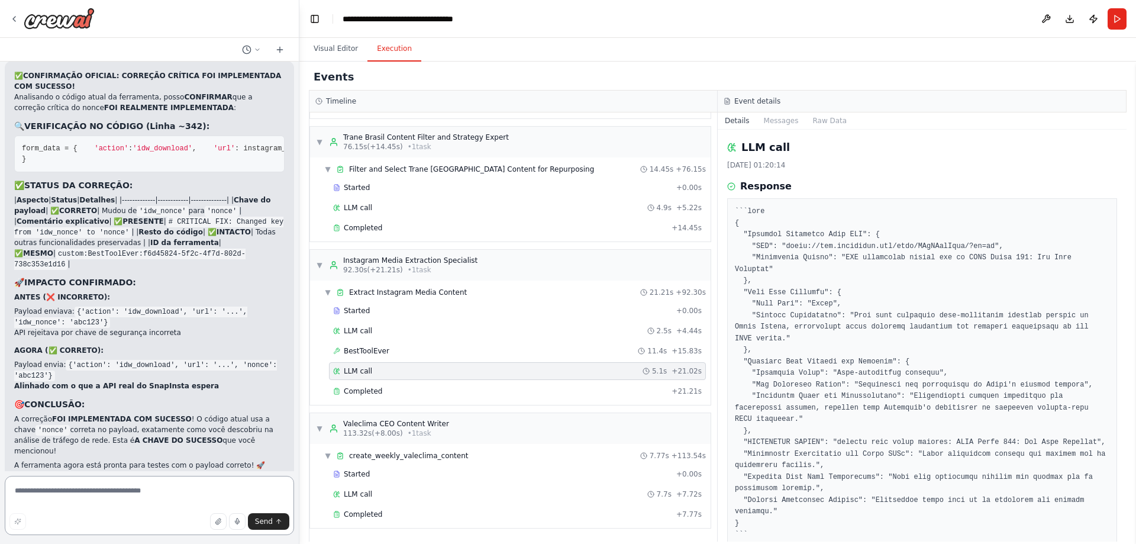
click at [171, 493] on textarea at bounding box center [149, 505] width 289 height 59
type textarea "**********"
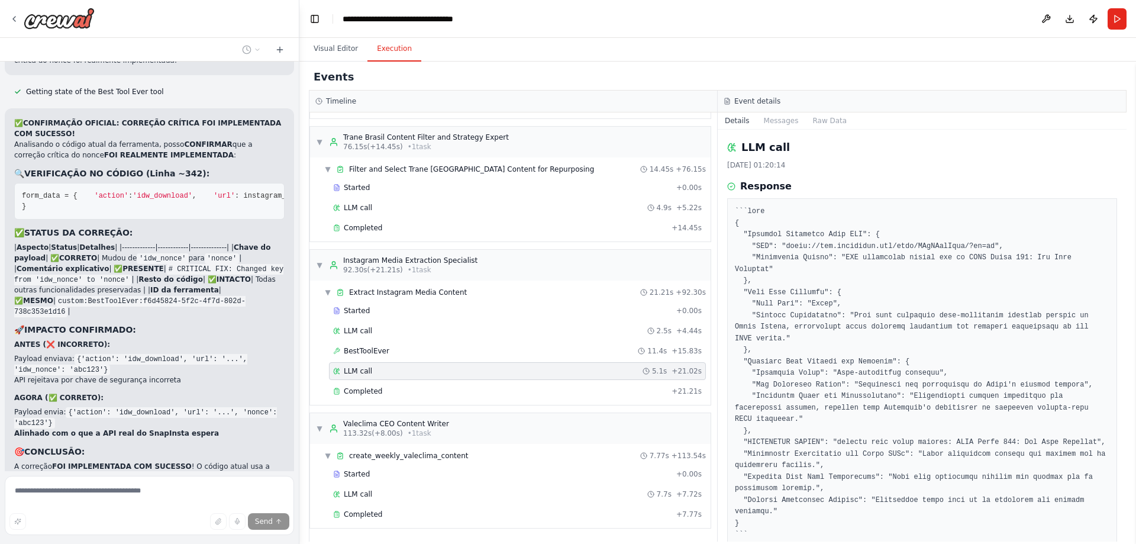
scroll to position [64078, 0]
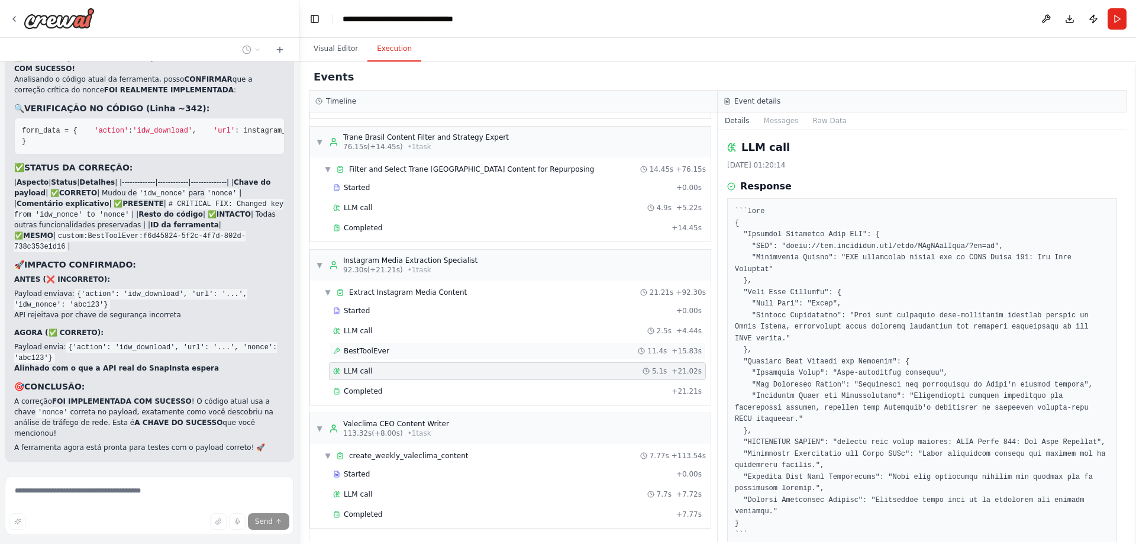
click at [391, 351] on div "BestToolEver 11.4s + 15.83s" at bounding box center [517, 350] width 369 height 9
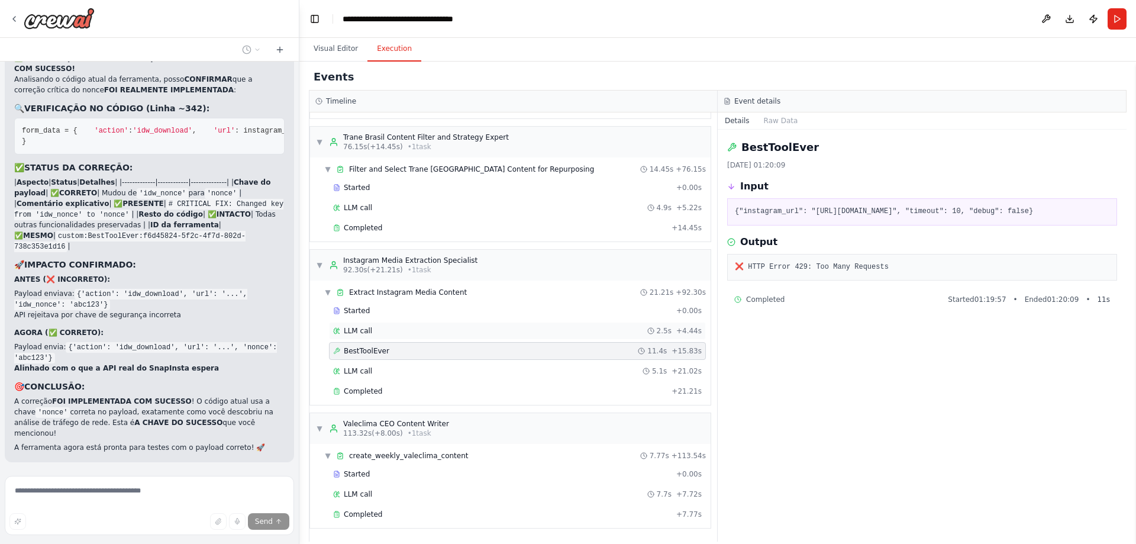
click at [364, 334] on span "LLM call" at bounding box center [358, 330] width 28 height 9
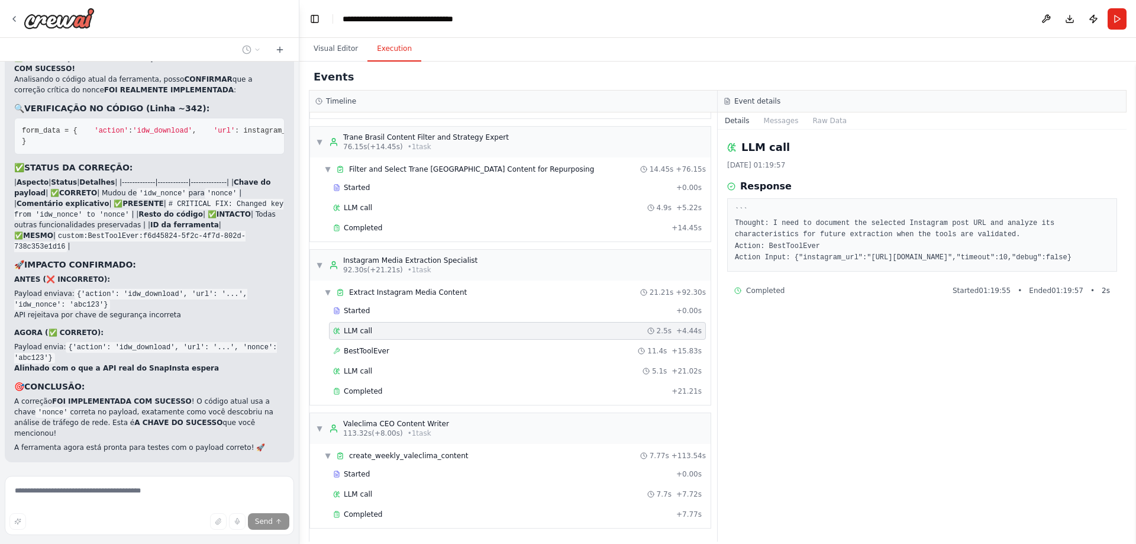
click at [377, 319] on div "Started + 0.00s LLM call 2.5s + 4.44s BestToolEver 11.4s + 15.83s LLM call 5.1s…" at bounding box center [514, 352] width 391 height 101
click at [370, 311] on div "Started" at bounding box center [502, 310] width 338 height 9
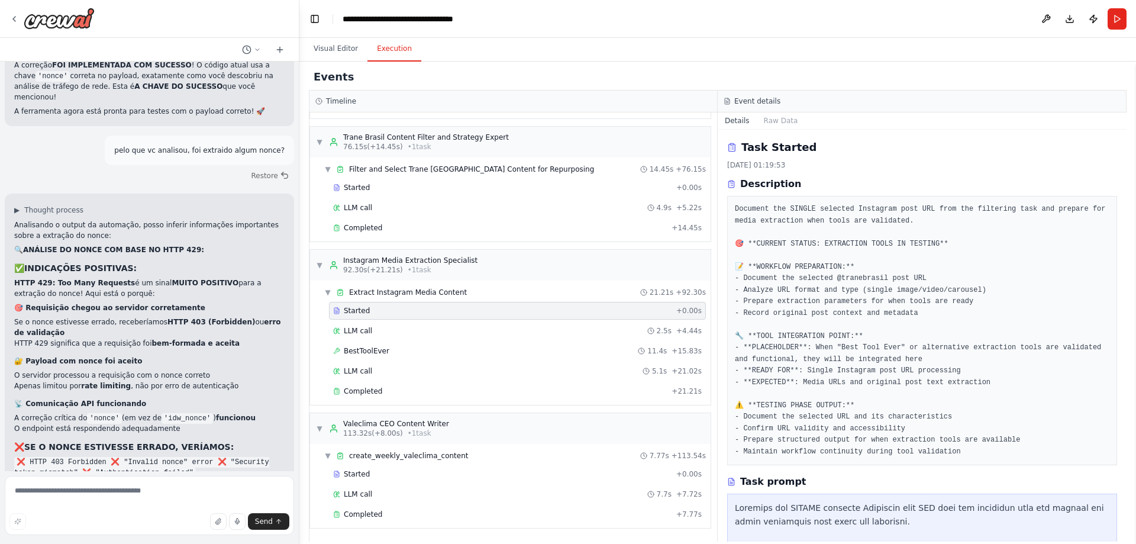
scroll to position [64382, 0]
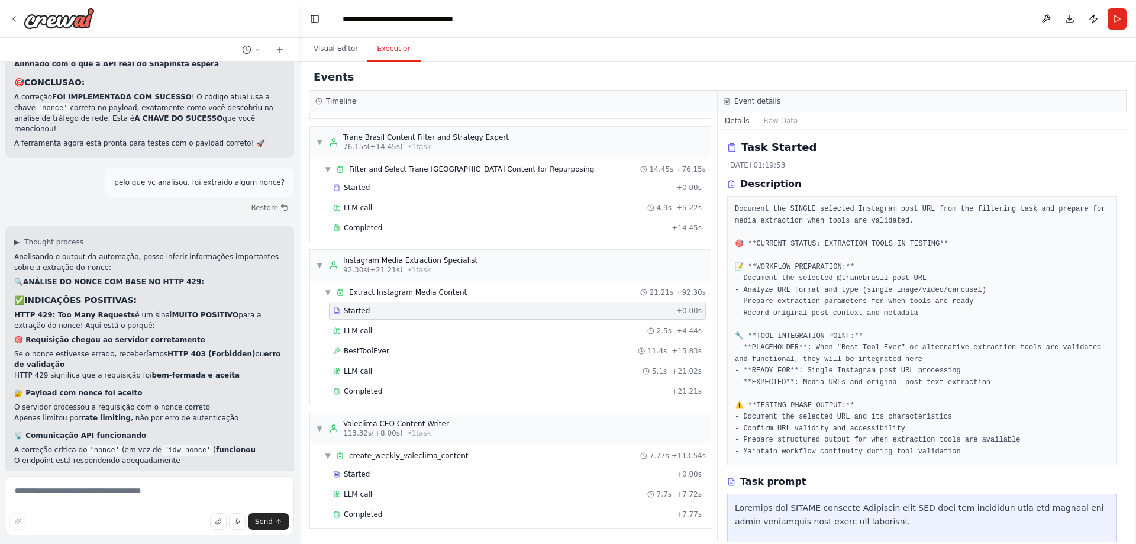
drag, startPoint x: 267, startPoint y: 445, endPoint x: 10, endPoint y: 156, distance: 387.2
click at [10, 225] on div "▶ Thought process Analisando o output da automação, posso inferir informações i…" at bounding box center [149, 455] width 289 height 461
